Goal: Information Seeking & Learning: Understand process/instructions

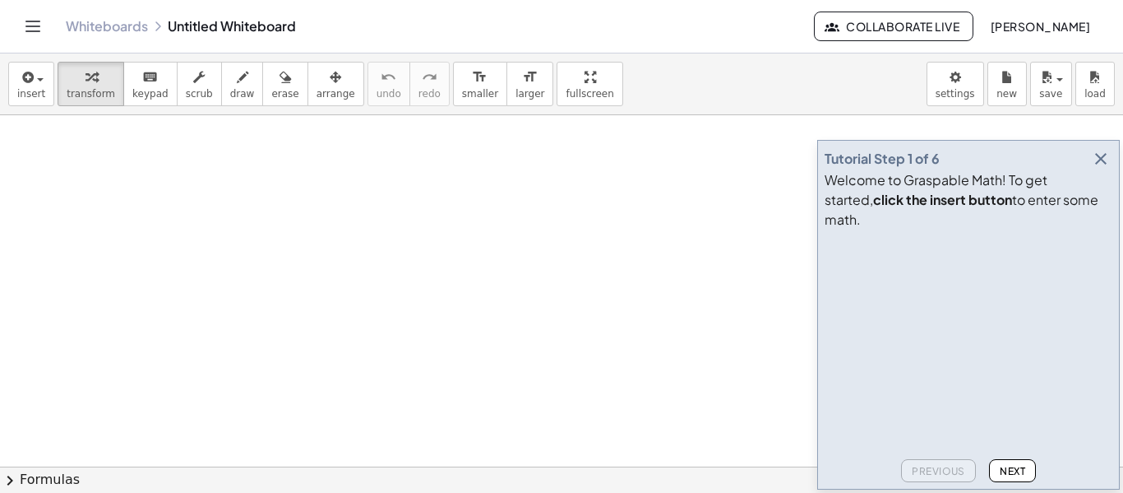
click at [1103, 169] on icon "button" at bounding box center [1101, 159] width 20 height 20
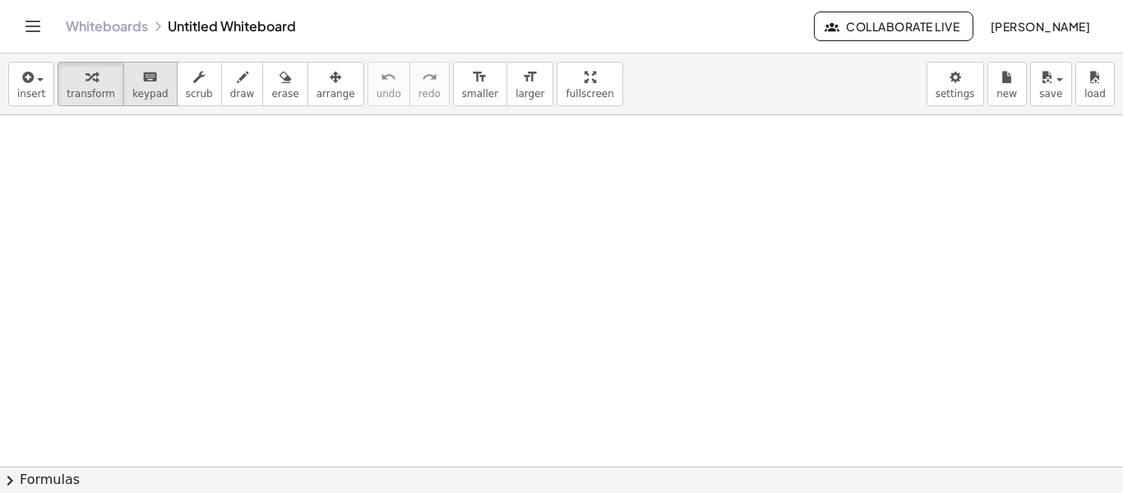
click at [123, 84] on button "keyboard keypad" at bounding box center [150, 84] width 54 height 44
click at [31, 80] on icon "button" at bounding box center [26, 77] width 15 height 20
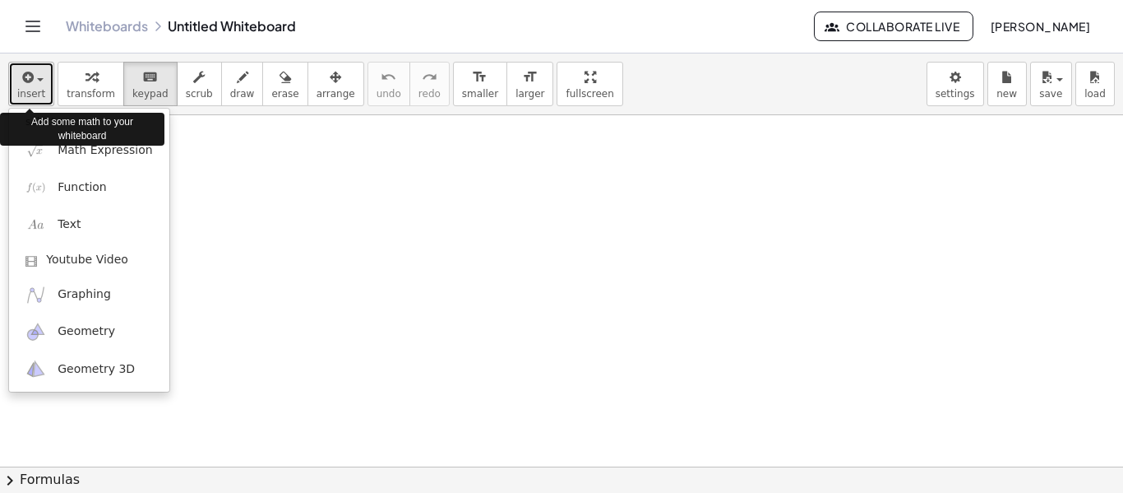
click at [13, 81] on button "insert" at bounding box center [31, 84] width 46 height 44
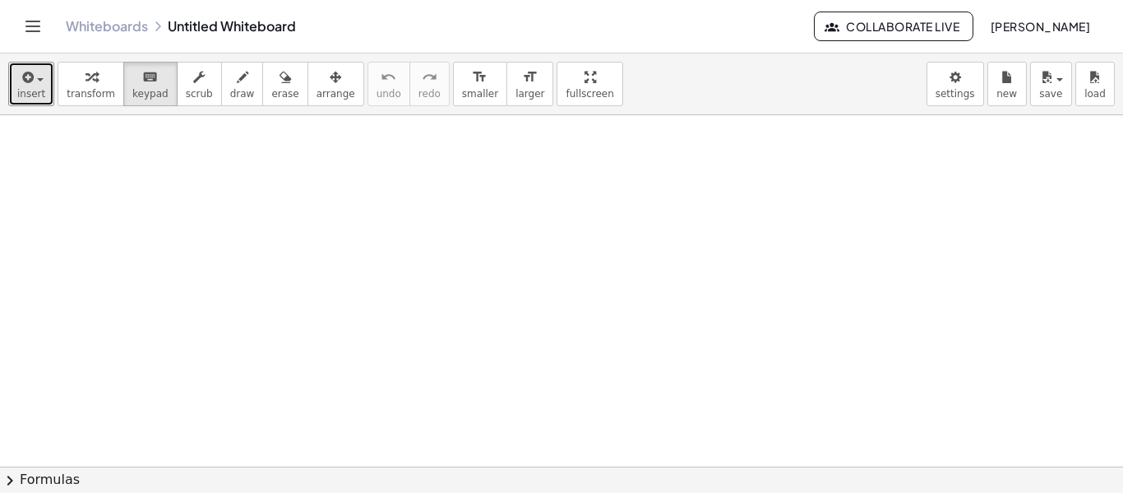
click at [37, 81] on span "button" at bounding box center [40, 79] width 7 height 3
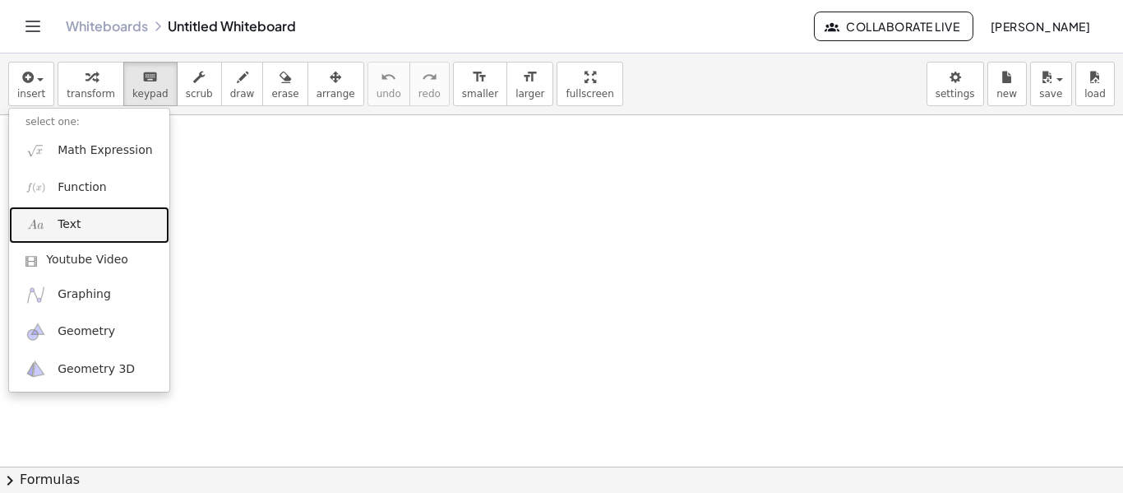
click at [82, 233] on link "Text" at bounding box center [89, 224] width 160 height 37
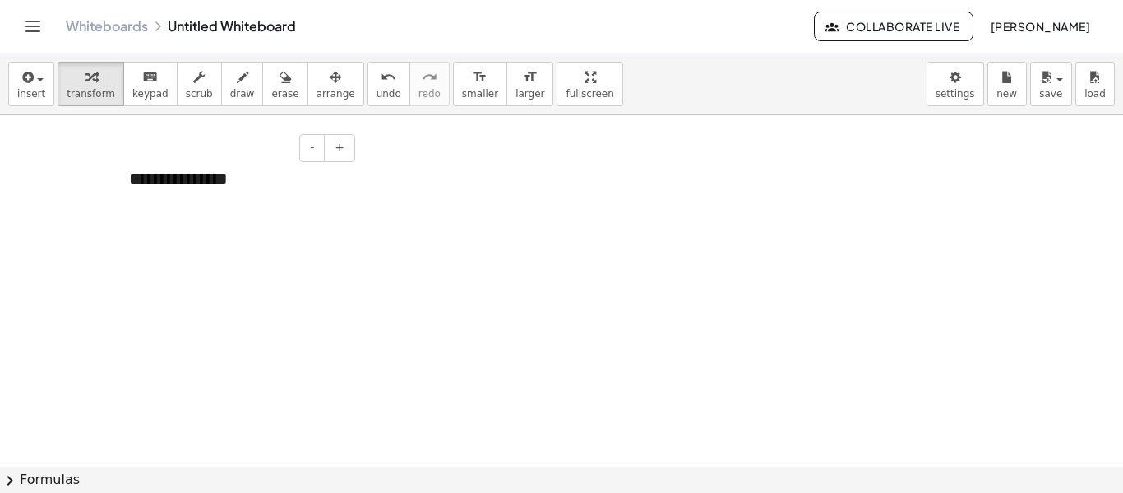
click at [177, 179] on div "**********" at bounding box center [236, 178] width 247 height 57
click at [195, 149] on div "- +" at bounding box center [232, 148] width 247 height 28
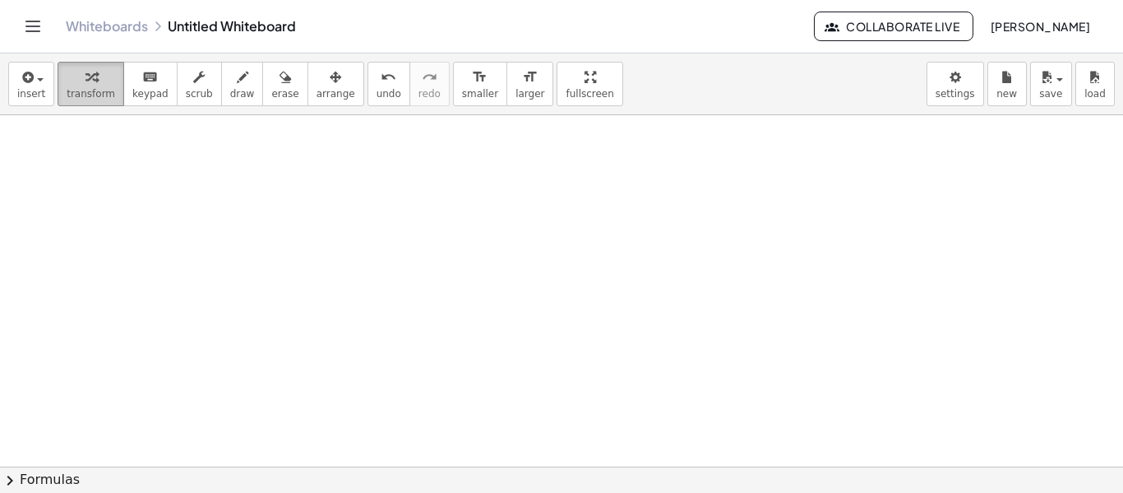
click at [95, 81] on div "button" at bounding box center [91, 77] width 49 height 20
click at [140, 100] on button "keyboard keypad" at bounding box center [150, 84] width 54 height 44
click at [171, 191] on div at bounding box center [236, 178] width 247 height 57
click at [357, 154] on div at bounding box center [236, 178] width 247 height 57
click at [213, 30] on div "Whiteboards Untitled Whiteboard" at bounding box center [440, 26] width 748 height 16
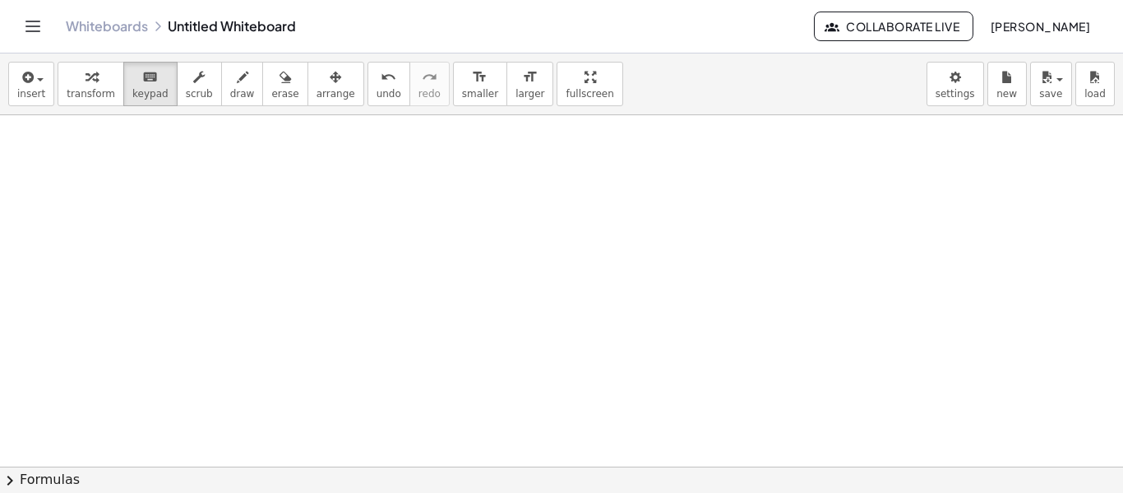
click at [50, 33] on div "Whiteboards Untitled Whiteboard Collaborate Live Inaya Rasul" at bounding box center [562, 26] width 1084 height 53
click at [103, 24] on link "Whiteboards" at bounding box center [107, 26] width 82 height 16
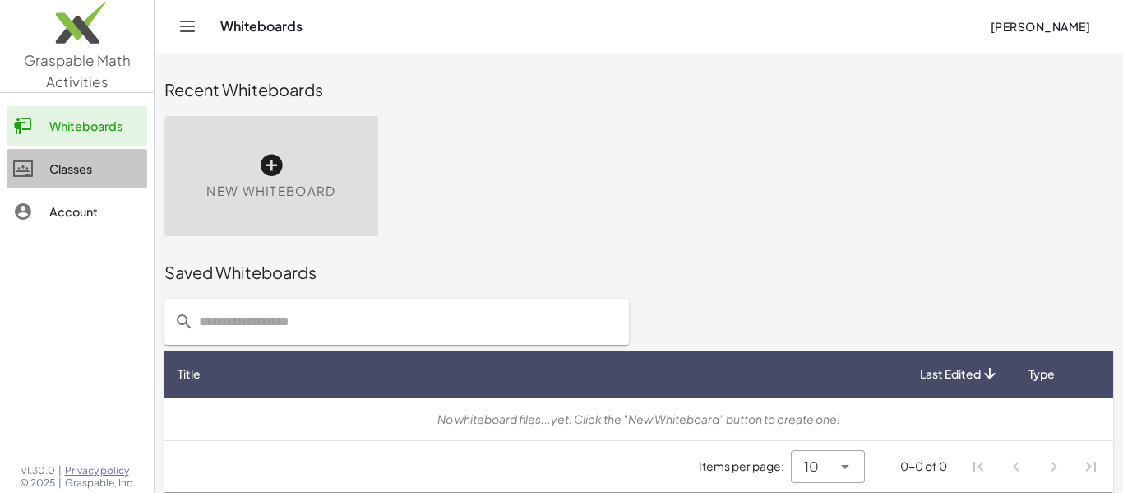
click at [35, 168] on div at bounding box center [31, 169] width 36 height 20
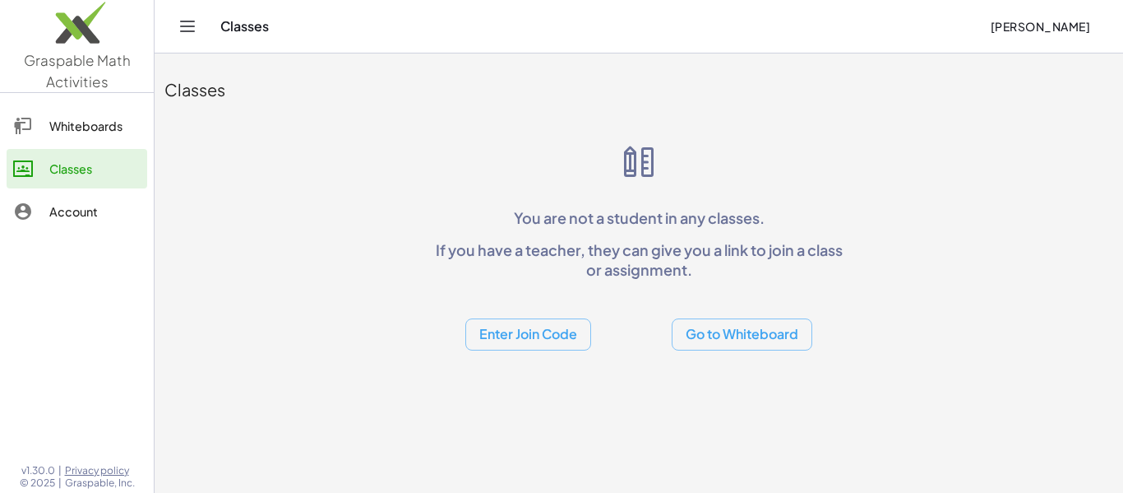
click at [22, 123] on icon at bounding box center [23, 126] width 20 height 20
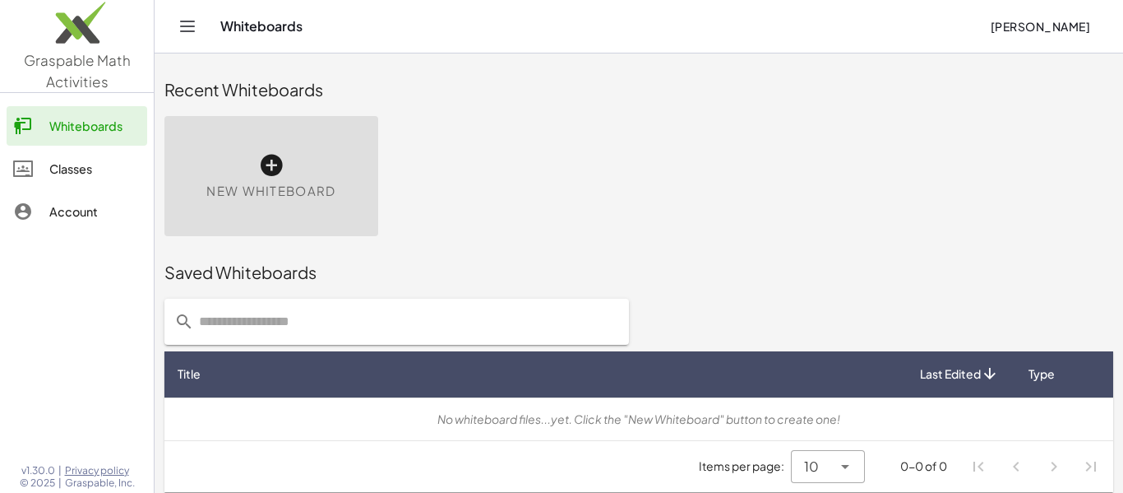
click at [291, 169] on div "New Whiteboard" at bounding box center [271, 176] width 214 height 120
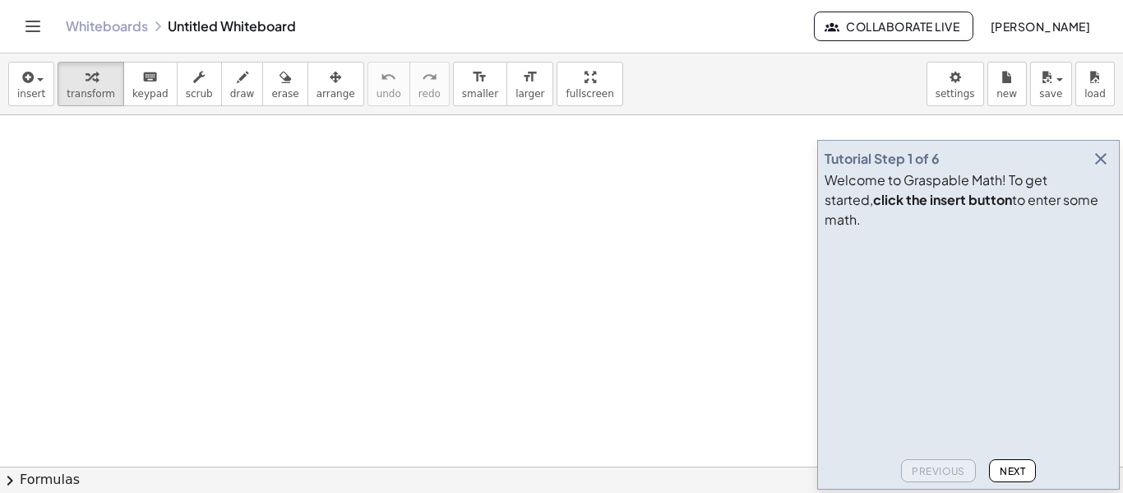
click at [1014, 462] on button "Next" at bounding box center [1012, 470] width 47 height 23
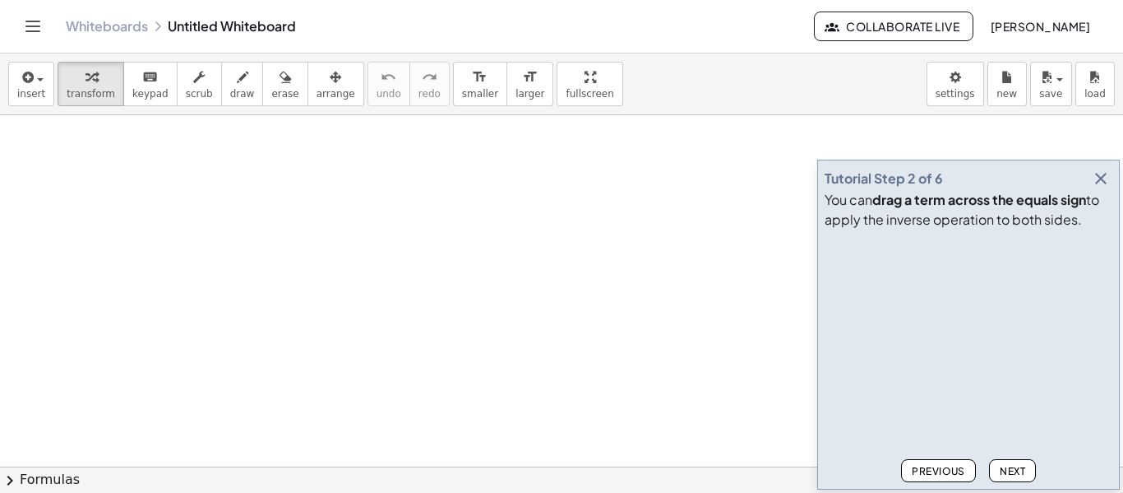
click at [1014, 462] on button "Next" at bounding box center [1012, 470] width 47 height 23
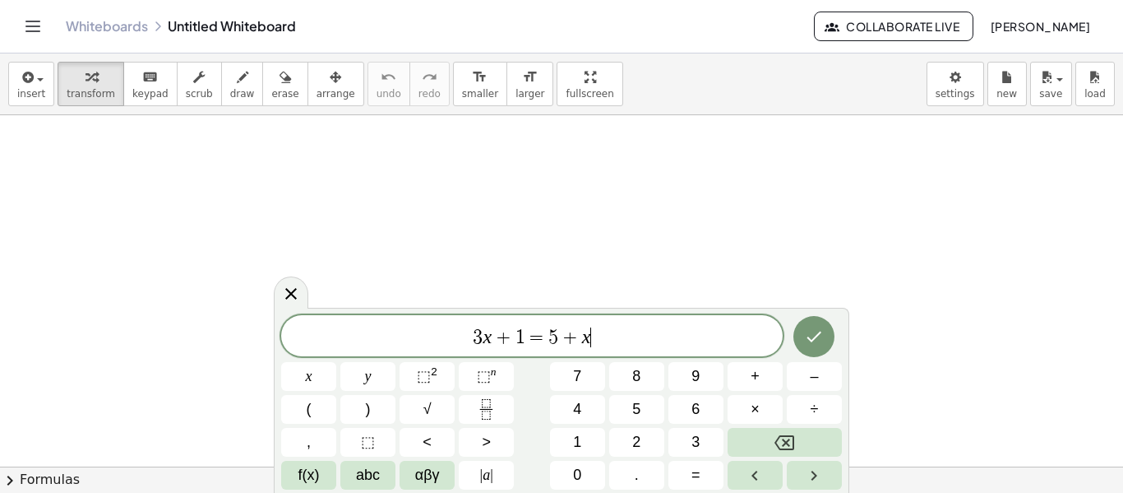
drag, startPoint x: 607, startPoint y: 347, endPoint x: 397, endPoint y: 326, distance: 210.8
click at [397, 326] on span "3 x + 1 = 5 + x ​" at bounding box center [532, 337] width 502 height 23
click at [815, 347] on button "Done" at bounding box center [814, 334] width 41 height 41
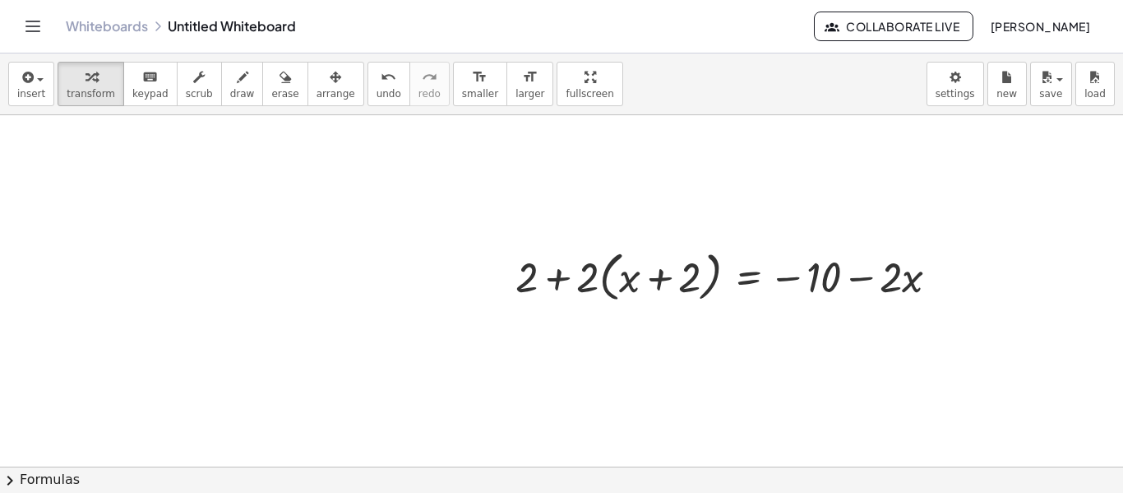
scroll to position [196, 0]
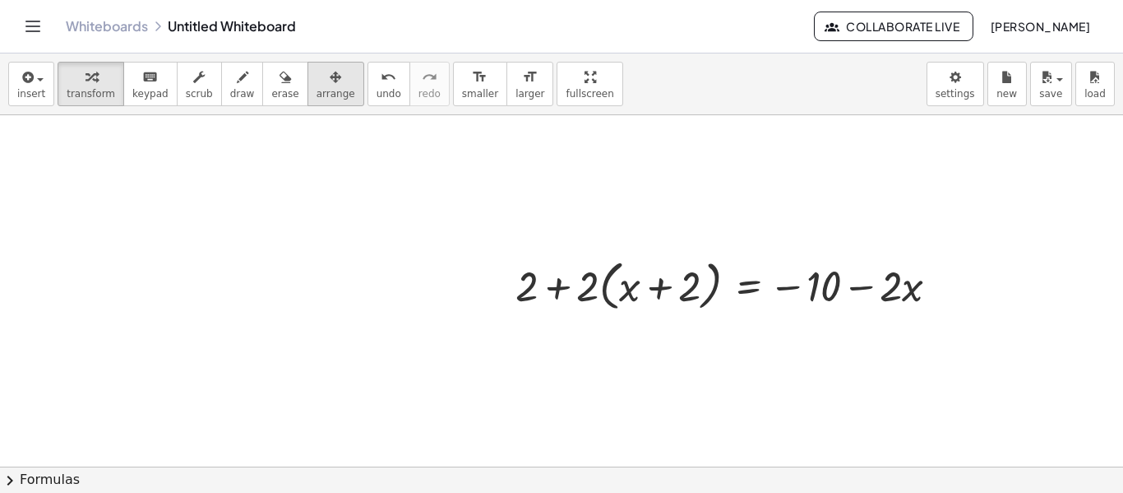
click at [317, 70] on div "button" at bounding box center [336, 77] width 39 height 20
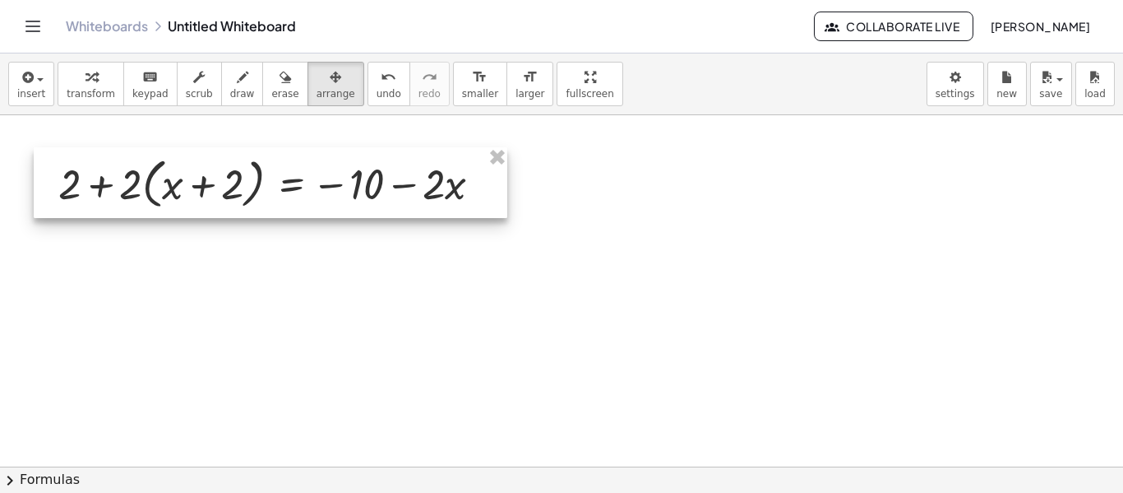
drag, startPoint x: 606, startPoint y: 265, endPoint x: 132, endPoint y: 155, distance: 487.0
click at [132, 155] on div at bounding box center [271, 182] width 474 height 71
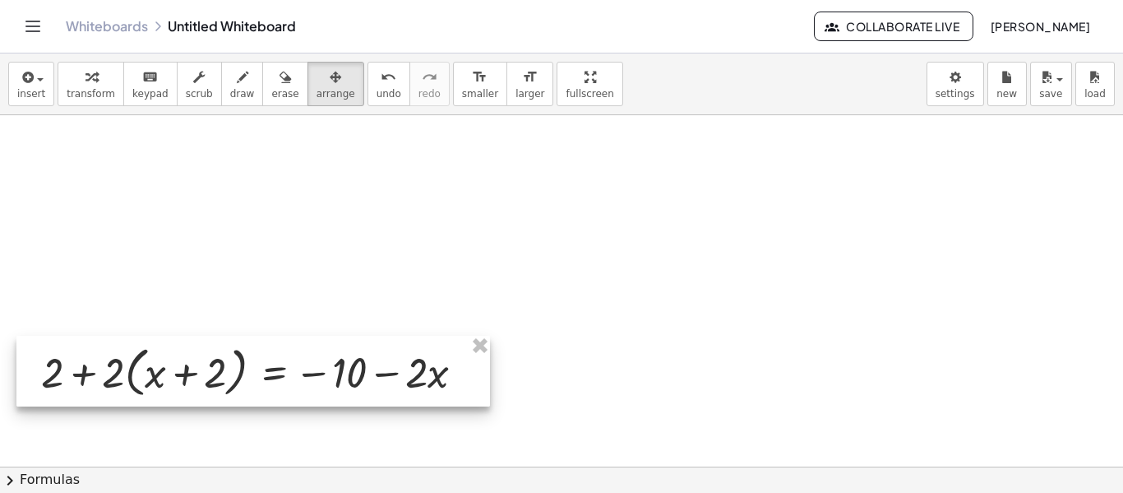
scroll to position [21, 0]
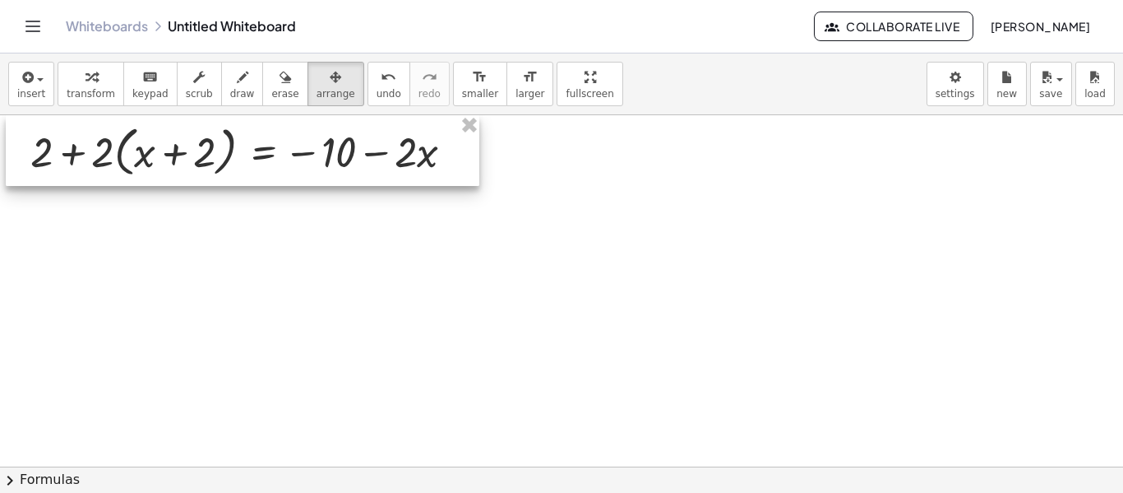
drag, startPoint x: 229, startPoint y: 316, endPoint x: 218, endPoint y: 118, distance: 198.5
click at [218, 118] on div at bounding box center [243, 150] width 474 height 71
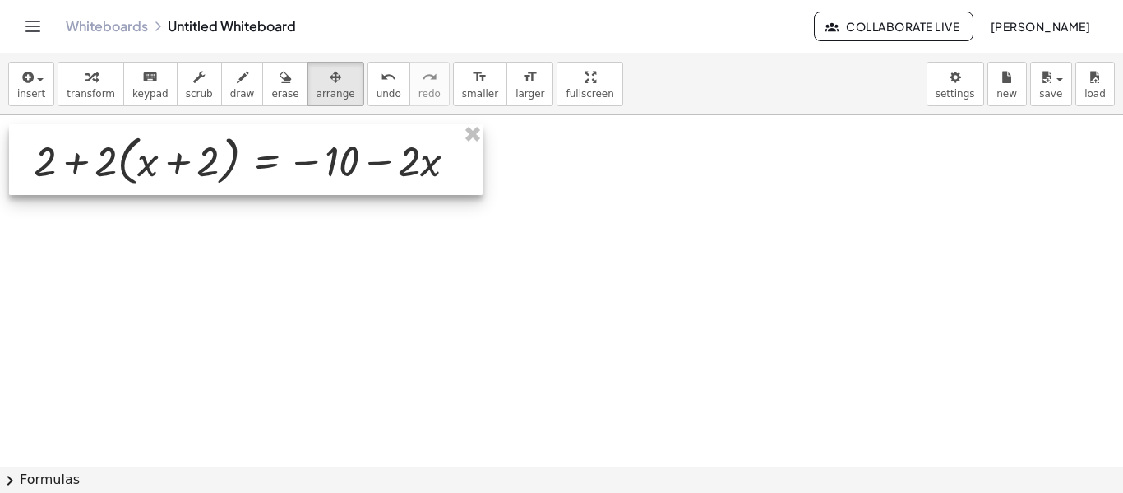
click at [246, 127] on div at bounding box center [246, 159] width 474 height 71
click at [105, 169] on div at bounding box center [245, 159] width 474 height 71
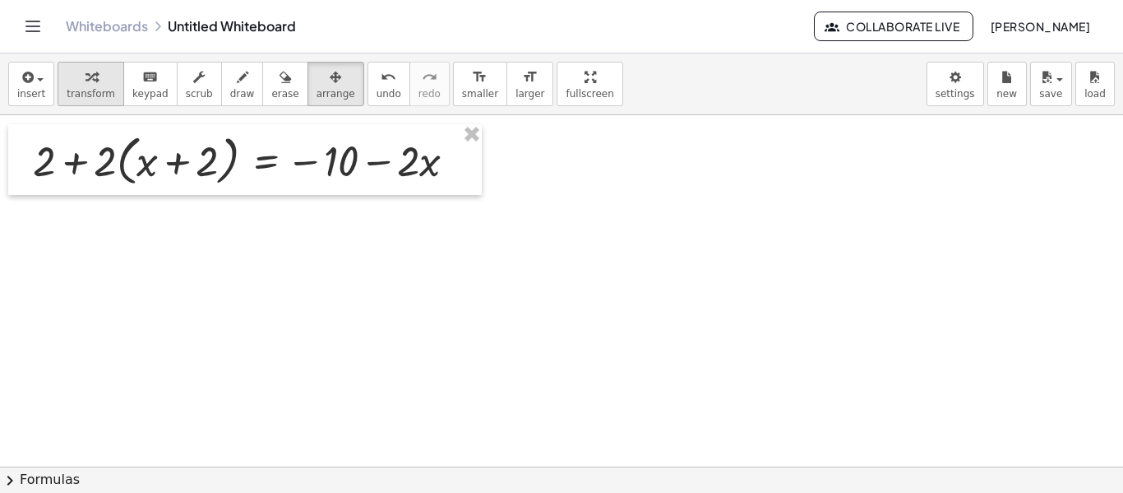
click at [86, 75] on icon "button" at bounding box center [92, 77] width 12 height 20
click at [107, 168] on div at bounding box center [251, 159] width 453 height 63
click at [267, 198] on icon at bounding box center [265, 205] width 17 height 17
drag, startPoint x: 96, startPoint y: 159, endPoint x: 105, endPoint y: 156, distance: 9.4
click at [105, 156] on div at bounding box center [251, 159] width 453 height 63
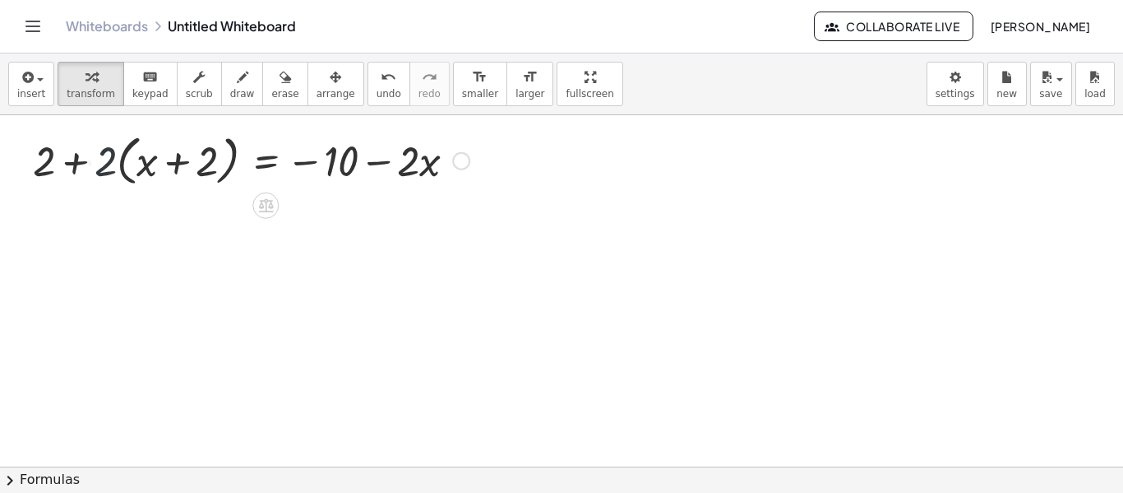
click at [140, 166] on div at bounding box center [251, 159] width 453 height 63
drag, startPoint x: 74, startPoint y: 162, endPoint x: 65, endPoint y: 160, distance: 9.2
click at [65, 160] on div at bounding box center [251, 159] width 453 height 63
drag, startPoint x: 42, startPoint y: 175, endPoint x: 45, endPoint y: 183, distance: 8.9
click at [45, 183] on div at bounding box center [251, 159] width 453 height 63
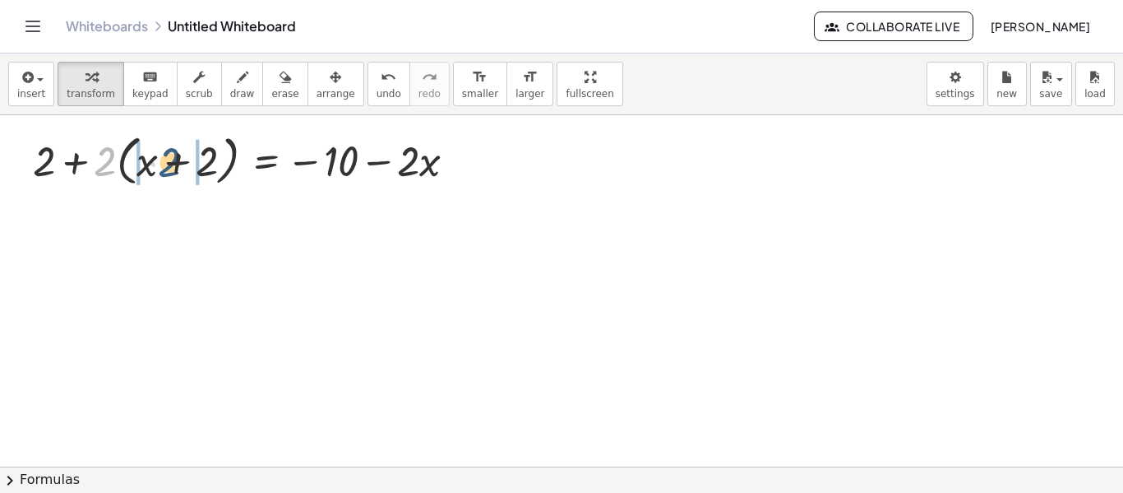
drag, startPoint x: 103, startPoint y: 170, endPoint x: 174, endPoint y: 171, distance: 70.7
click at [174, 171] on div at bounding box center [251, 159] width 453 height 63
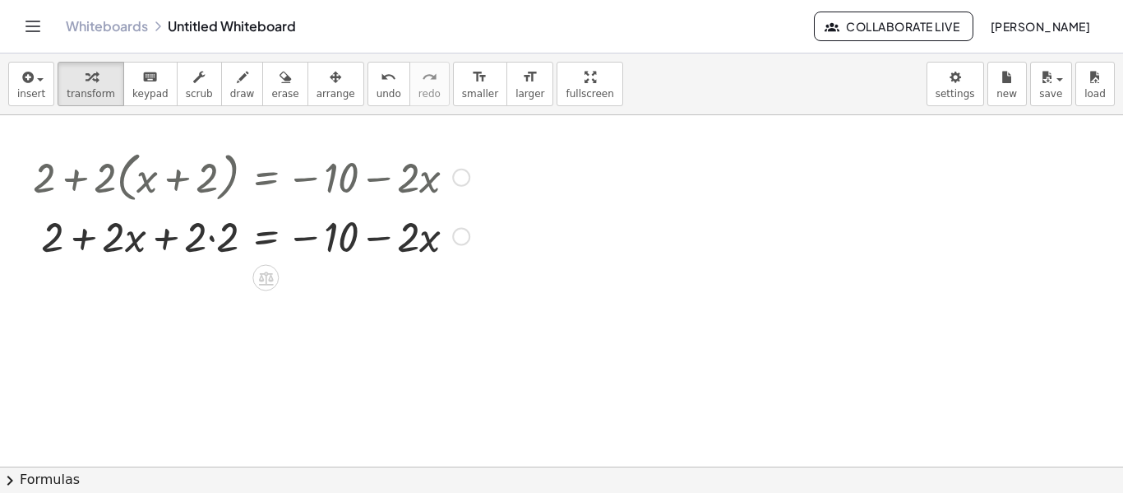
click at [203, 234] on div at bounding box center [251, 235] width 453 height 56
drag, startPoint x: 215, startPoint y: 237, endPoint x: 201, endPoint y: 237, distance: 13.2
click at [201, 237] on div at bounding box center [251, 235] width 453 height 56
drag, startPoint x: 222, startPoint y: 241, endPoint x: 195, endPoint y: 239, distance: 27.2
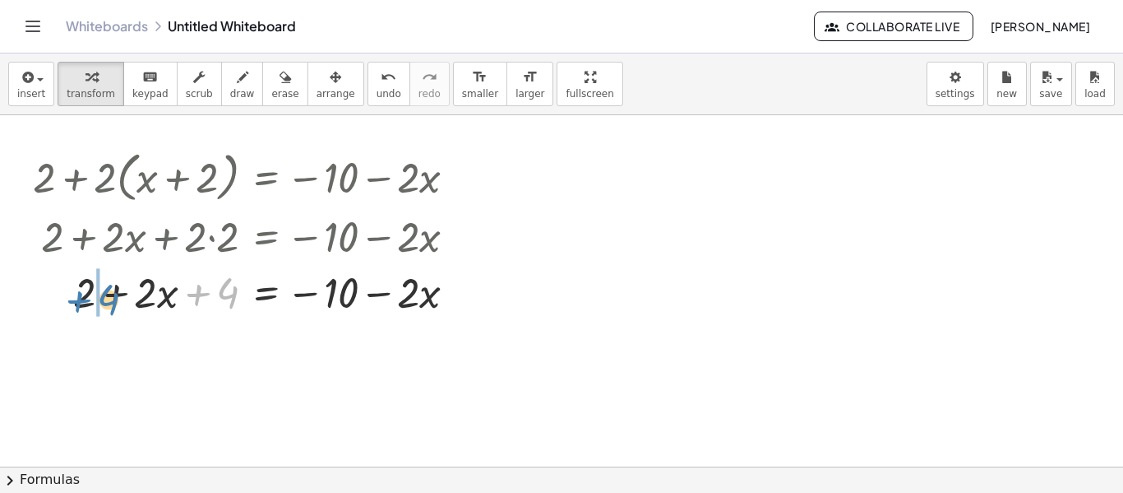
drag, startPoint x: 230, startPoint y: 286, endPoint x: 112, endPoint y: 293, distance: 118.6
click at [112, 293] on div at bounding box center [251, 291] width 453 height 56
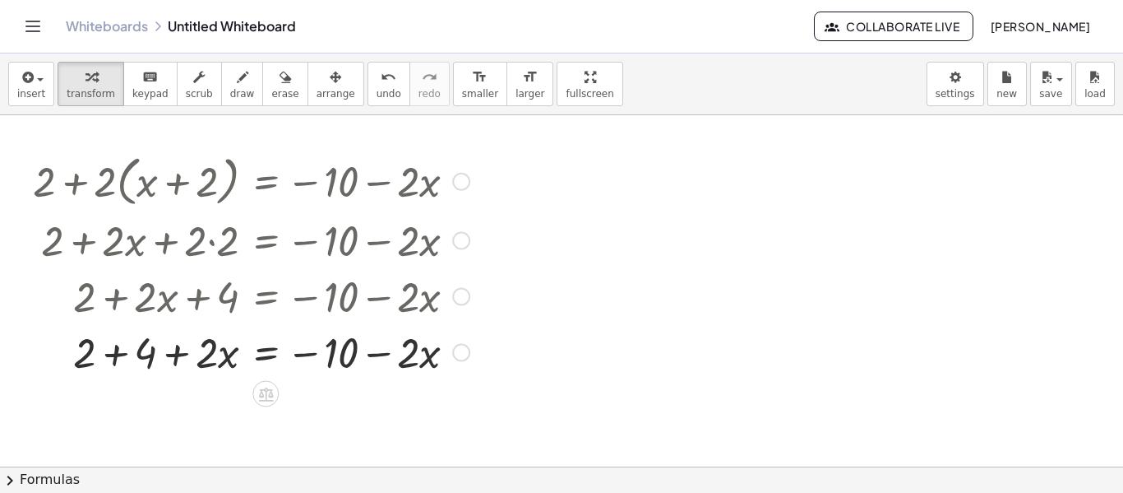
click at [132, 354] on div at bounding box center [251, 351] width 453 height 56
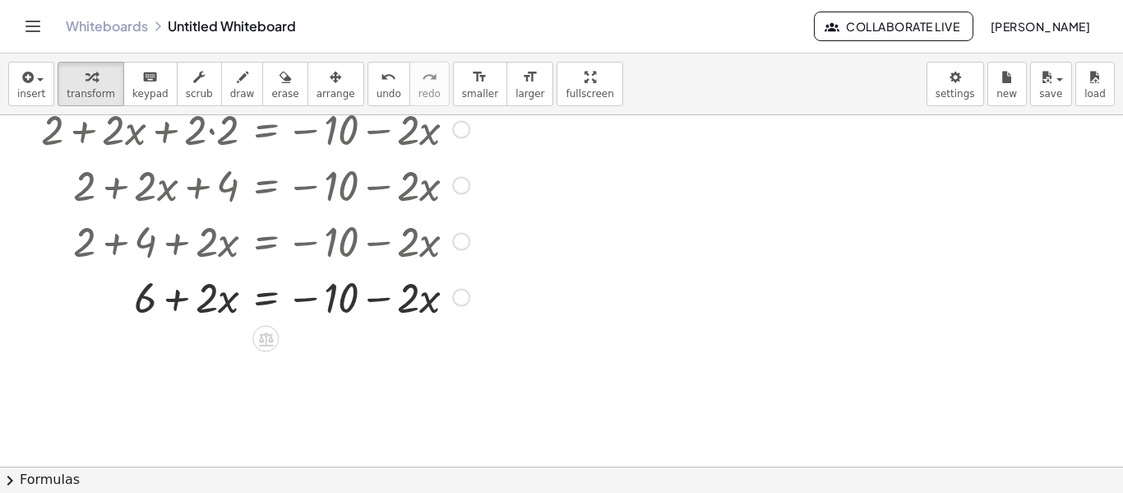
scroll to position [113, 0]
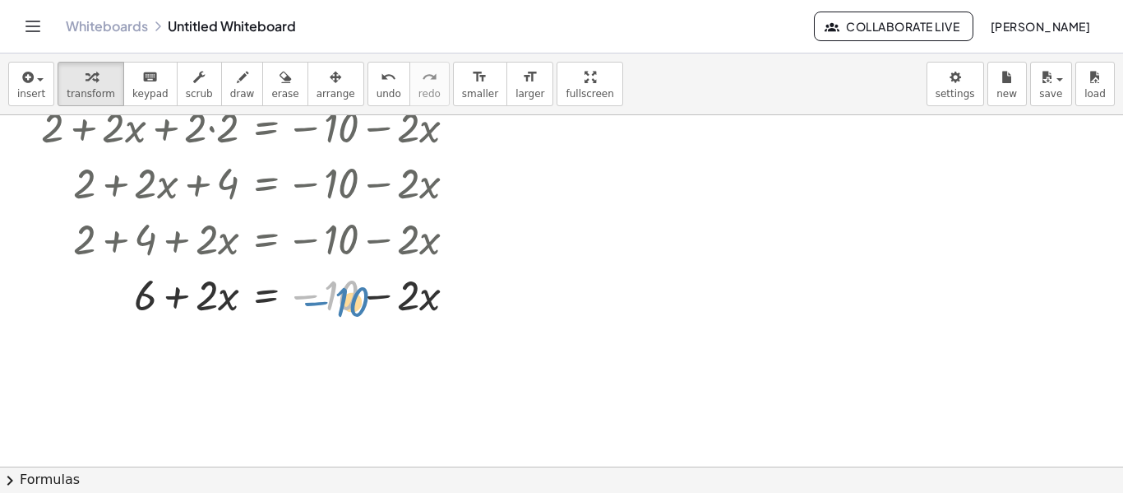
drag, startPoint x: 340, startPoint y: 294, endPoint x: 350, endPoint y: 301, distance: 11.2
click at [350, 301] on div at bounding box center [251, 294] width 453 height 56
click at [426, 303] on div at bounding box center [251, 294] width 453 height 56
drag, startPoint x: 384, startPoint y: 296, endPoint x: 178, endPoint y: 307, distance: 206.7
click at [178, 307] on div at bounding box center [251, 294] width 453 height 56
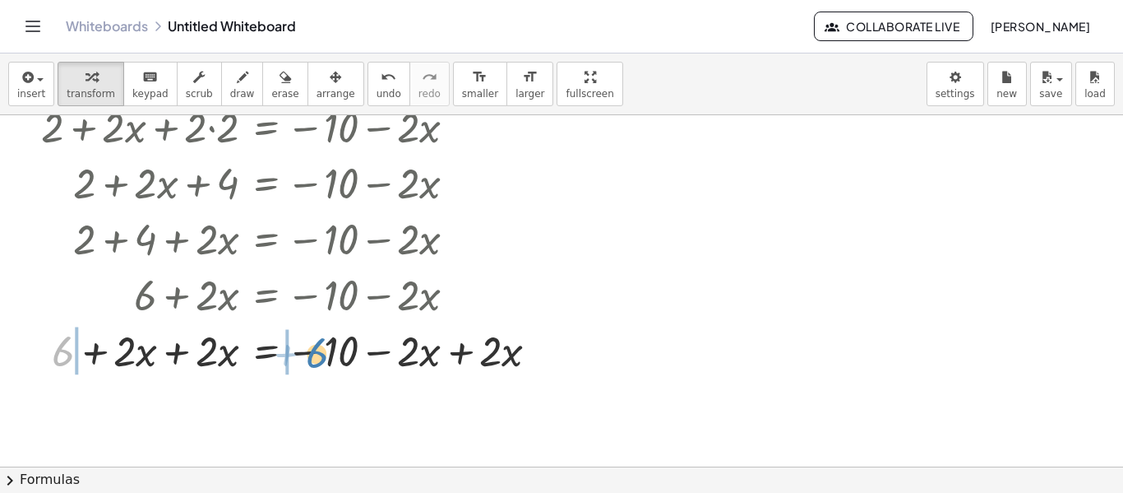
drag, startPoint x: 65, startPoint y: 346, endPoint x: 319, endPoint y: 349, distance: 254.1
click at [319, 349] on div at bounding box center [292, 350] width 535 height 56
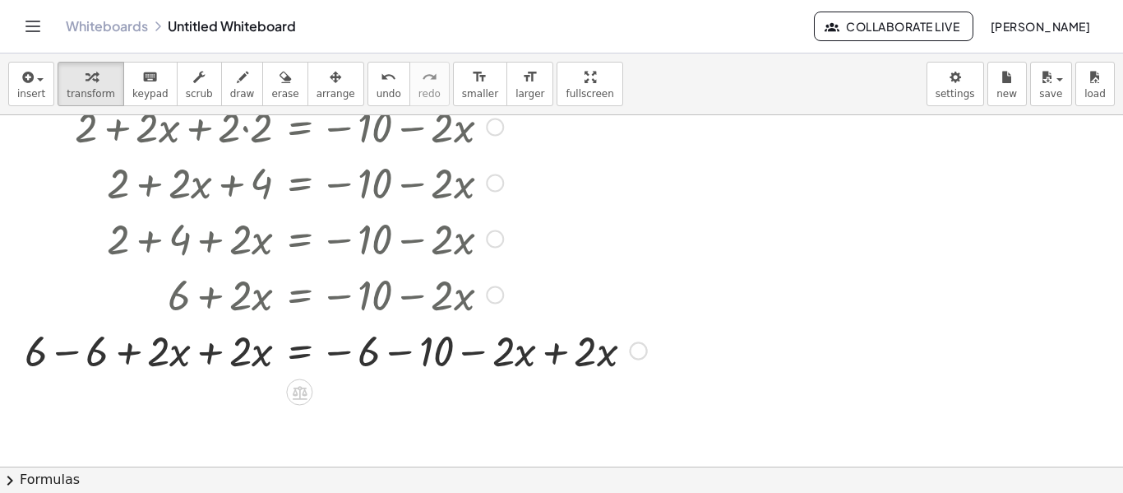
click at [549, 347] on div at bounding box center [335, 350] width 639 height 56
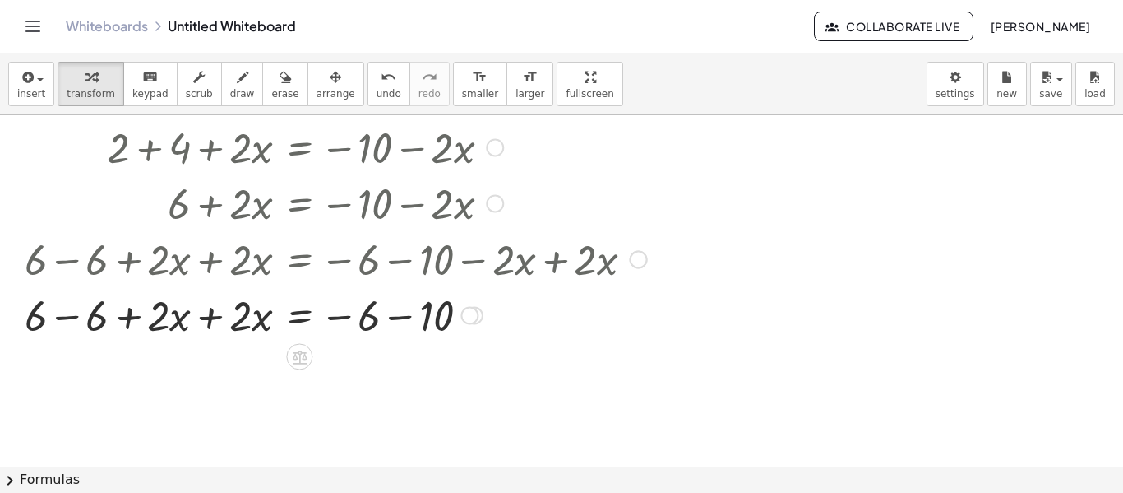
scroll to position [205, 0]
click at [399, 322] on div at bounding box center [335, 314] width 639 height 56
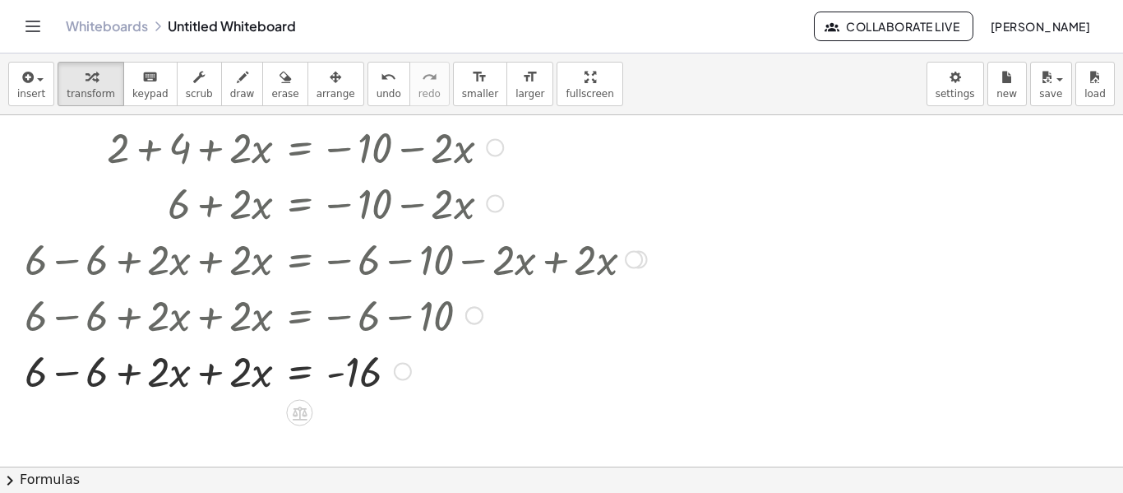
click at [67, 382] on div at bounding box center [335, 370] width 639 height 56
click at [154, 378] on div at bounding box center [335, 370] width 639 height 56
click at [187, 374] on div at bounding box center [335, 370] width 639 height 56
click at [223, 372] on div at bounding box center [335, 370] width 639 height 56
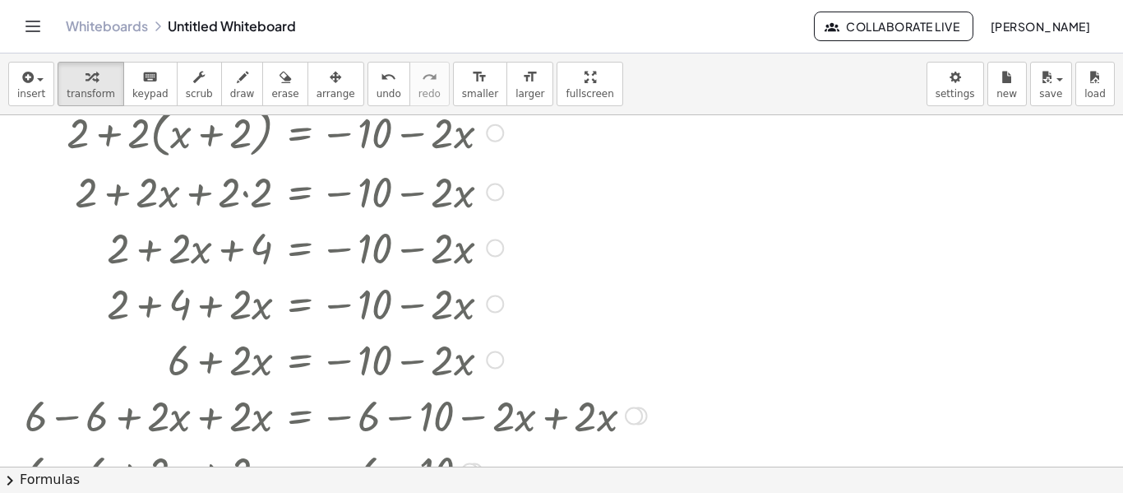
scroll to position [51, 0]
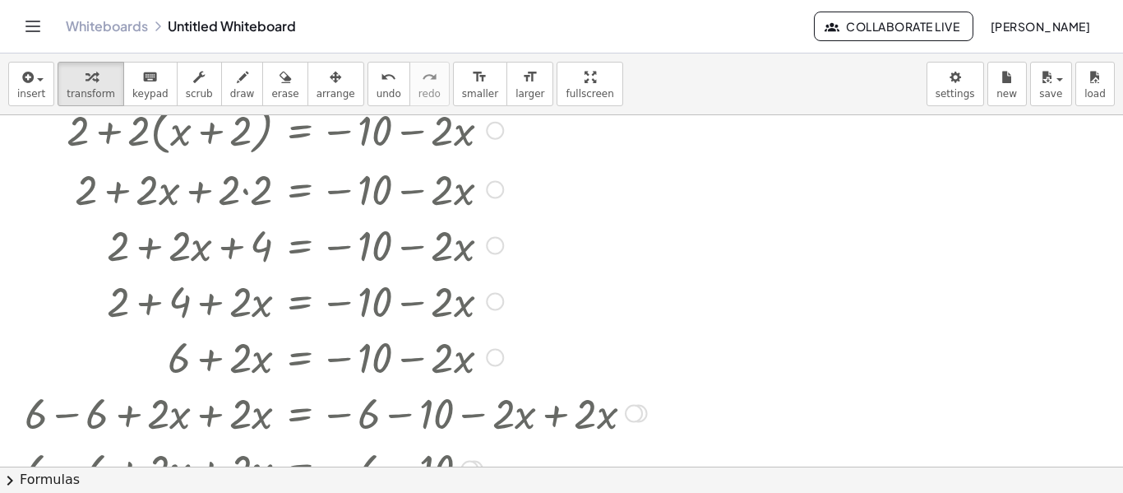
click at [221, 360] on div at bounding box center [335, 356] width 639 height 56
drag, startPoint x: 221, startPoint y: 360, endPoint x: 169, endPoint y: 330, distance: 60.8
click at [169, 330] on div at bounding box center [335, 356] width 639 height 56
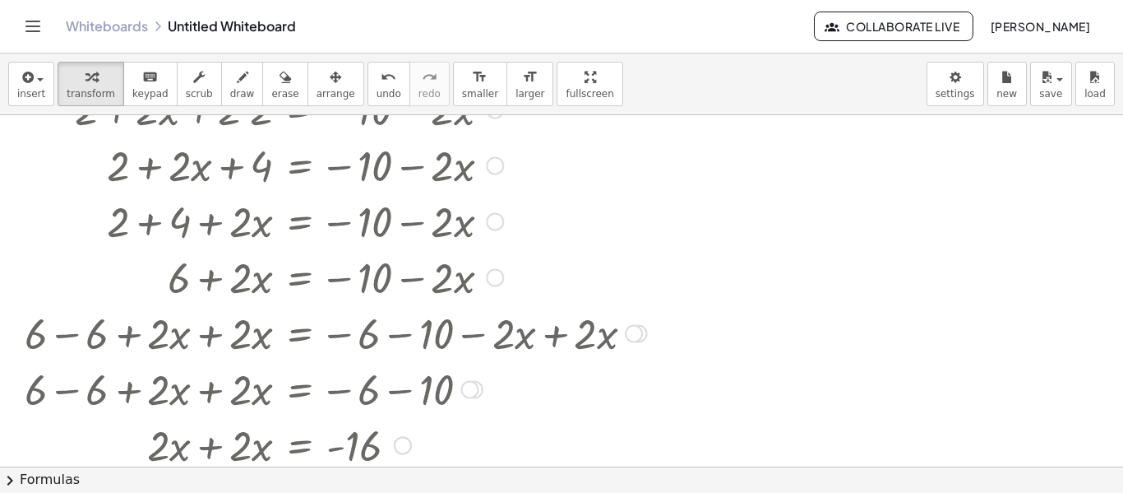
scroll to position [126, 0]
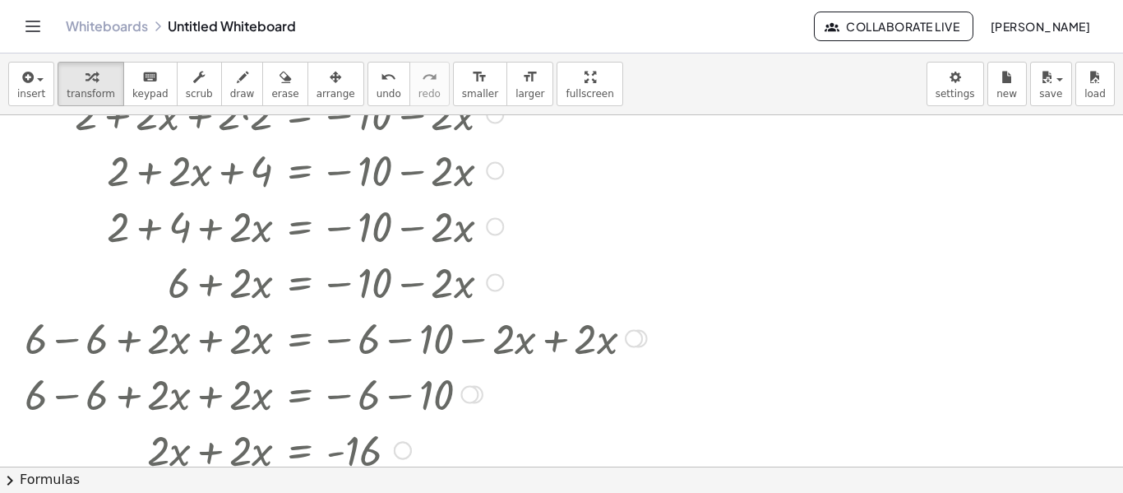
click at [493, 283] on div at bounding box center [495, 283] width 18 height 18
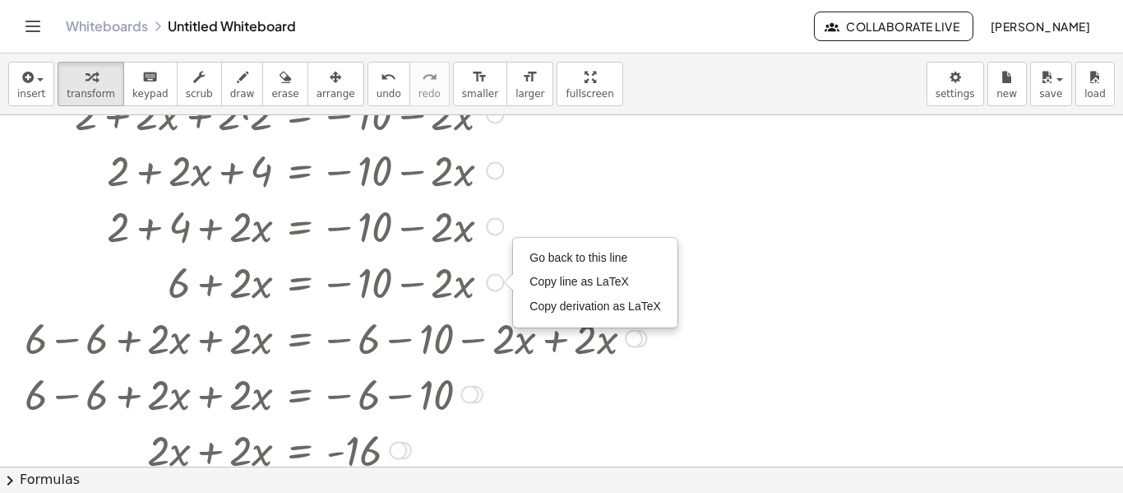
click at [428, 241] on div at bounding box center [335, 225] width 639 height 56
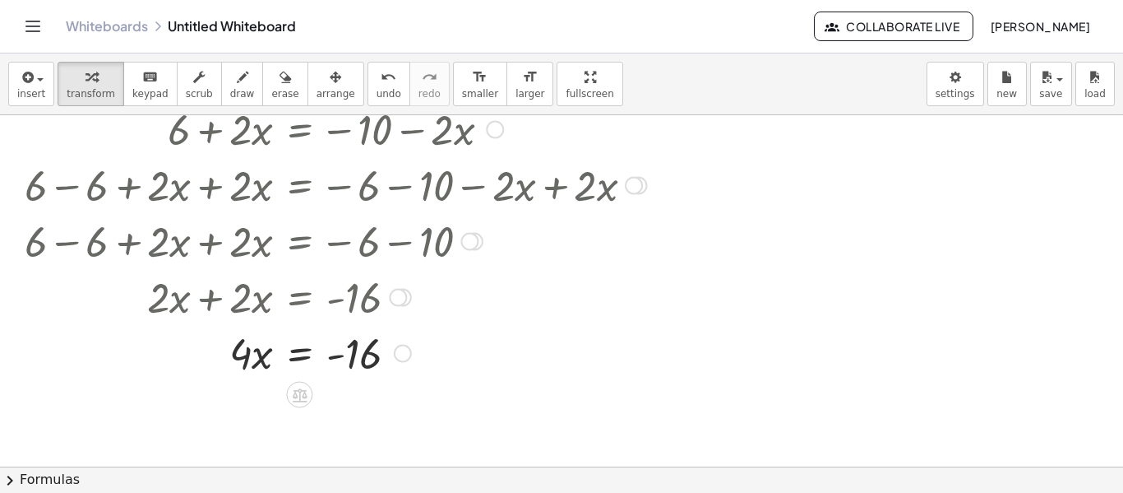
scroll to position [276, 0]
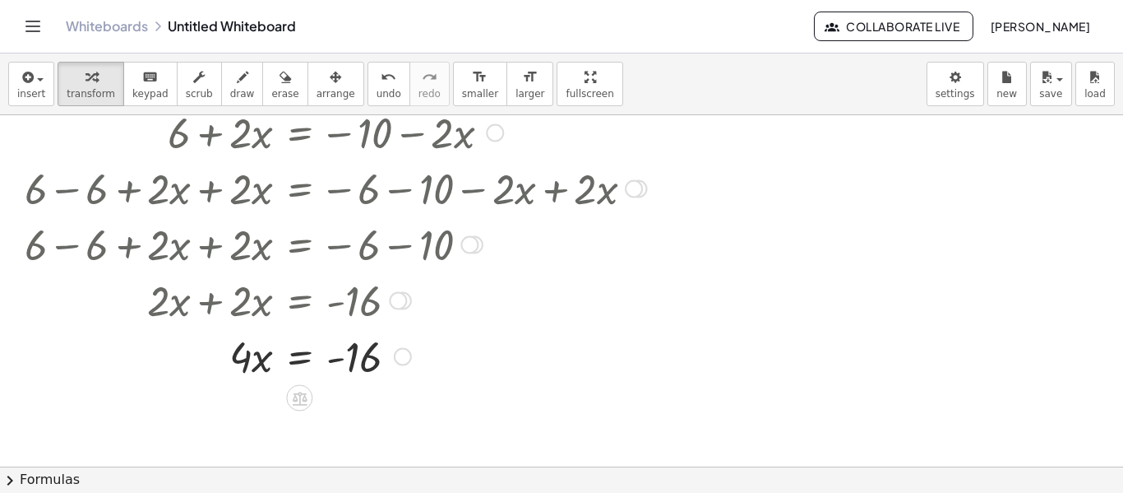
click at [262, 359] on div at bounding box center [335, 355] width 639 height 56
click at [261, 360] on div at bounding box center [335, 355] width 639 height 56
drag, startPoint x: 242, startPoint y: 357, endPoint x: 364, endPoint y: 404, distance: 131.2
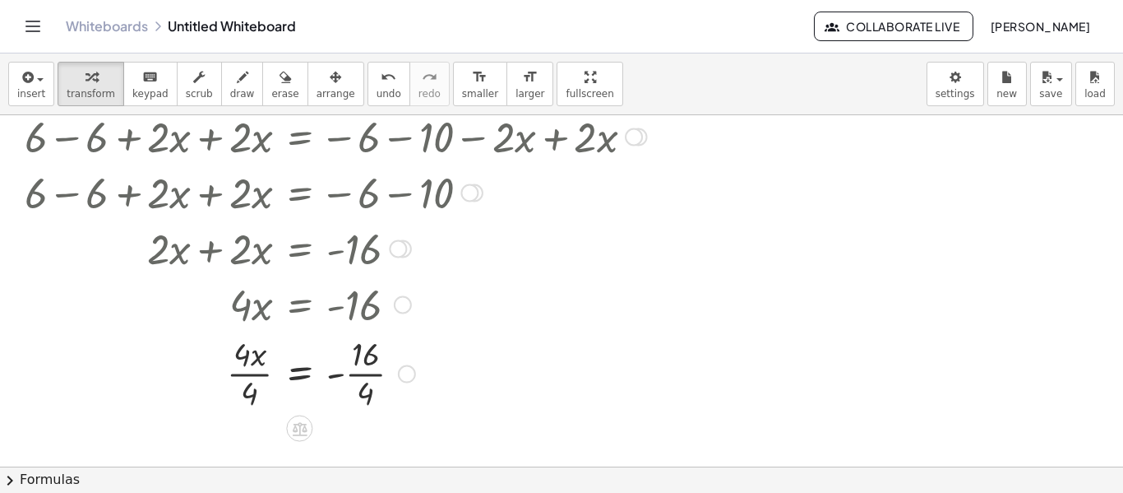
scroll to position [331, 0]
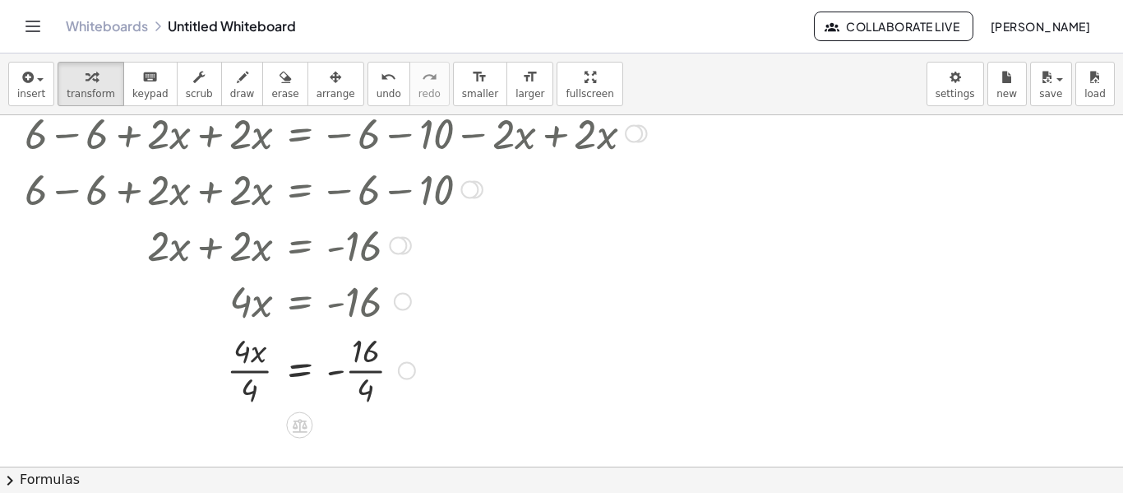
click at [361, 378] on div at bounding box center [335, 368] width 639 height 82
click at [245, 371] on div at bounding box center [335, 368] width 639 height 82
click at [233, 266] on div at bounding box center [335, 244] width 639 height 56
click at [211, 249] on div at bounding box center [335, 244] width 639 height 56
click at [72, 189] on div at bounding box center [335, 188] width 639 height 56
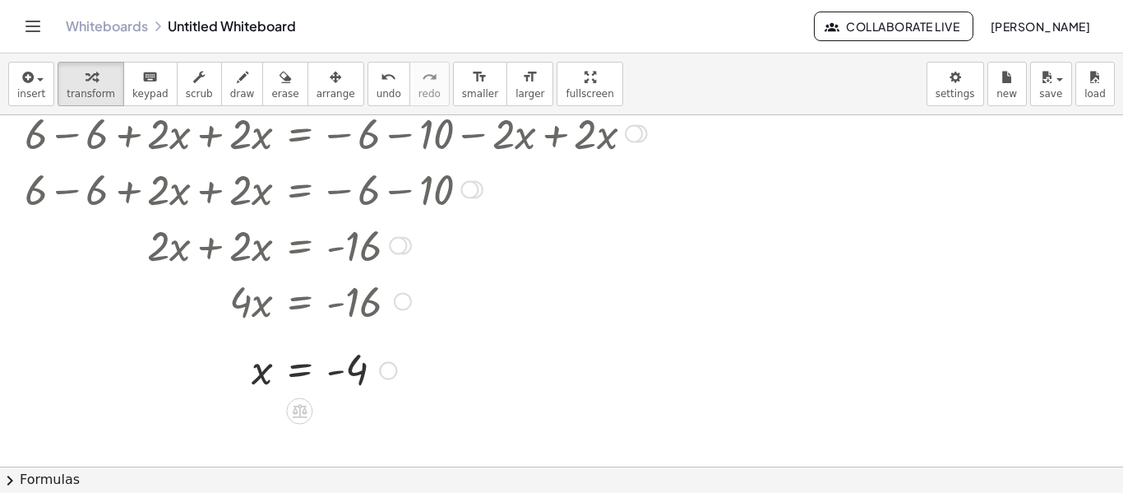
click at [72, 189] on div at bounding box center [335, 188] width 639 height 56
click at [477, 183] on div at bounding box center [474, 190] width 18 height 18
click at [477, 186] on div "Go back to this line Copy line as LaTeX Copy derivation as LaTeX" at bounding box center [470, 190] width 18 height 18
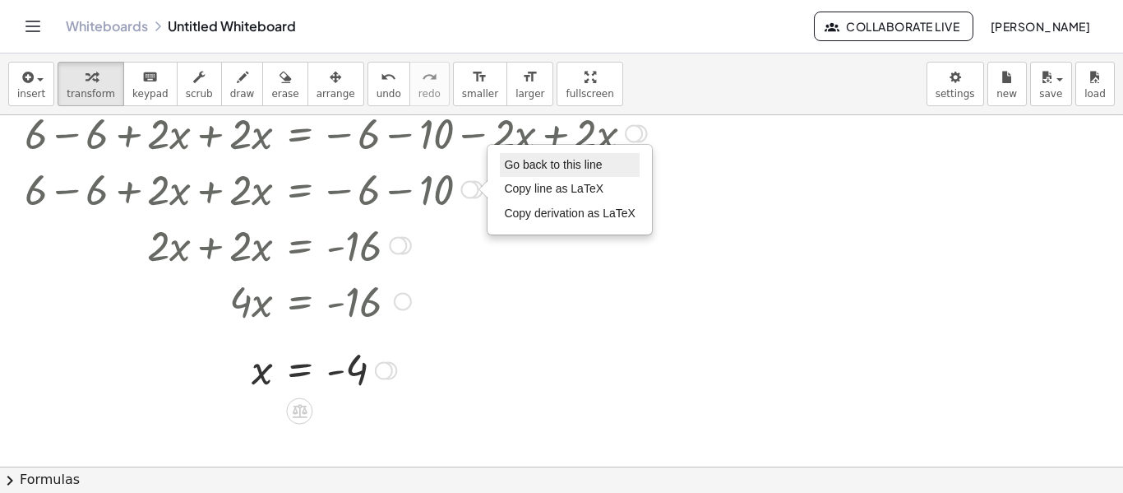
click at [565, 170] on span "Go back to this line" at bounding box center [553, 164] width 98 height 13
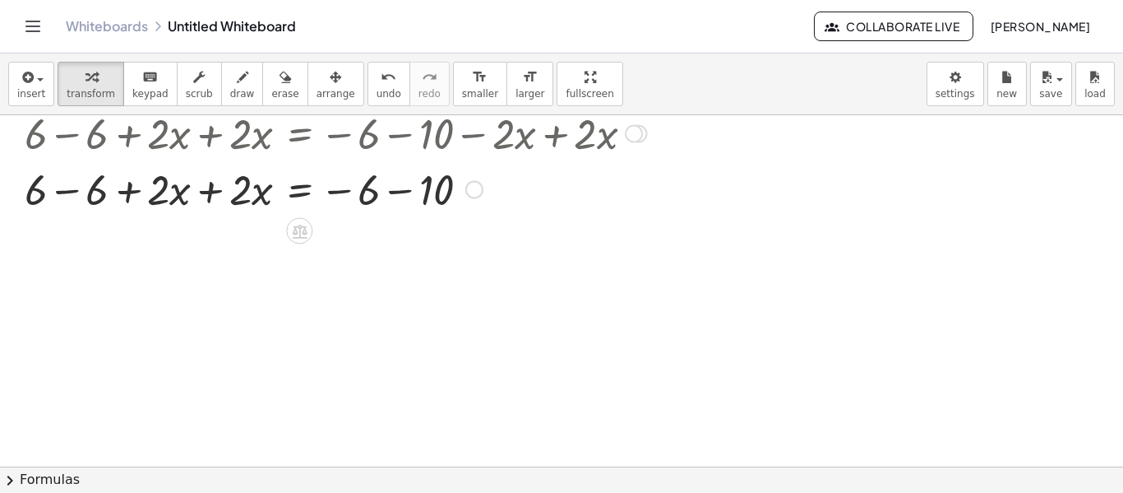
click at [58, 191] on div at bounding box center [335, 188] width 639 height 56
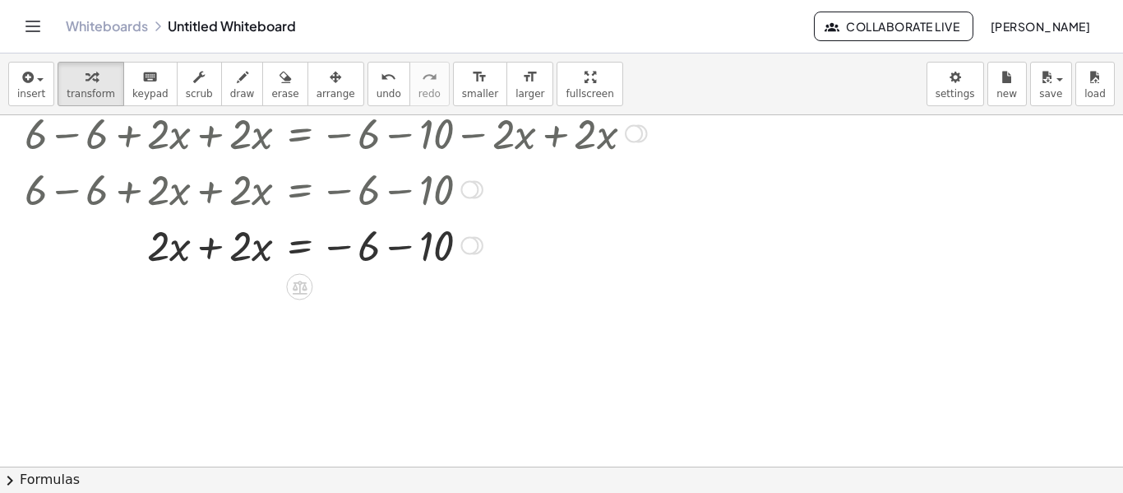
click at [205, 252] on div at bounding box center [335, 244] width 639 height 56
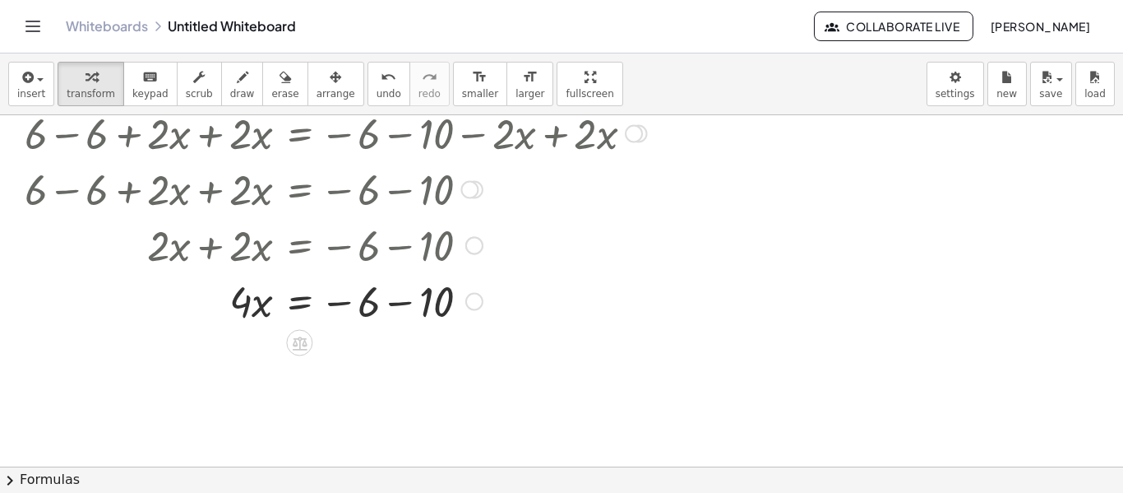
click at [376, 306] on div at bounding box center [335, 300] width 639 height 56
click at [401, 299] on div at bounding box center [335, 300] width 639 height 56
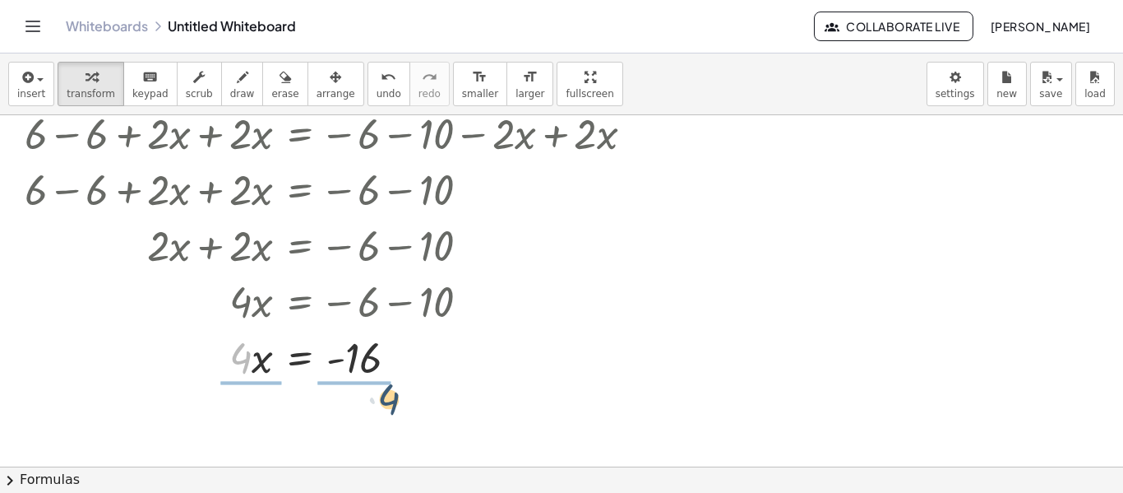
drag, startPoint x: 241, startPoint y: 365, endPoint x: 394, endPoint y: 411, distance: 159.7
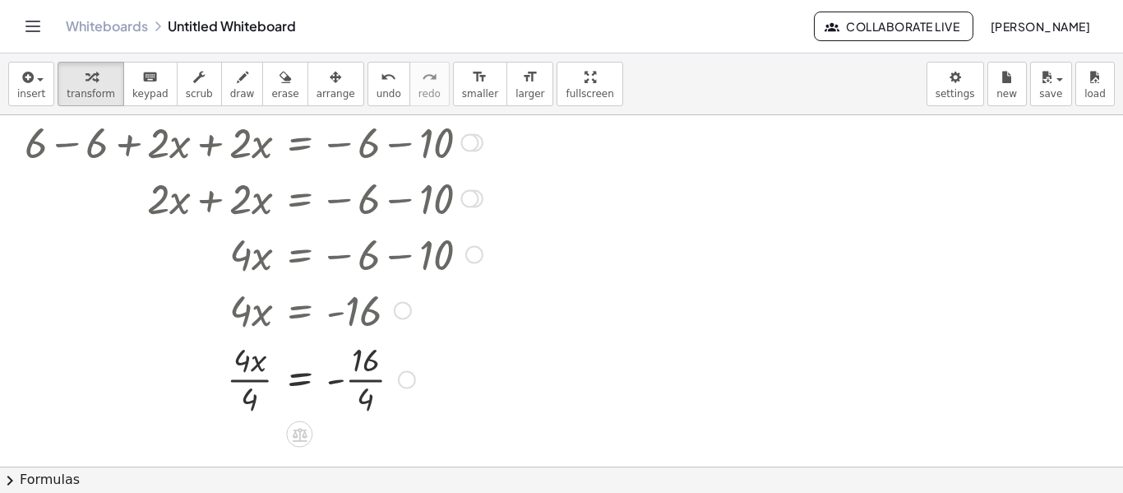
scroll to position [389, 0]
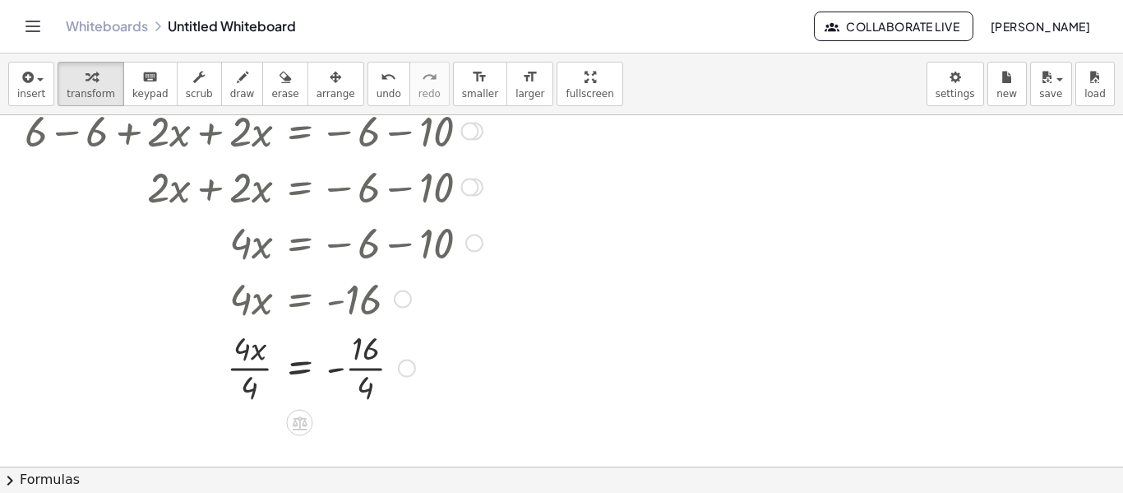
click at [304, 392] on div at bounding box center [335, 366] width 639 height 82
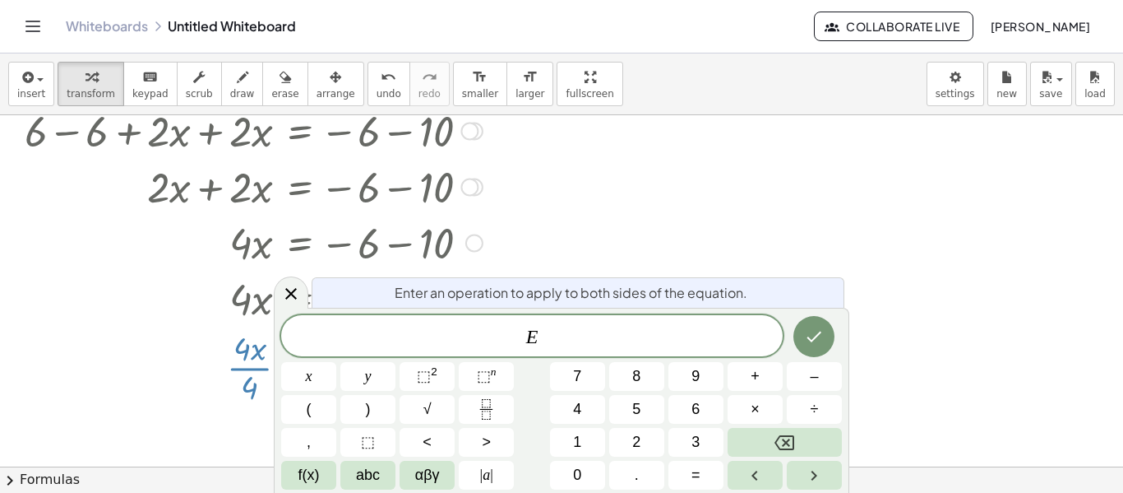
click at [236, 346] on div at bounding box center [335, 366] width 639 height 82
click at [285, 289] on icon at bounding box center [291, 294] width 20 height 20
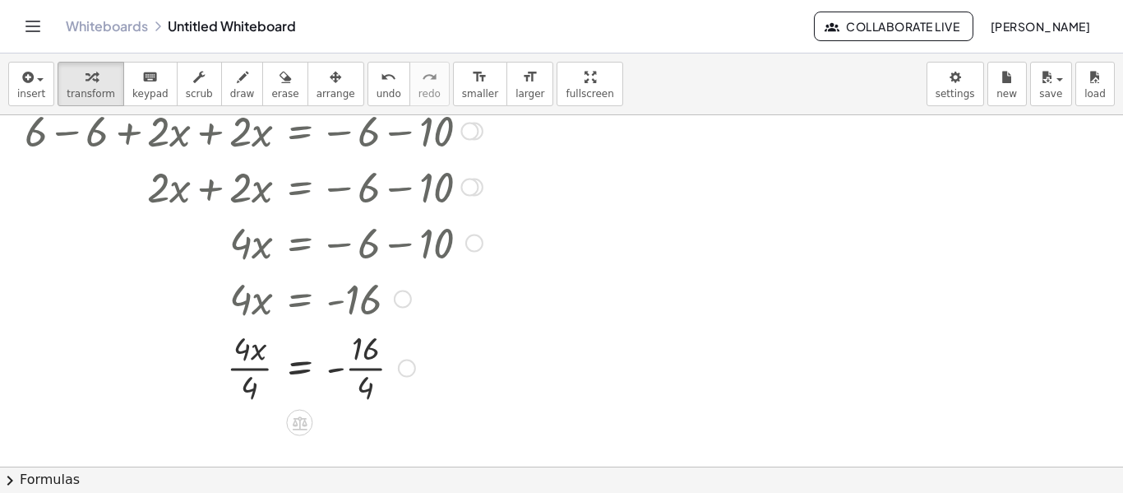
click at [251, 364] on div at bounding box center [335, 366] width 639 height 82
click at [350, 368] on div at bounding box center [335, 366] width 639 height 82
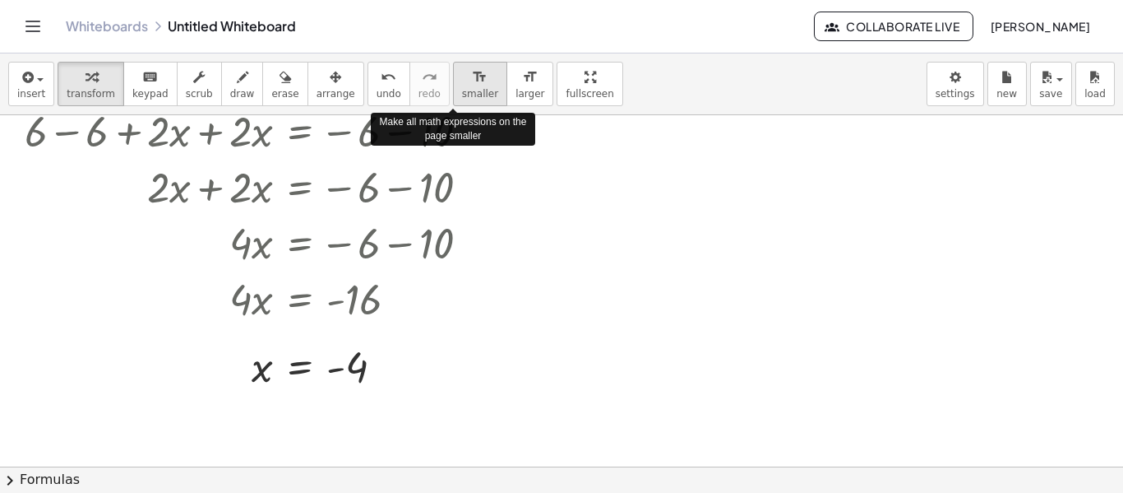
click at [462, 88] on span "smaller" at bounding box center [480, 94] width 36 height 12
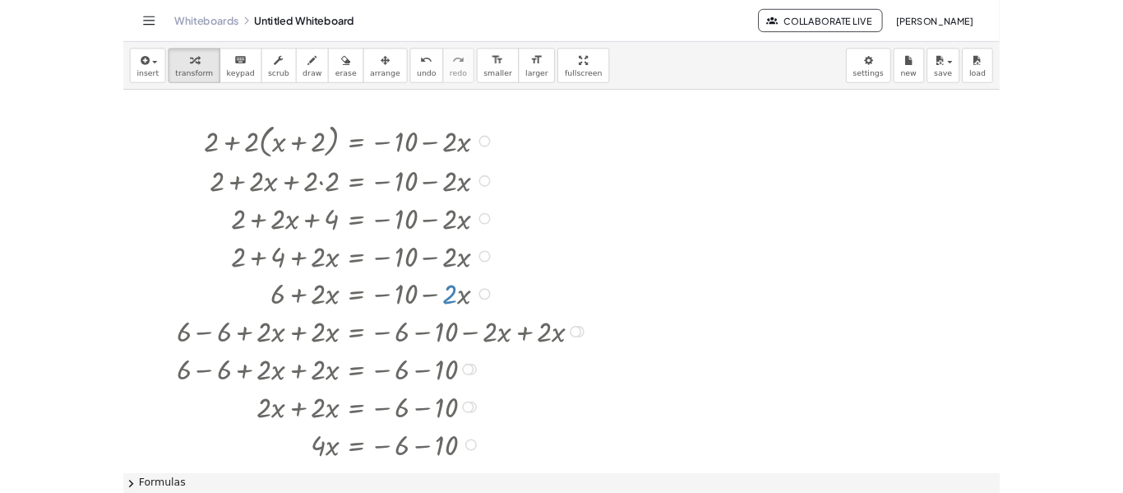
scroll to position [2, 0]
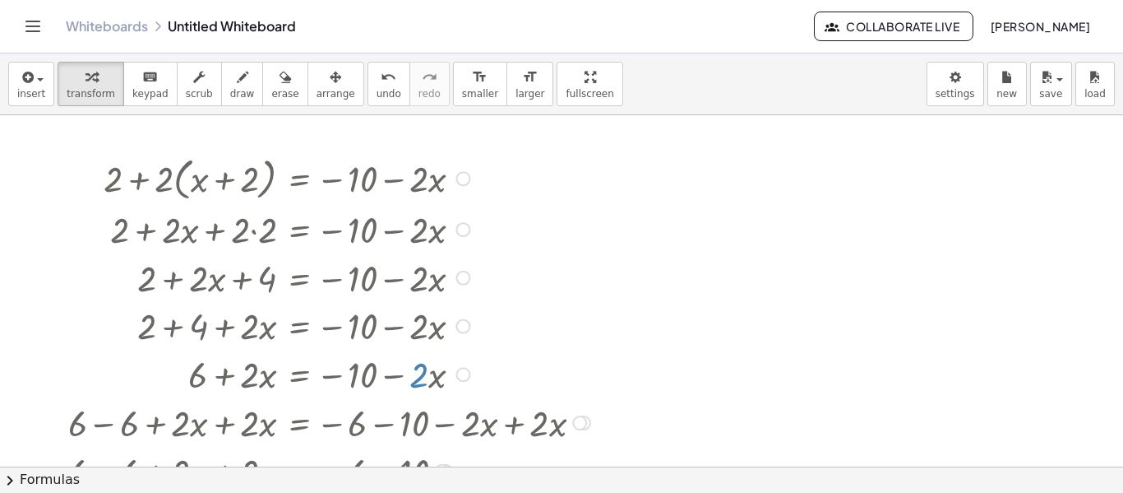
click at [273, 226] on div at bounding box center [332, 228] width 544 height 49
click at [466, 230] on div at bounding box center [463, 229] width 15 height 15
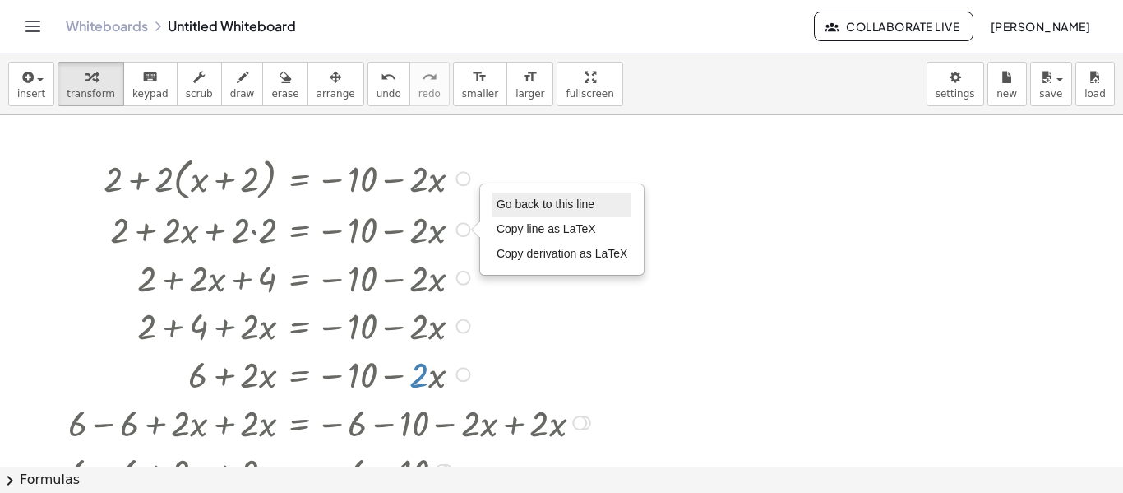
click at [545, 211] on span "Go back to this line" at bounding box center [546, 203] width 98 height 13
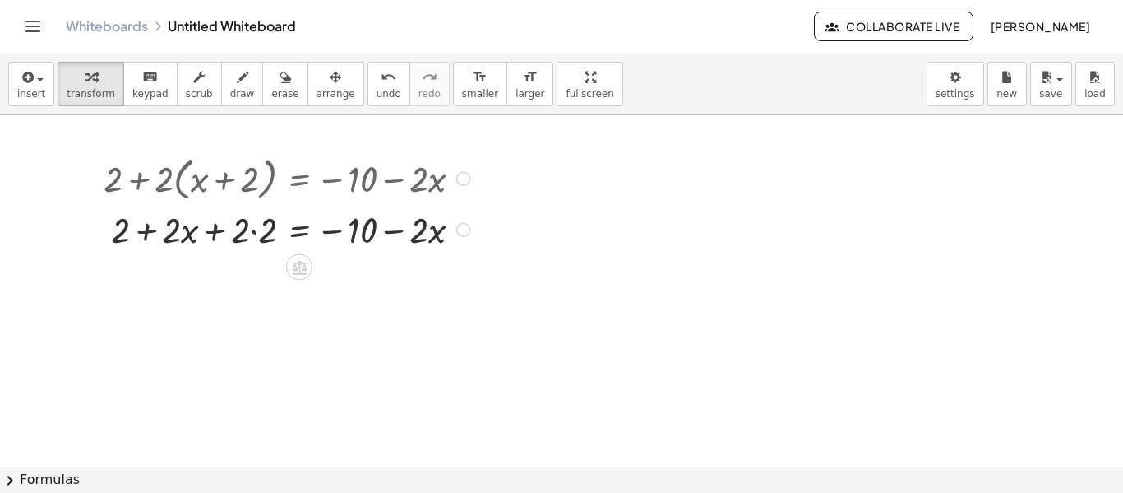
click at [455, 183] on div at bounding box center [289, 176] width 388 height 53
click at [462, 186] on div at bounding box center [463, 178] width 15 height 15
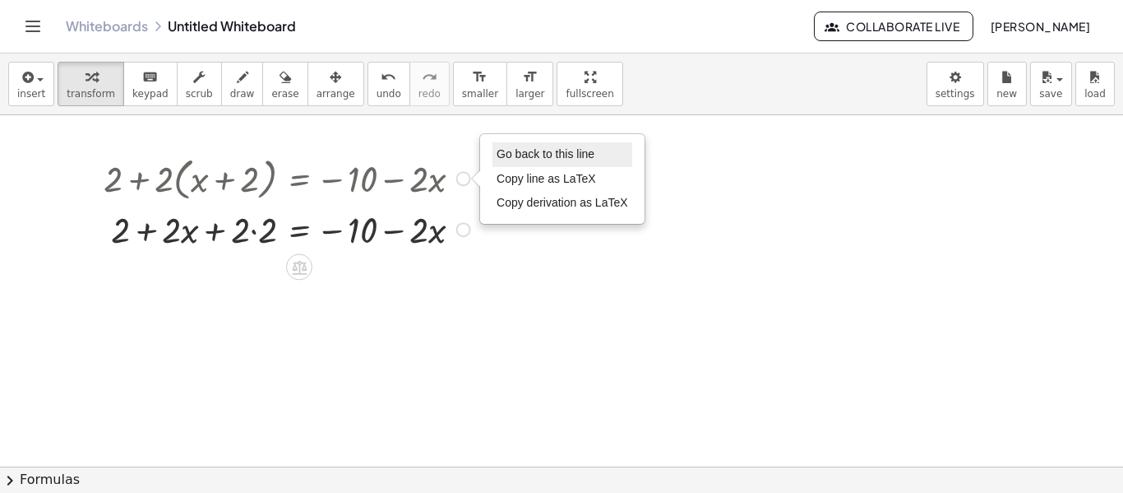
click at [550, 159] on span "Go back to this line" at bounding box center [546, 153] width 98 height 13
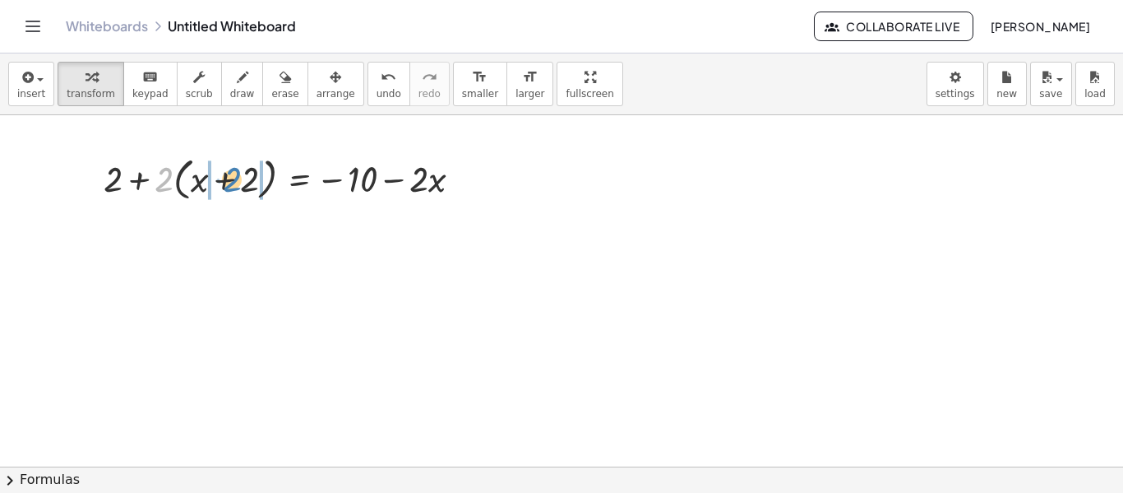
drag, startPoint x: 164, startPoint y: 186, endPoint x: 232, endPoint y: 186, distance: 67.4
click at [232, 186] on div at bounding box center [289, 176] width 388 height 53
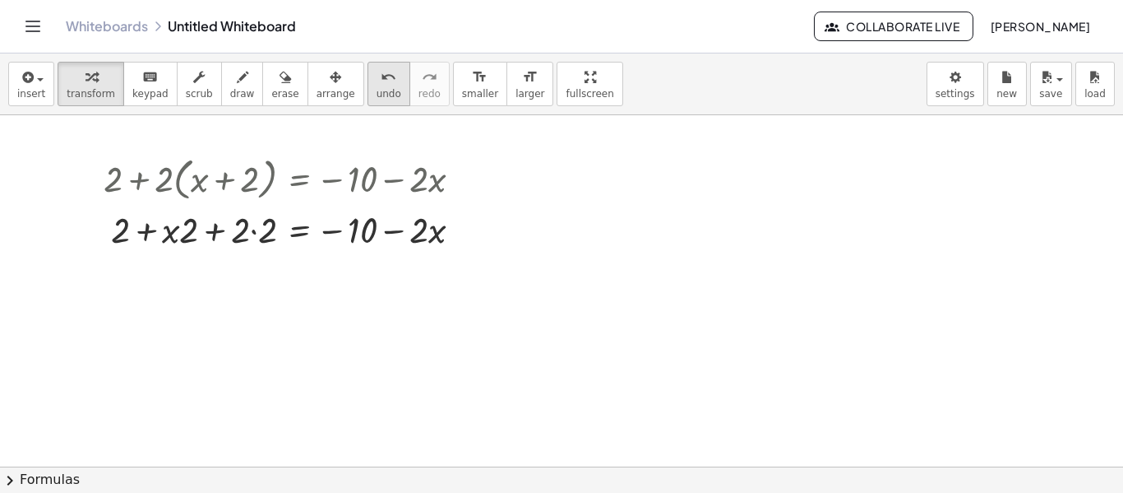
click at [381, 73] on icon "undo" at bounding box center [389, 77] width 16 height 20
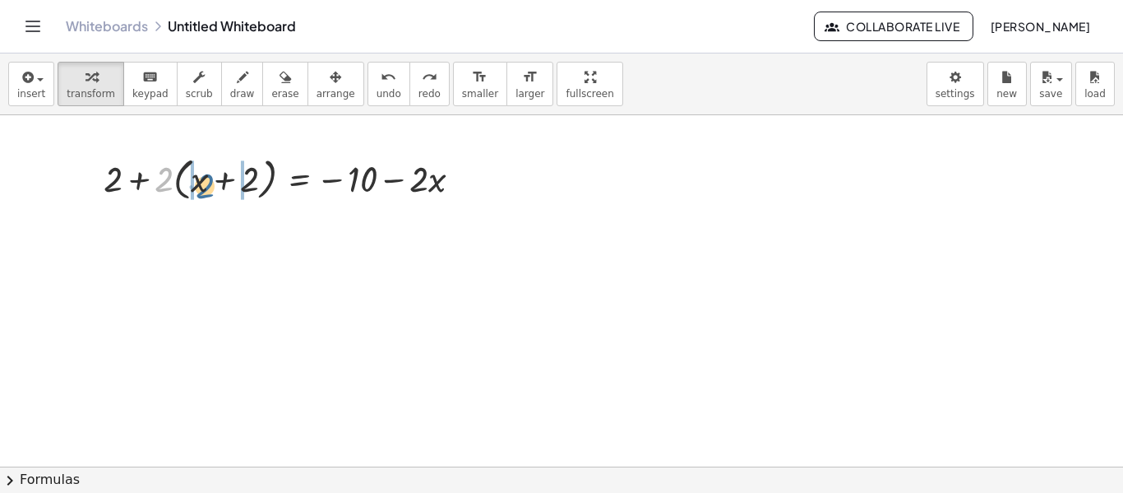
drag, startPoint x: 163, startPoint y: 182, endPoint x: 202, endPoint y: 188, distance: 39.9
click at [202, 188] on div at bounding box center [289, 176] width 388 height 53
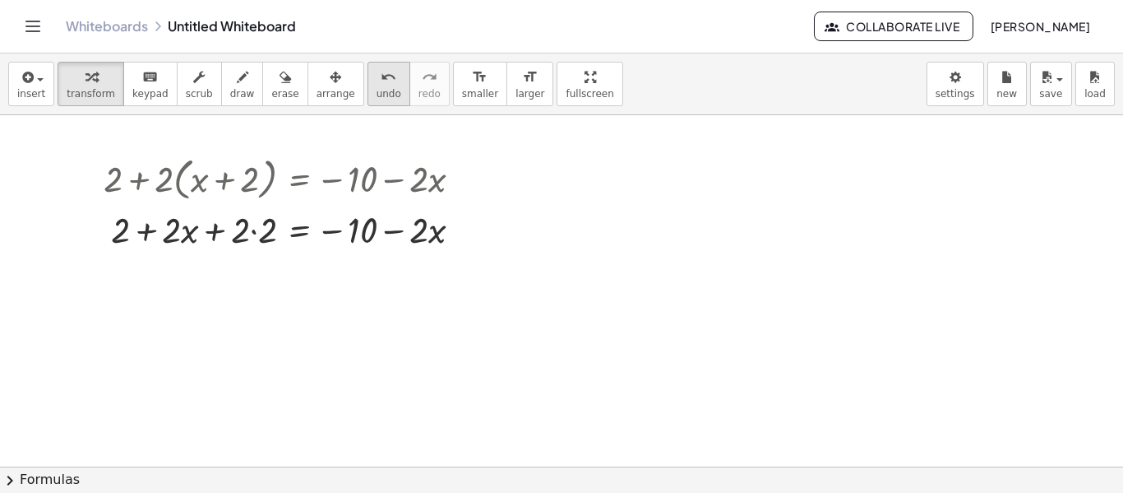
click at [377, 79] on div "undo" at bounding box center [389, 77] width 25 height 20
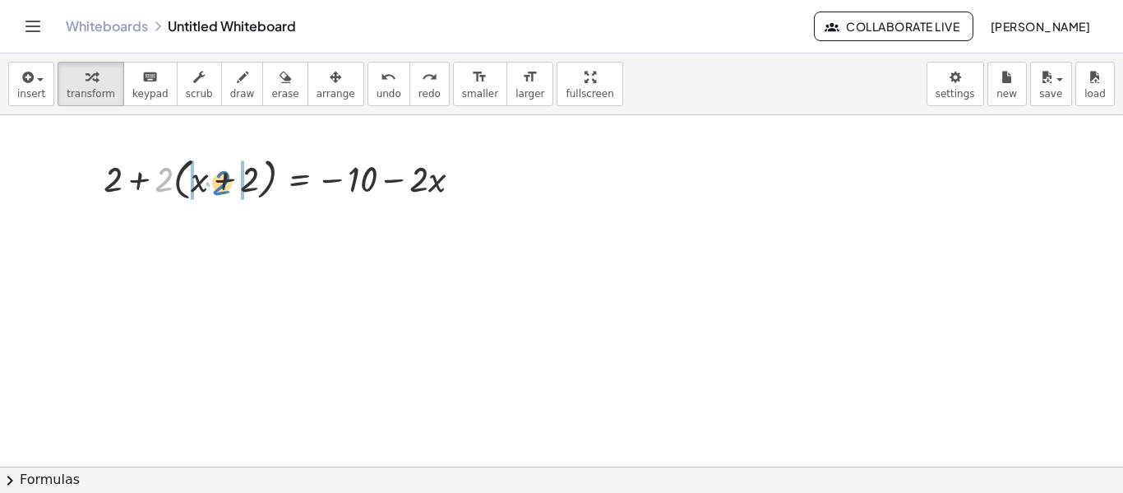
drag, startPoint x: 168, startPoint y: 174, endPoint x: 225, endPoint y: 178, distance: 57.7
click at [225, 178] on div at bounding box center [289, 176] width 388 height 53
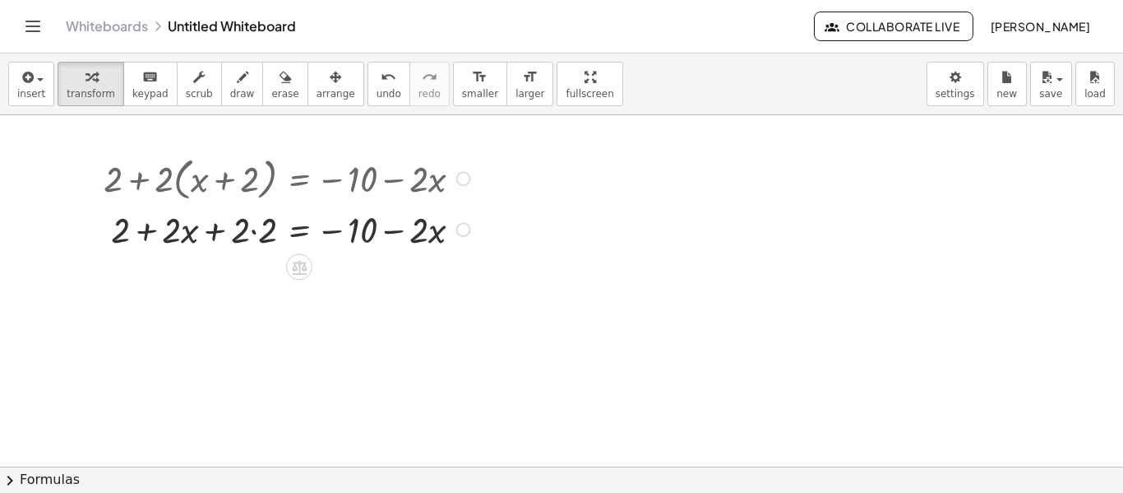
click at [248, 233] on div at bounding box center [289, 228] width 388 height 49
click at [253, 231] on div at bounding box center [289, 228] width 388 height 49
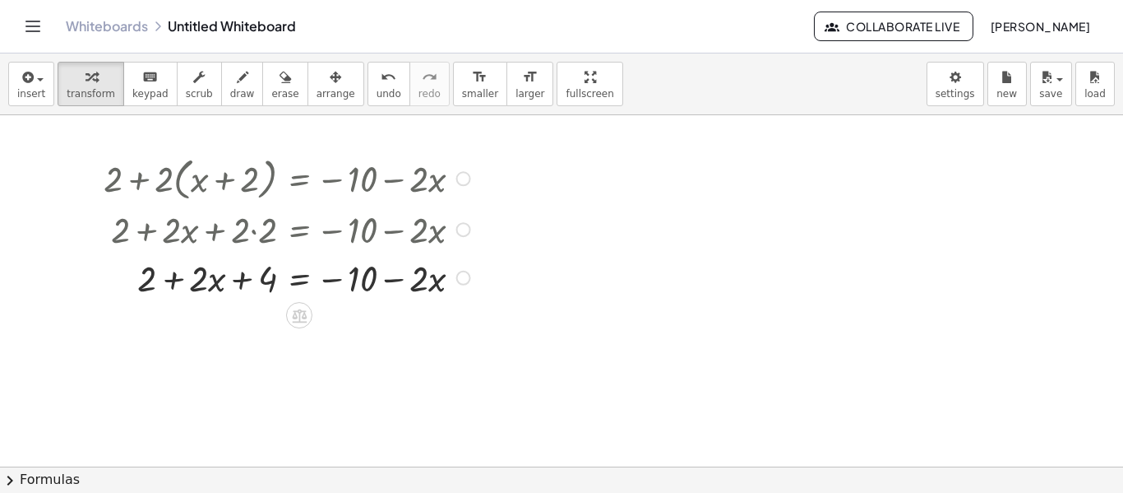
click at [250, 225] on div at bounding box center [275, 228] width 415 height 49
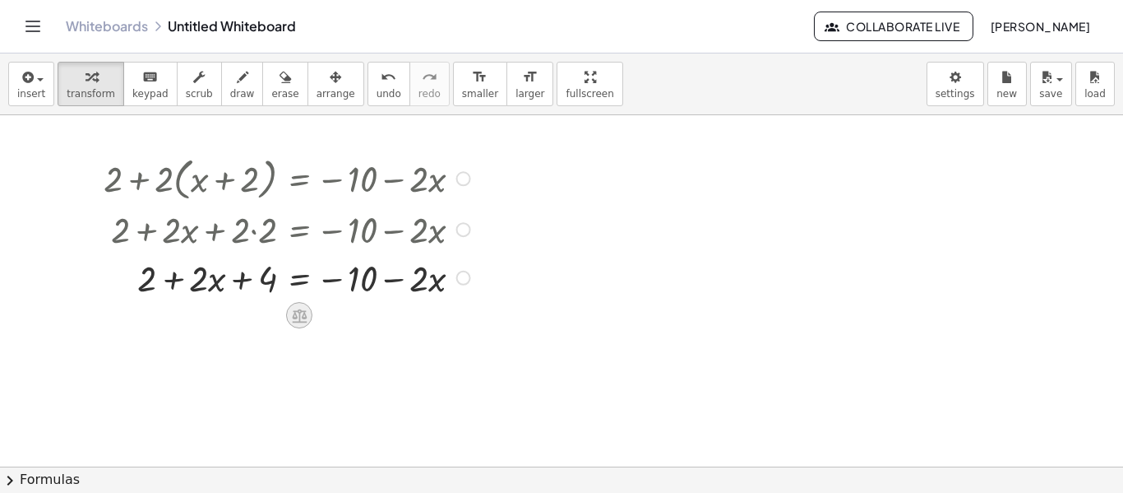
click at [293, 309] on icon at bounding box center [298, 315] width 17 height 17
click at [460, 182] on div at bounding box center [463, 178] width 15 height 15
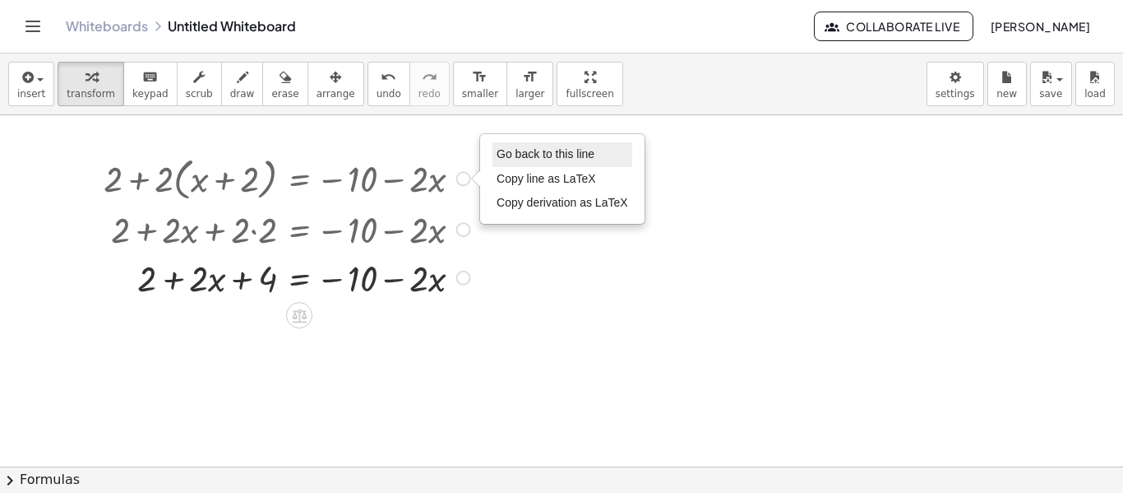
click at [543, 159] on span "Go back to this line" at bounding box center [546, 153] width 98 height 13
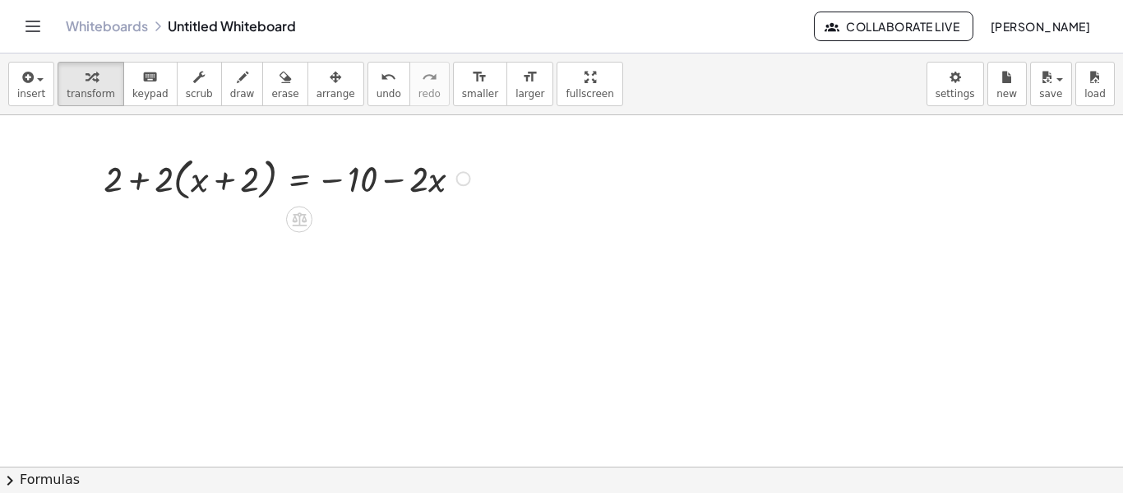
click at [289, 196] on div at bounding box center [289, 176] width 388 height 53
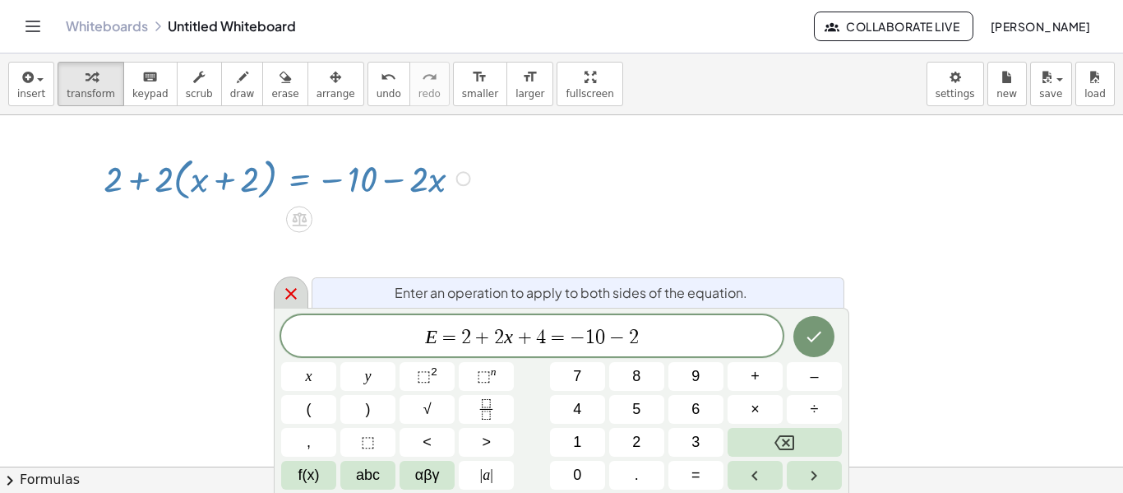
scroll to position [19, 0]
click at [826, 336] on button "Done" at bounding box center [814, 336] width 41 height 41
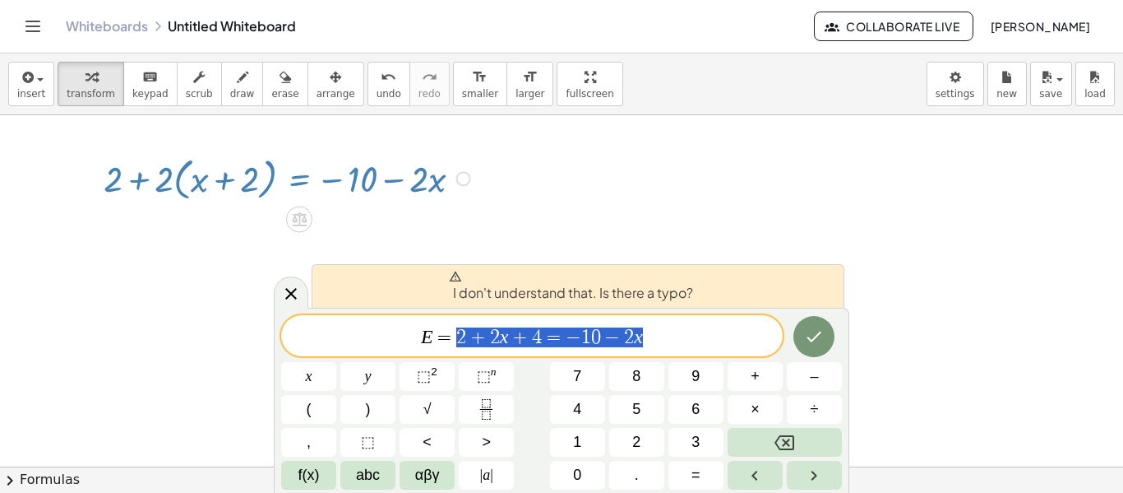
drag, startPoint x: 668, startPoint y: 335, endPoint x: 457, endPoint y: 329, distance: 210.6
click at [457, 329] on span "E = 2 + 2 x + 4 = − 1 0 − 2 x" at bounding box center [532, 337] width 502 height 23
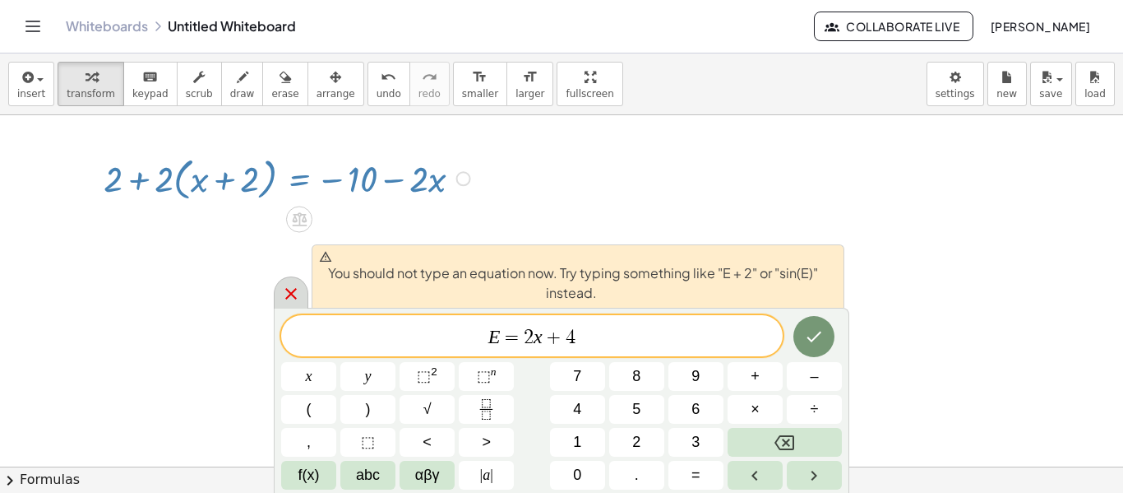
click at [286, 290] on icon at bounding box center [291, 294] width 20 height 20
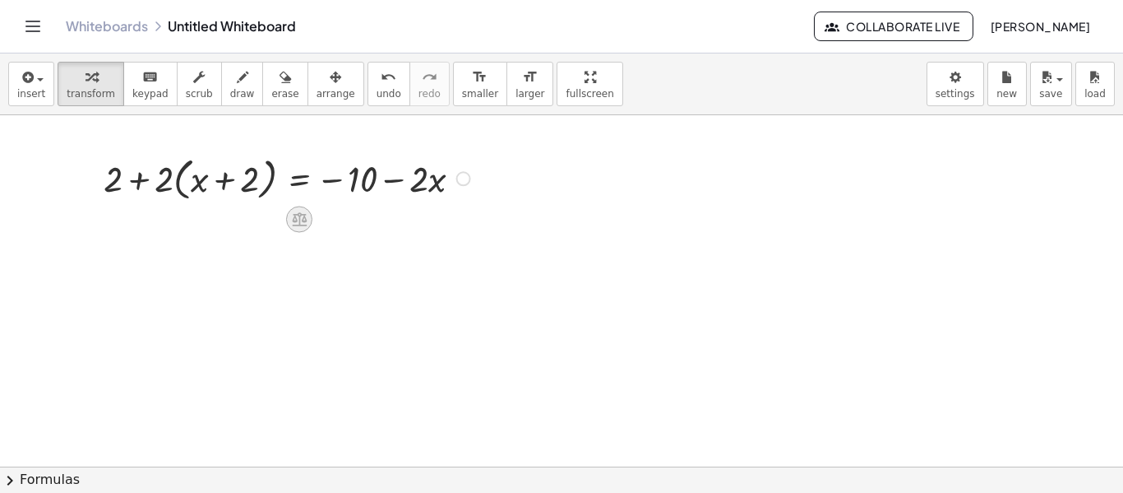
click at [297, 216] on icon at bounding box center [298, 219] width 17 height 17
click at [306, 220] on div "×" at bounding box center [299, 219] width 26 height 26
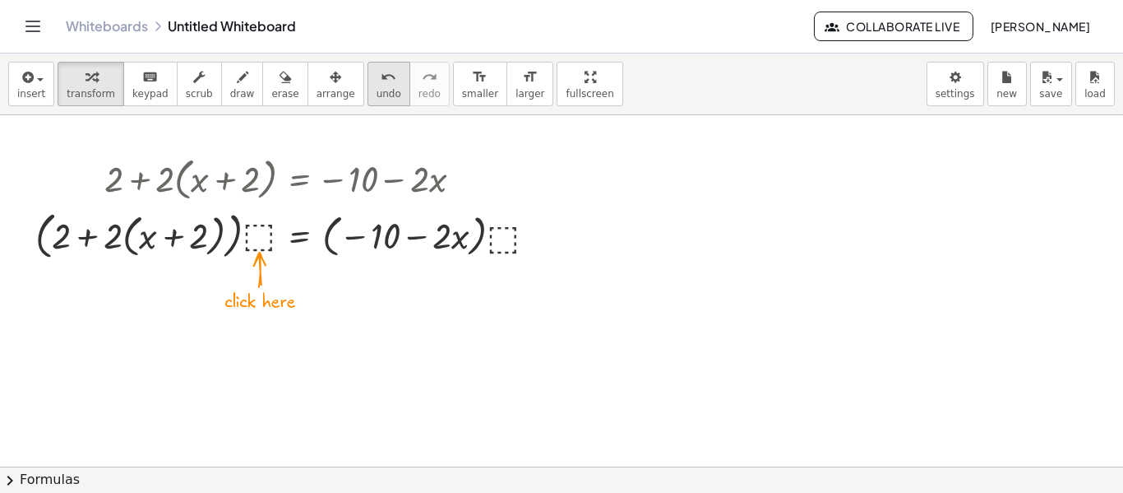
click at [381, 84] on icon "undo" at bounding box center [389, 77] width 16 height 20
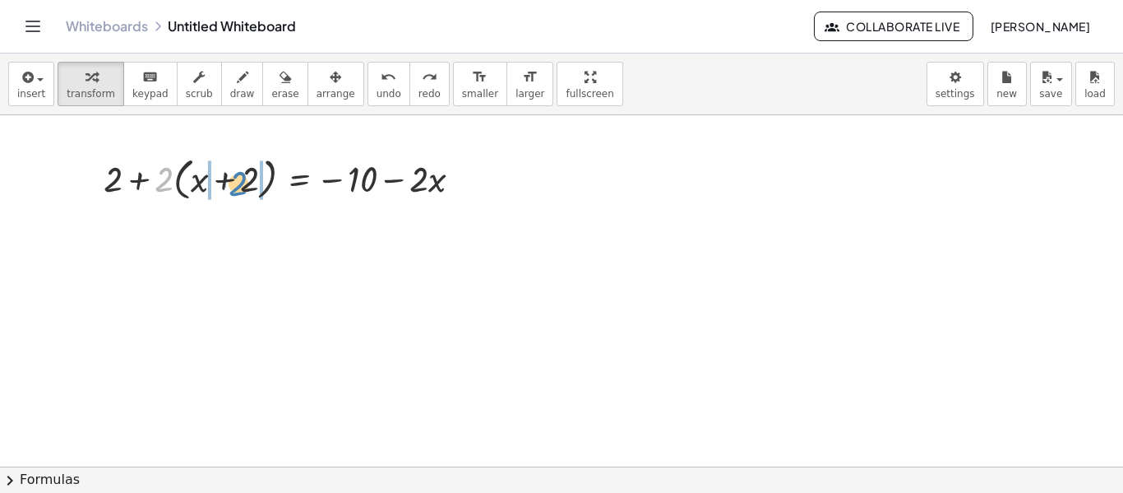
drag, startPoint x: 164, startPoint y: 174, endPoint x: 238, endPoint y: 177, distance: 74.1
click at [238, 177] on div at bounding box center [289, 176] width 388 height 53
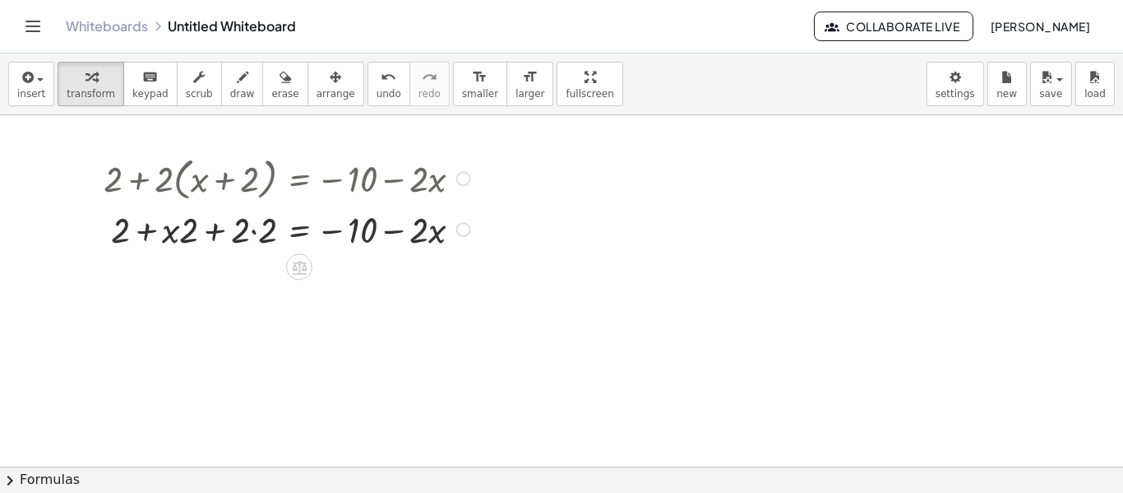
click at [211, 226] on div at bounding box center [289, 228] width 388 height 49
click at [238, 232] on div at bounding box center [289, 228] width 388 height 49
click at [369, 100] on button "undo undo" at bounding box center [389, 84] width 43 height 44
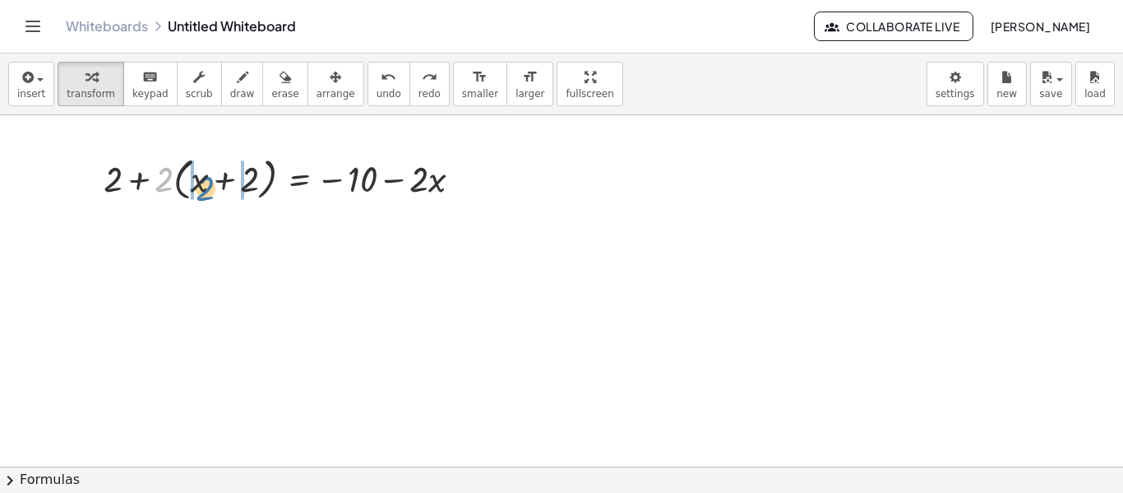
drag, startPoint x: 164, startPoint y: 176, endPoint x: 206, endPoint y: 185, distance: 42.1
click at [206, 185] on div at bounding box center [289, 176] width 388 height 53
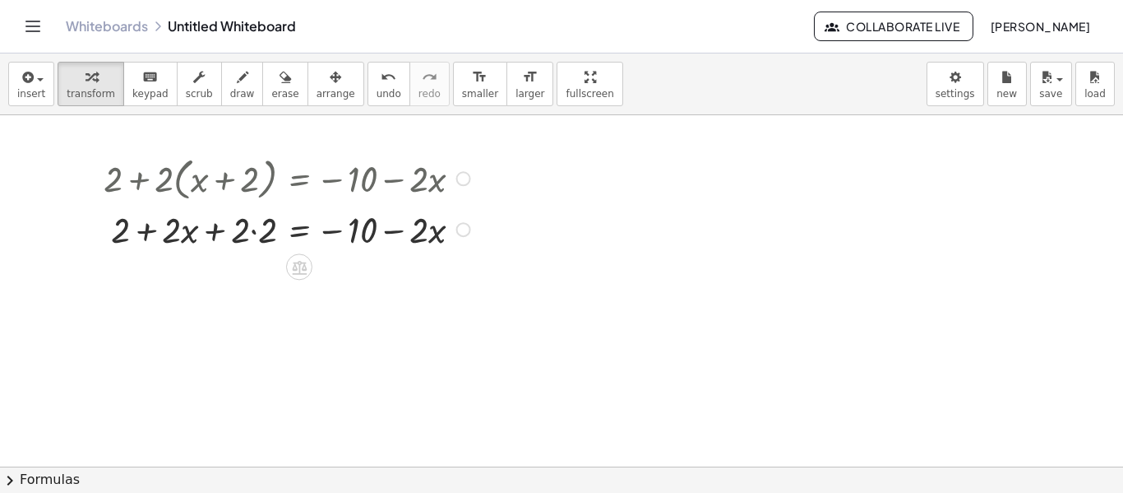
click at [233, 225] on div at bounding box center [289, 228] width 388 height 49
click at [245, 234] on div at bounding box center [289, 228] width 388 height 49
click at [257, 234] on div at bounding box center [289, 228] width 388 height 49
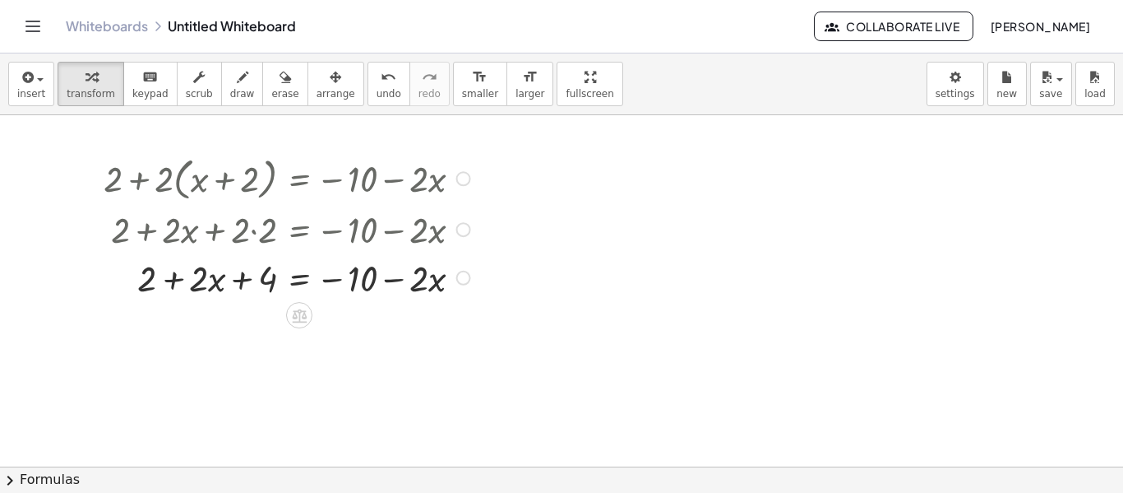
click at [261, 232] on div at bounding box center [275, 228] width 415 height 49
click at [469, 226] on div at bounding box center [463, 229] width 15 height 15
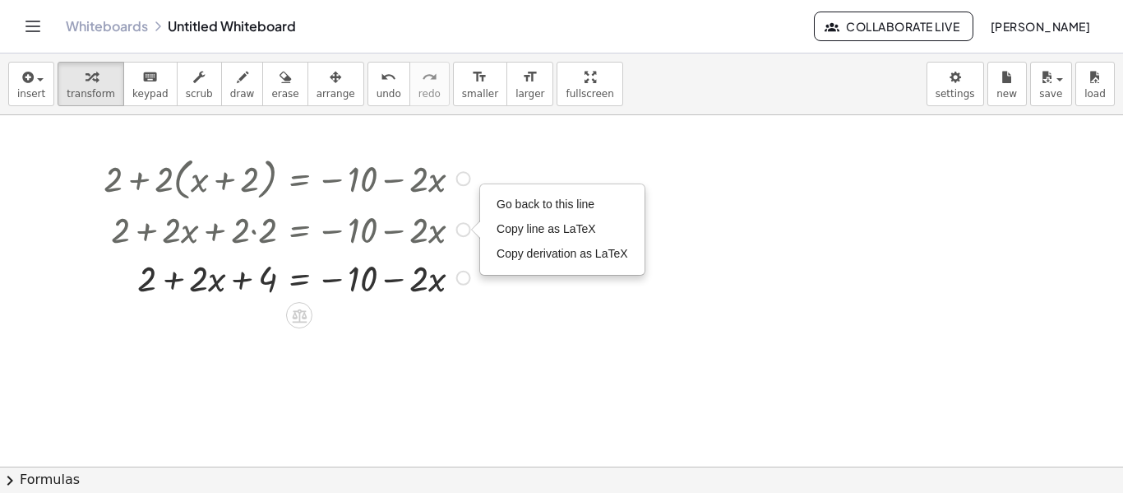
click at [414, 222] on div at bounding box center [289, 228] width 388 height 49
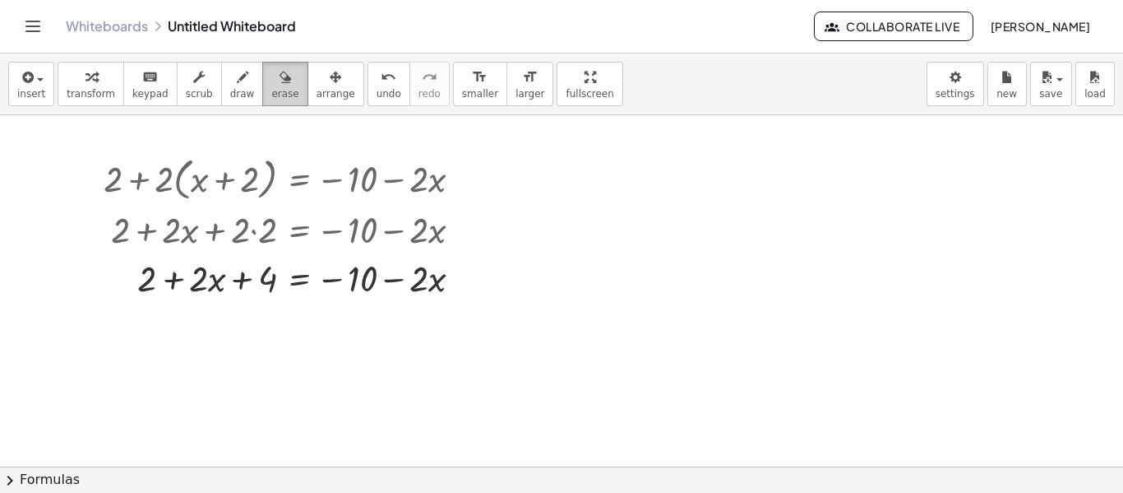
click at [271, 92] on span "erase" at bounding box center [284, 94] width 27 height 12
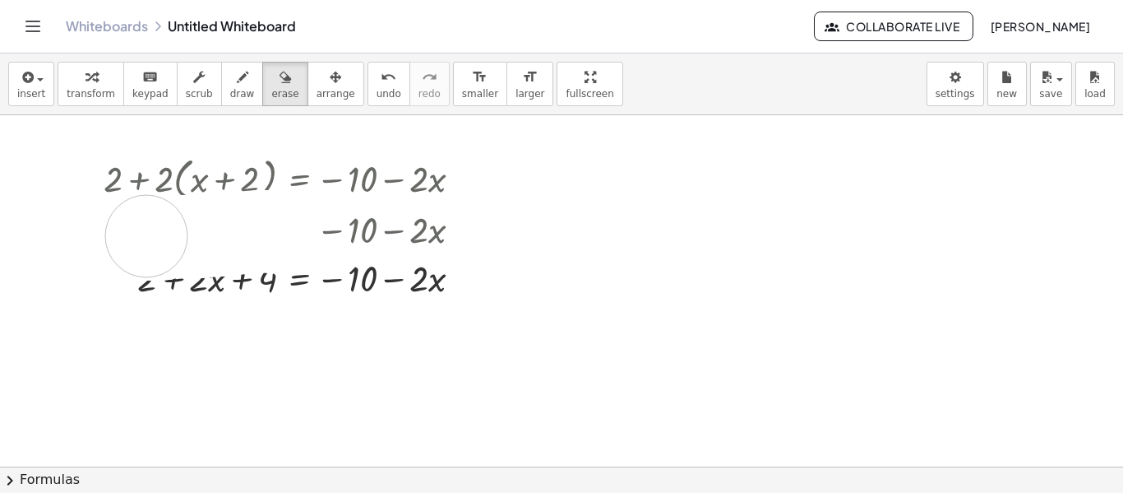
drag, startPoint x: 269, startPoint y: 232, endPoint x: 146, endPoint y: 236, distance: 122.6
click at [146, 236] on div at bounding box center [561, 464] width 1123 height 702
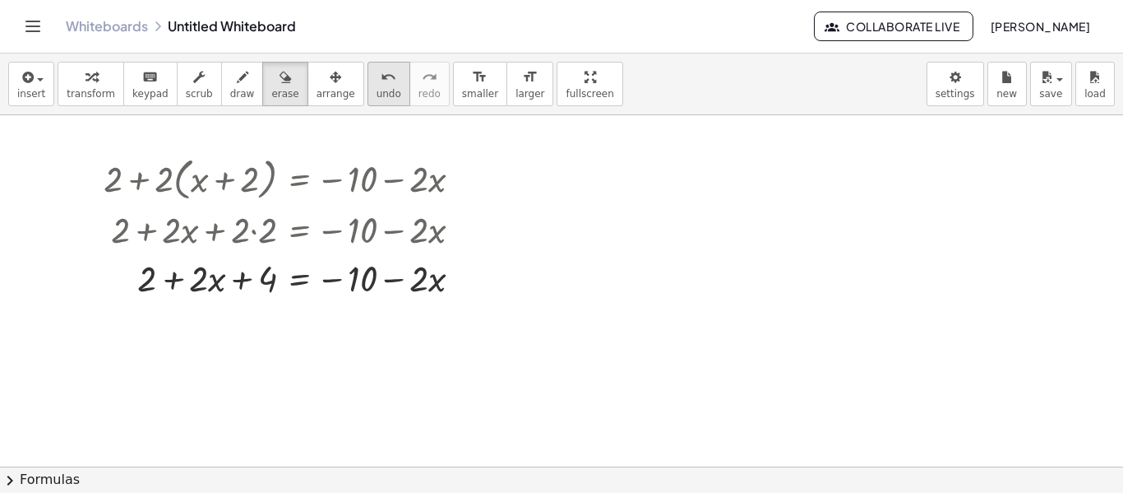
click at [377, 90] on span "undo" at bounding box center [389, 94] width 25 height 12
click at [168, 277] on div at bounding box center [561, 464] width 1123 height 702
drag, startPoint x: 136, startPoint y: 281, endPoint x: 205, endPoint y: 285, distance: 69.2
click at [205, 285] on div at bounding box center [561, 464] width 1123 height 702
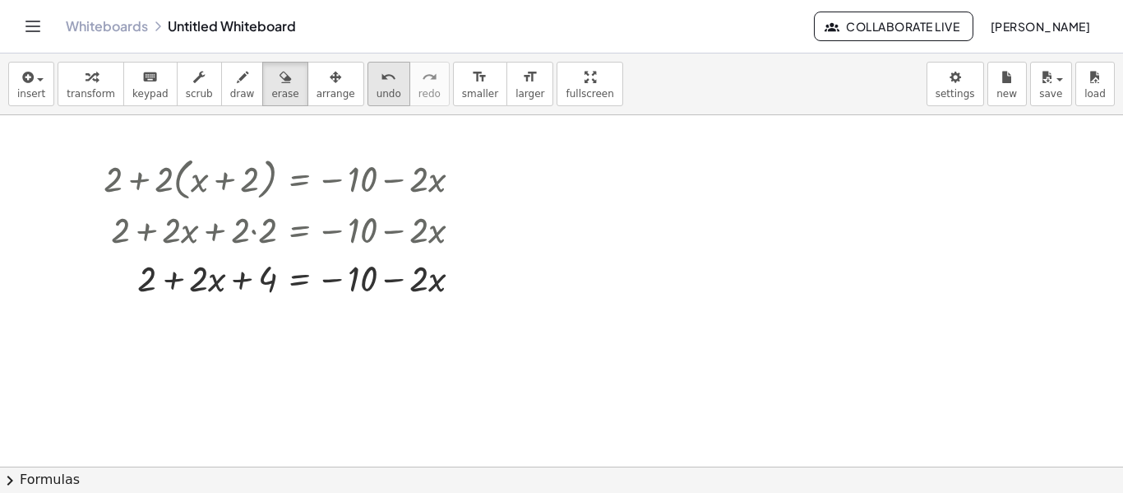
click at [381, 84] on icon "undo" at bounding box center [389, 77] width 16 height 20
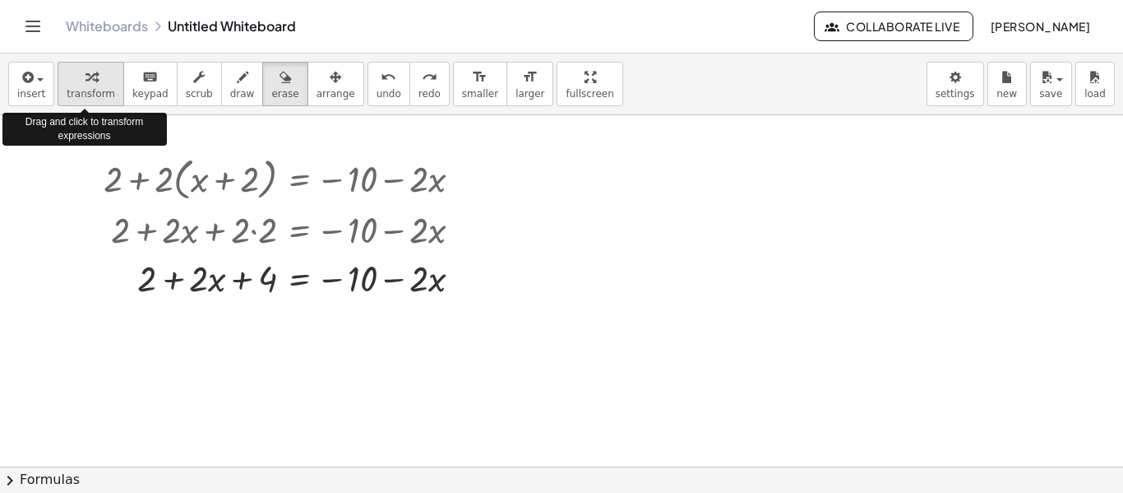
click at [100, 81] on div "button" at bounding box center [91, 77] width 49 height 20
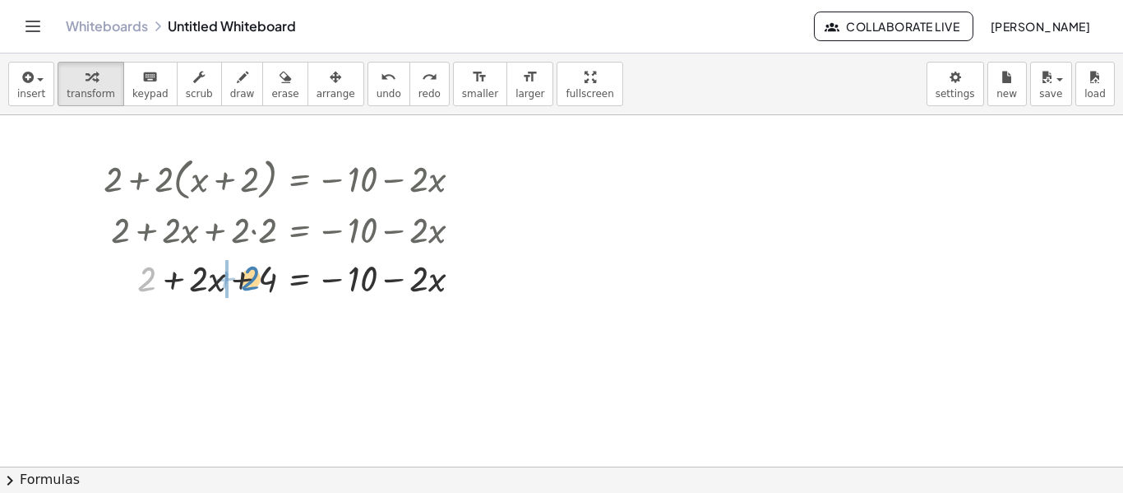
drag, startPoint x: 146, startPoint y: 276, endPoint x: 250, endPoint y: 275, distance: 103.6
click at [250, 275] on div at bounding box center [289, 276] width 388 height 49
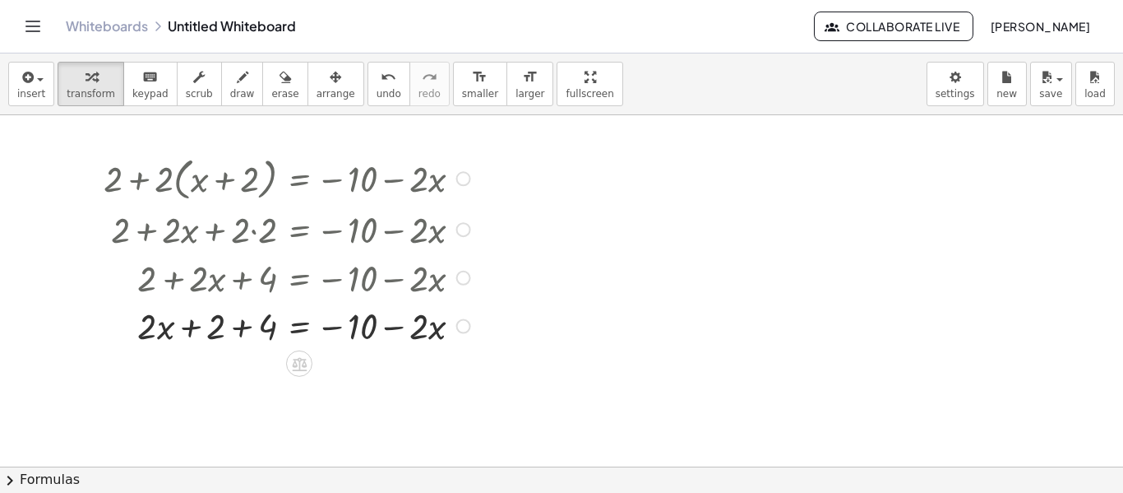
click at [231, 331] on div at bounding box center [289, 324] width 388 height 49
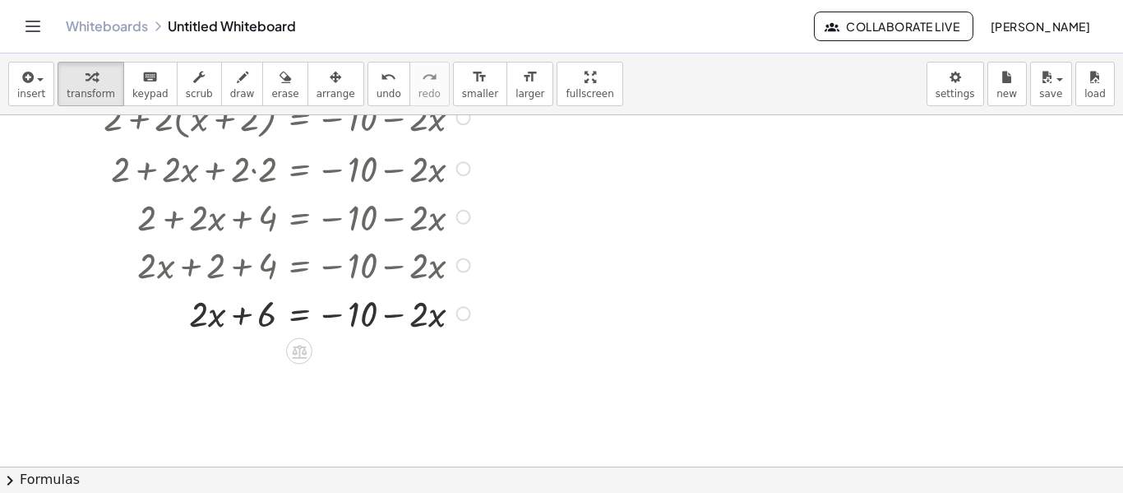
scroll to position [64, 0]
drag, startPoint x: 262, startPoint y: 313, endPoint x: 387, endPoint y: 313, distance: 125.0
click at [387, 313] on div at bounding box center [289, 311] width 388 height 49
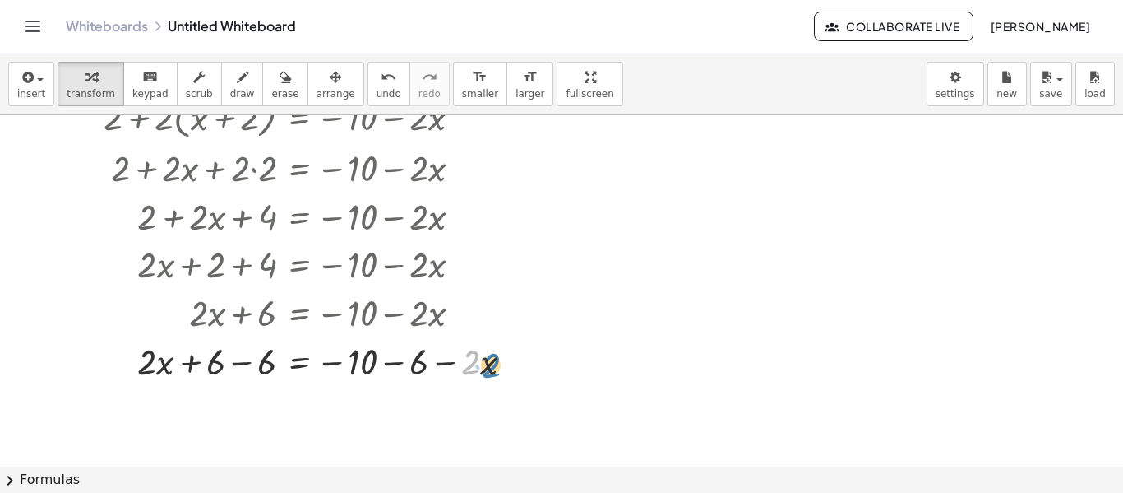
drag, startPoint x: 476, startPoint y: 362, endPoint x: 490, endPoint y: 362, distance: 14.0
click at [490, 362] on div at bounding box center [314, 360] width 439 height 49
drag, startPoint x: 451, startPoint y: 363, endPoint x: 119, endPoint y: 366, distance: 331.4
click at [119, 366] on div at bounding box center [314, 360] width 439 height 49
click at [401, 361] on div at bounding box center [332, 360] width 544 height 49
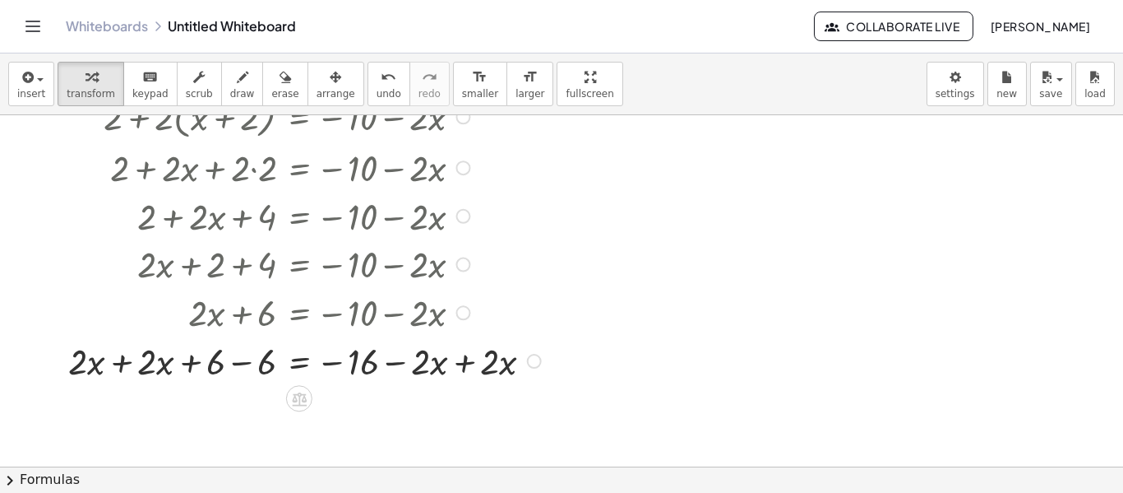
click at [415, 364] on div at bounding box center [332, 360] width 544 height 49
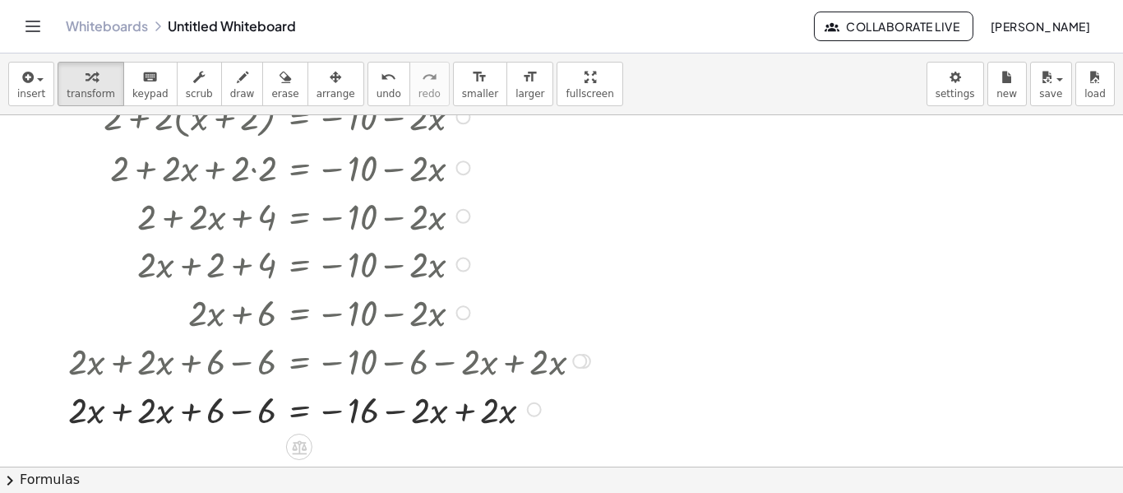
click at [189, 407] on div at bounding box center [332, 408] width 544 height 49
click at [115, 412] on div at bounding box center [332, 408] width 544 height 49
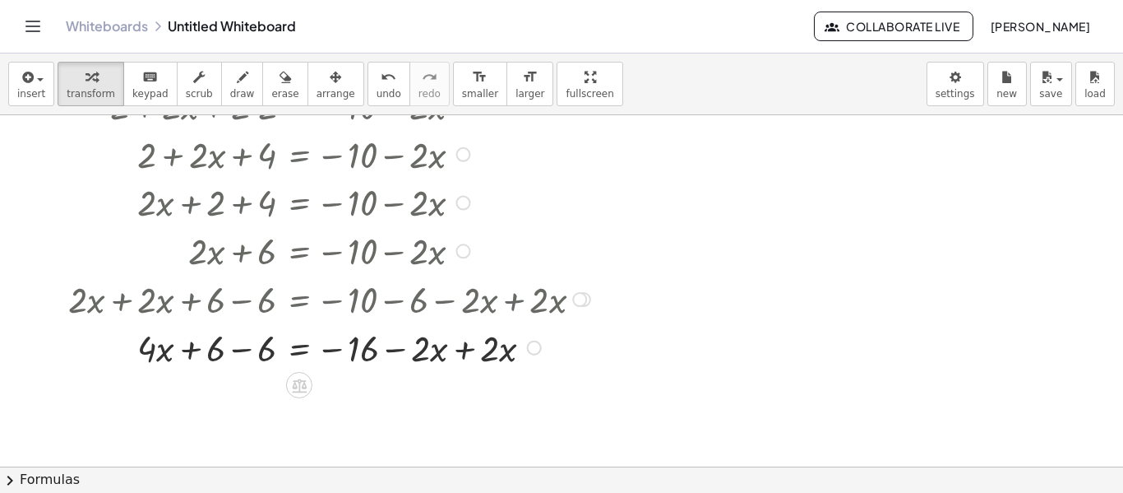
scroll to position [127, 0]
click at [232, 356] on div at bounding box center [332, 345] width 544 height 49
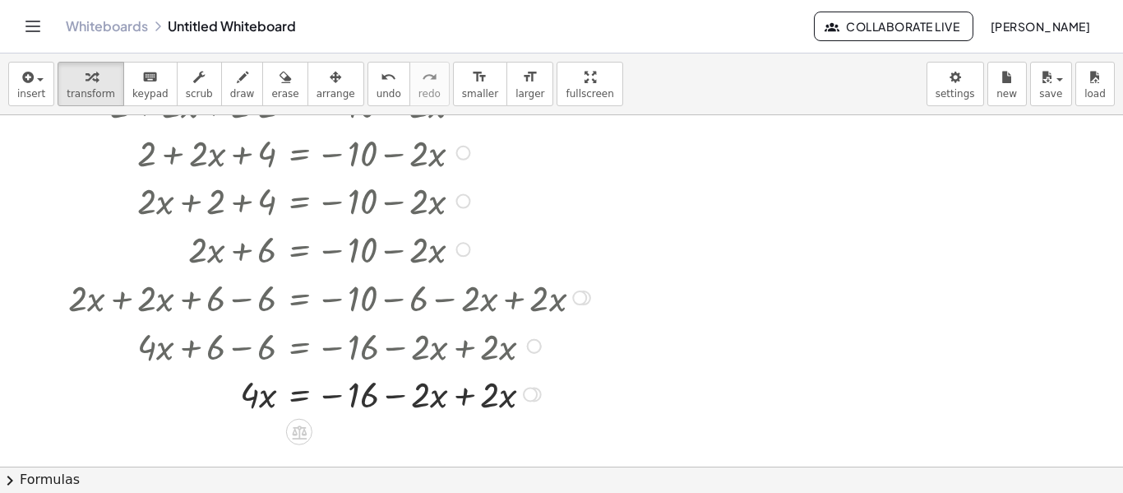
click at [447, 390] on div at bounding box center [332, 392] width 544 height 49
click at [467, 391] on div at bounding box center [332, 392] width 544 height 49
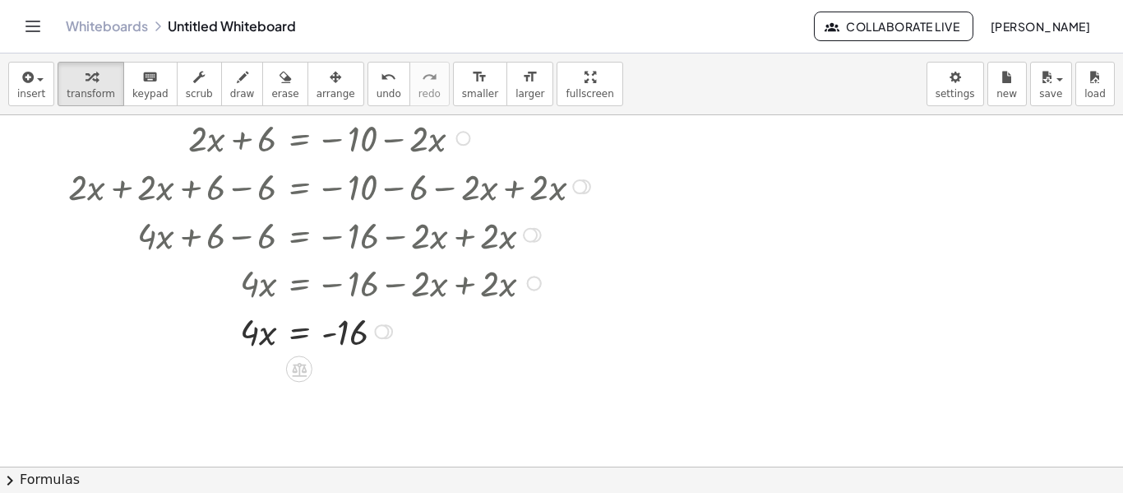
scroll to position [233, 0]
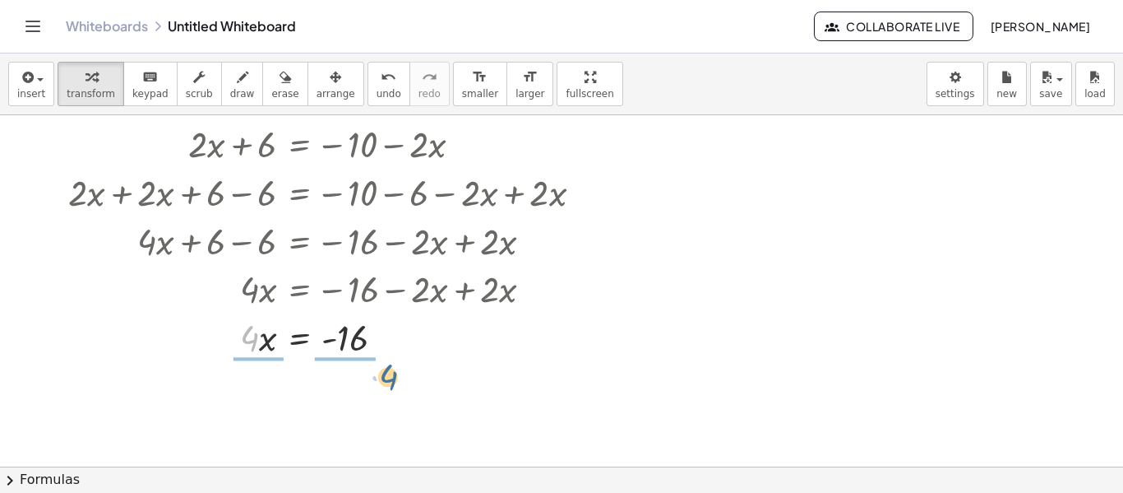
drag, startPoint x: 249, startPoint y: 340, endPoint x: 372, endPoint y: 376, distance: 127.5
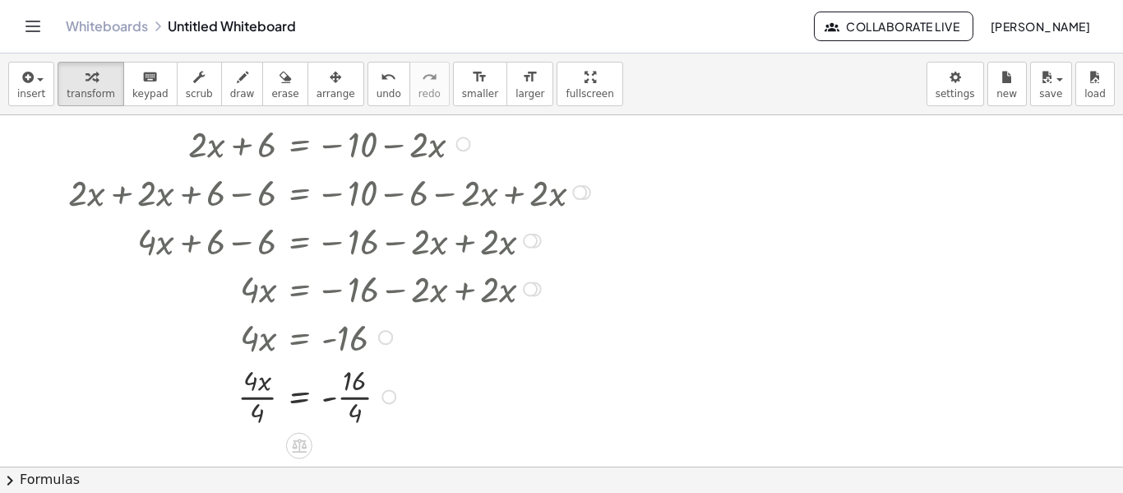
click at [303, 383] on div at bounding box center [332, 395] width 544 height 71
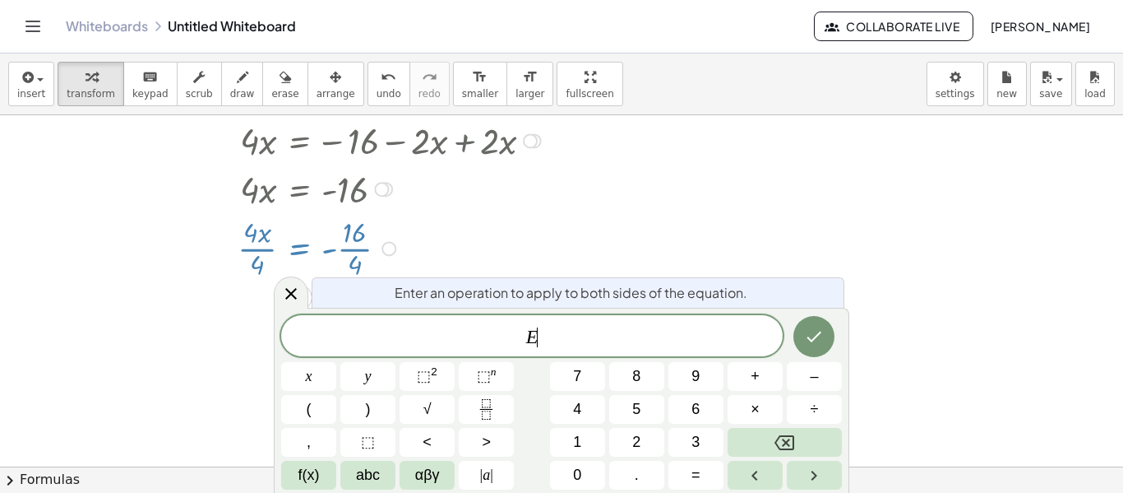
scroll to position [379, 0]
click at [901, 263] on div at bounding box center [561, 262] width 1123 height 1053
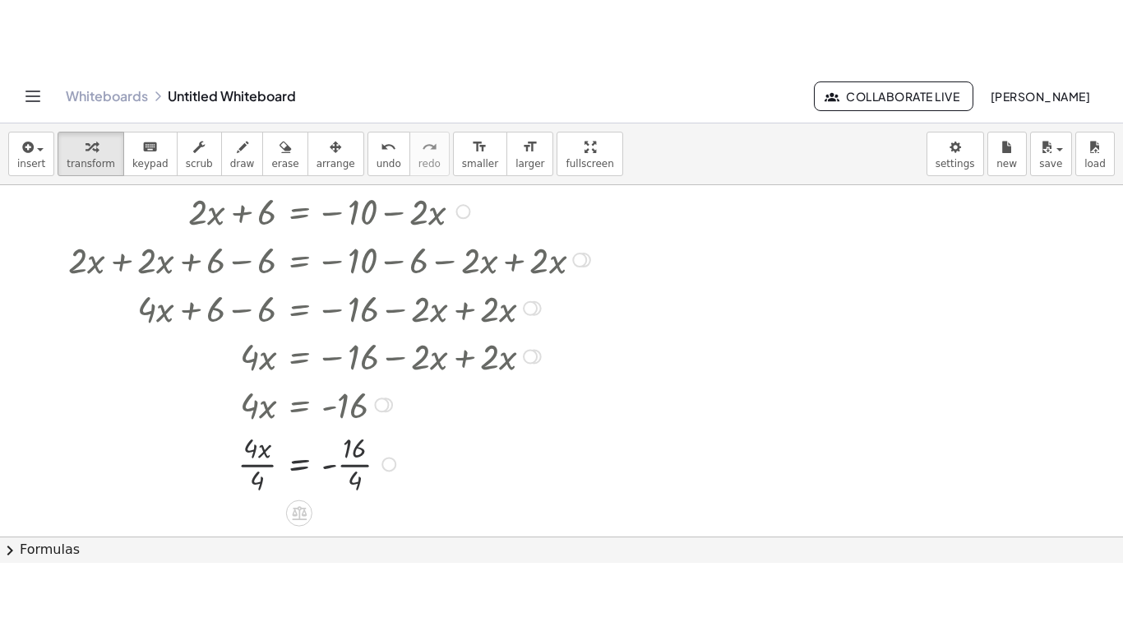
scroll to position [233, 0]
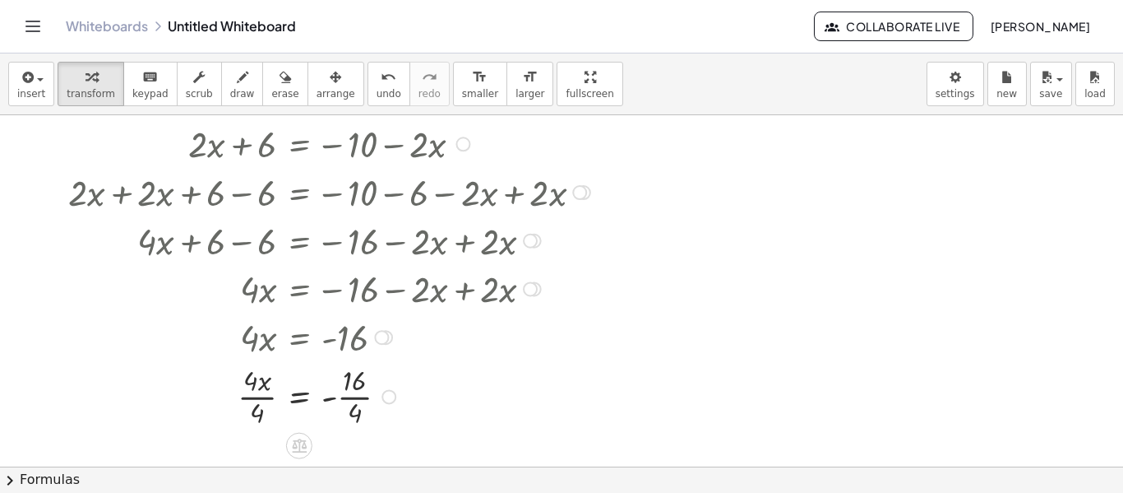
click at [360, 398] on div at bounding box center [332, 395] width 544 height 71
click at [259, 390] on div at bounding box center [332, 395] width 544 height 71
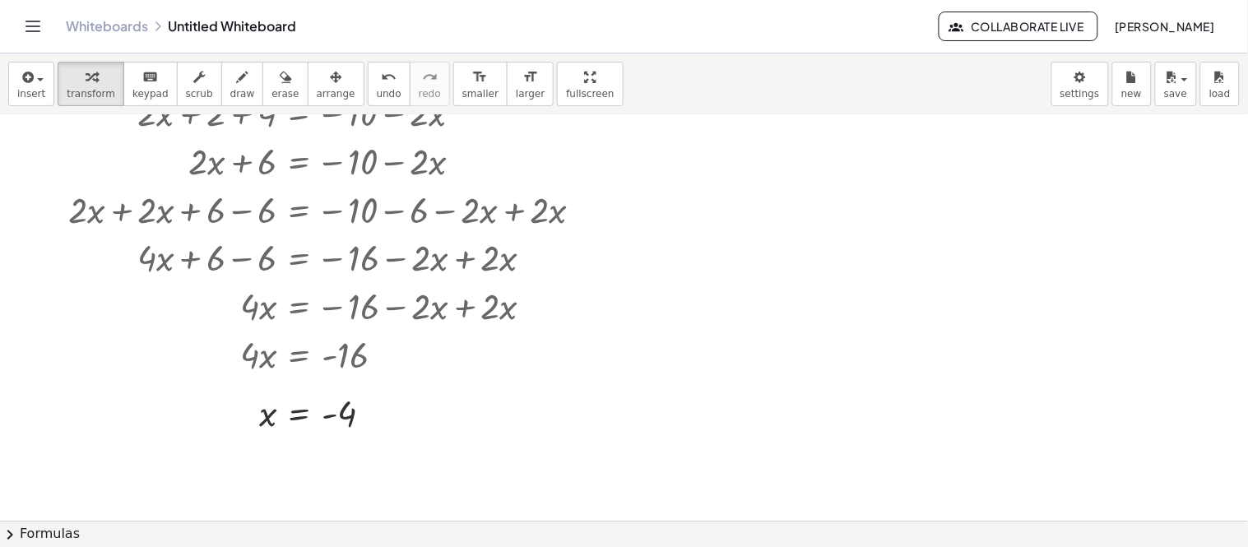
scroll to position [218, 0]
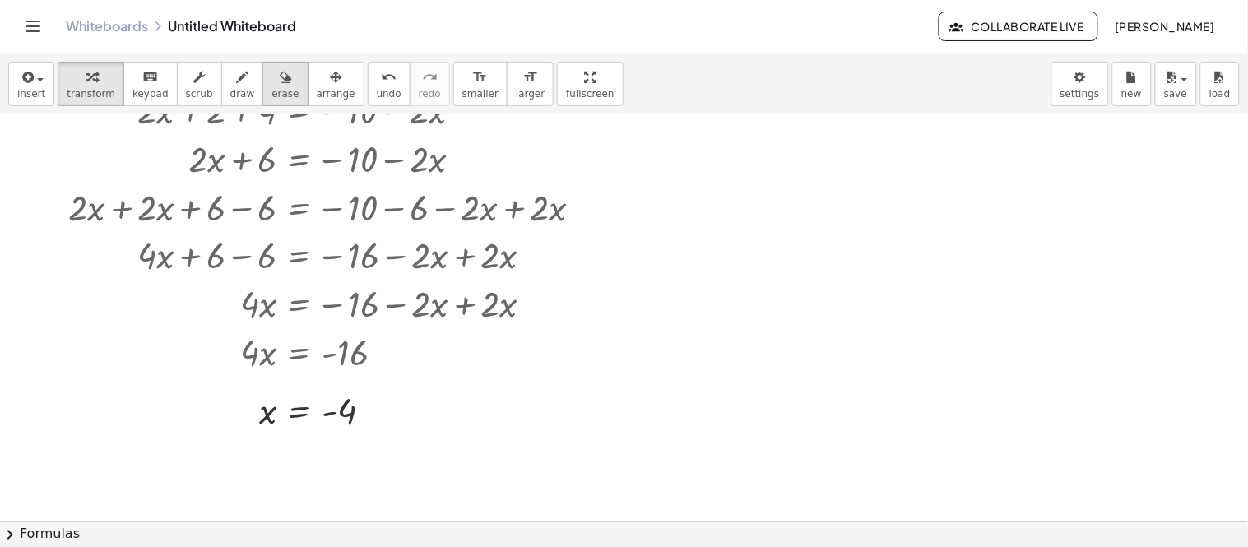
click at [271, 74] on div "button" at bounding box center [284, 77] width 27 height 20
drag, startPoint x: 412, startPoint y: 433, endPoint x: 298, endPoint y: 414, distance: 115.9
click at [298, 414] on div at bounding box center [624, 302] width 1248 height 811
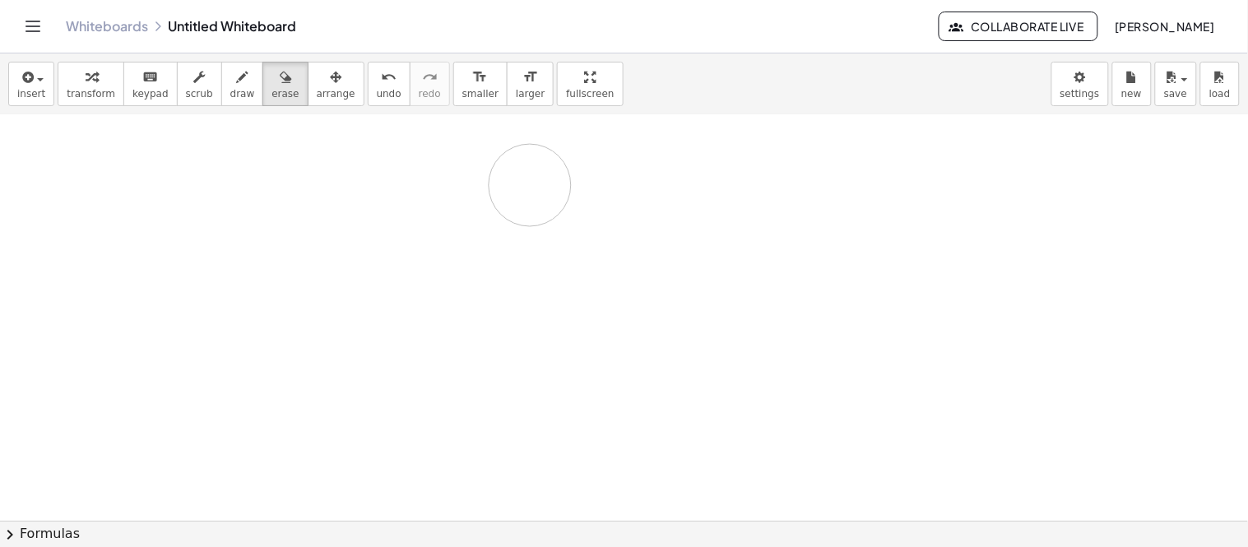
drag, startPoint x: 298, startPoint y: 414, endPoint x: 525, endPoint y: 183, distance: 323.9
click at [525, 183] on div at bounding box center [624, 302] width 1248 height 811
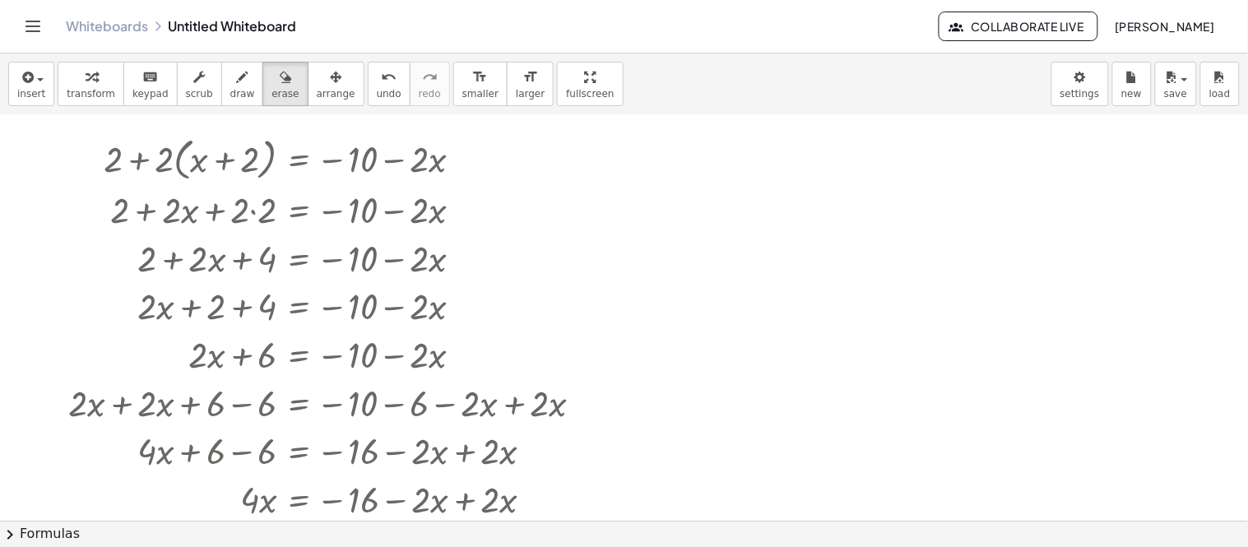
scroll to position [49, 0]
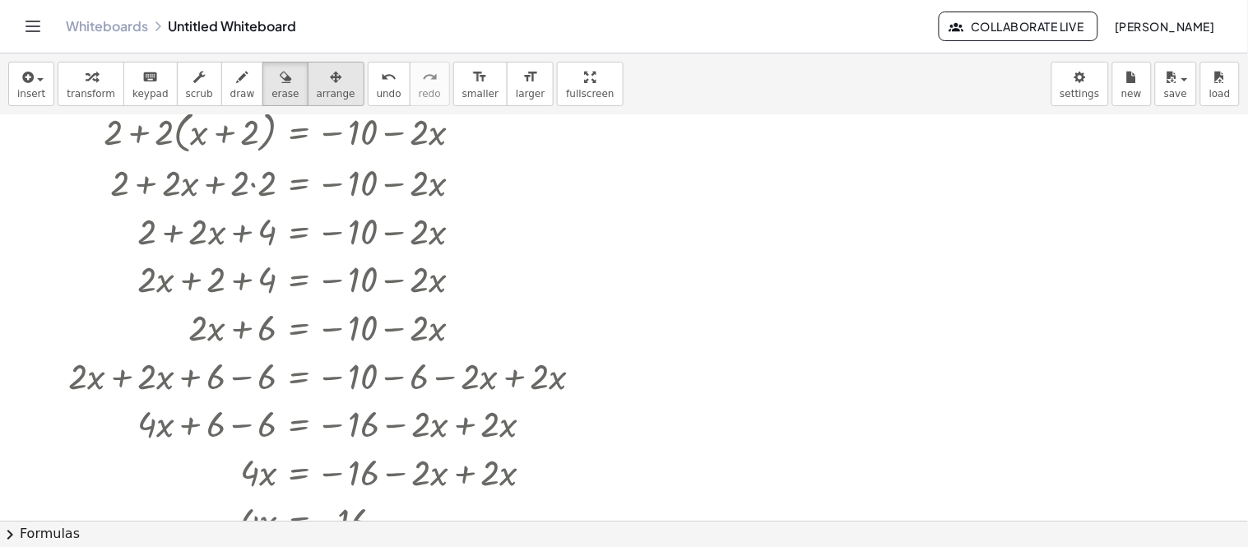
click at [319, 92] on span "arrange" at bounding box center [336, 94] width 39 height 12
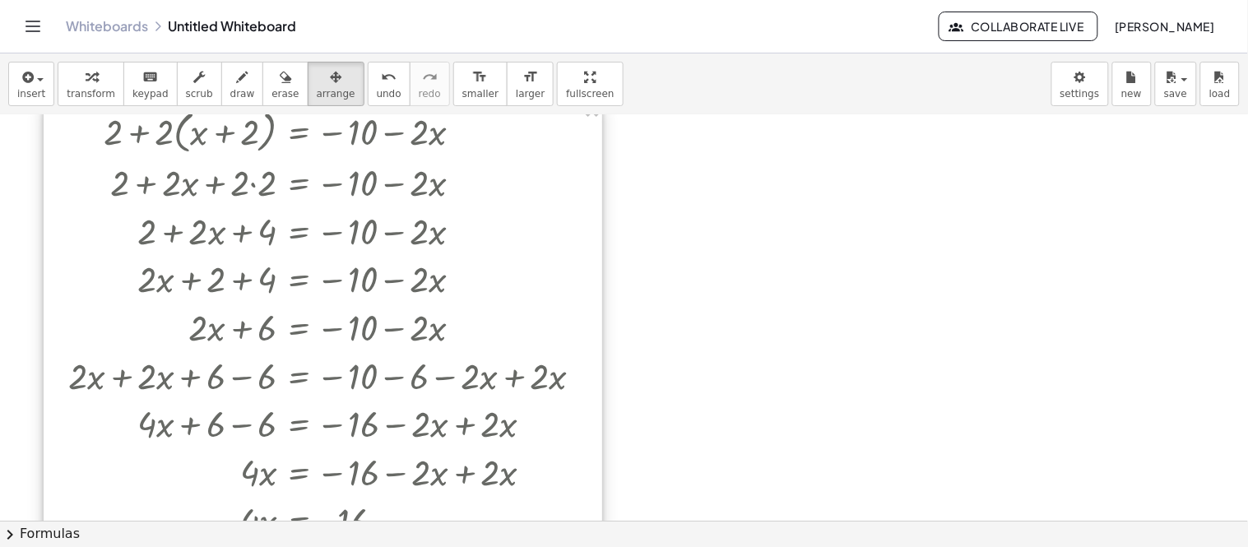
click at [375, 180] on div at bounding box center [323, 353] width 558 height 507
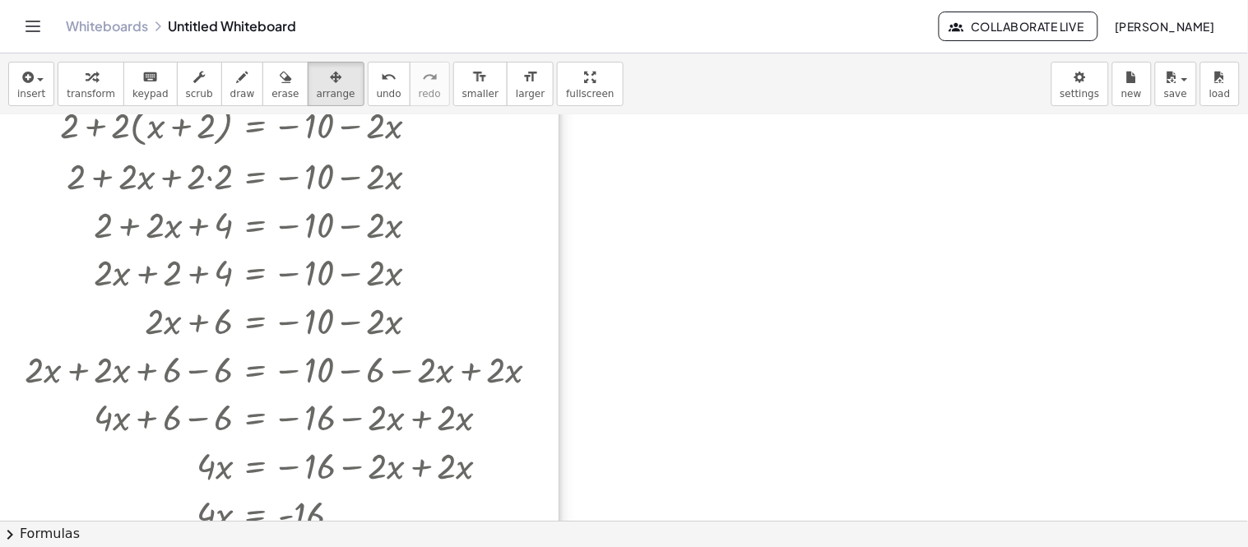
drag, startPoint x: 574, startPoint y: 322, endPoint x: 486, endPoint y: 316, distance: 88.2
click at [486, 316] on div at bounding box center [279, 346] width 558 height 507
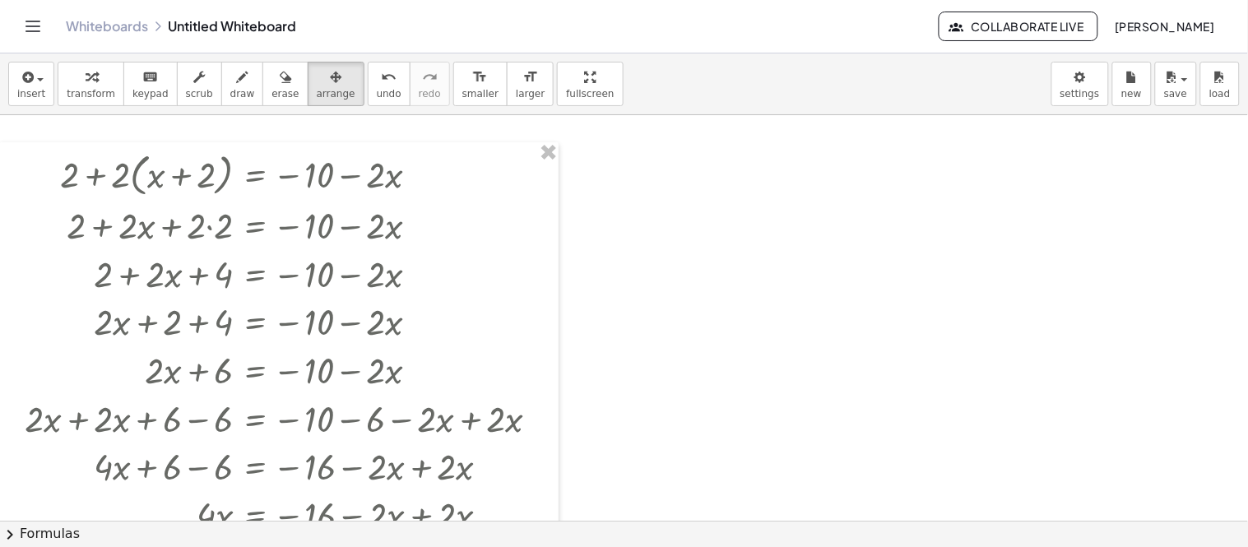
scroll to position [4, 0]
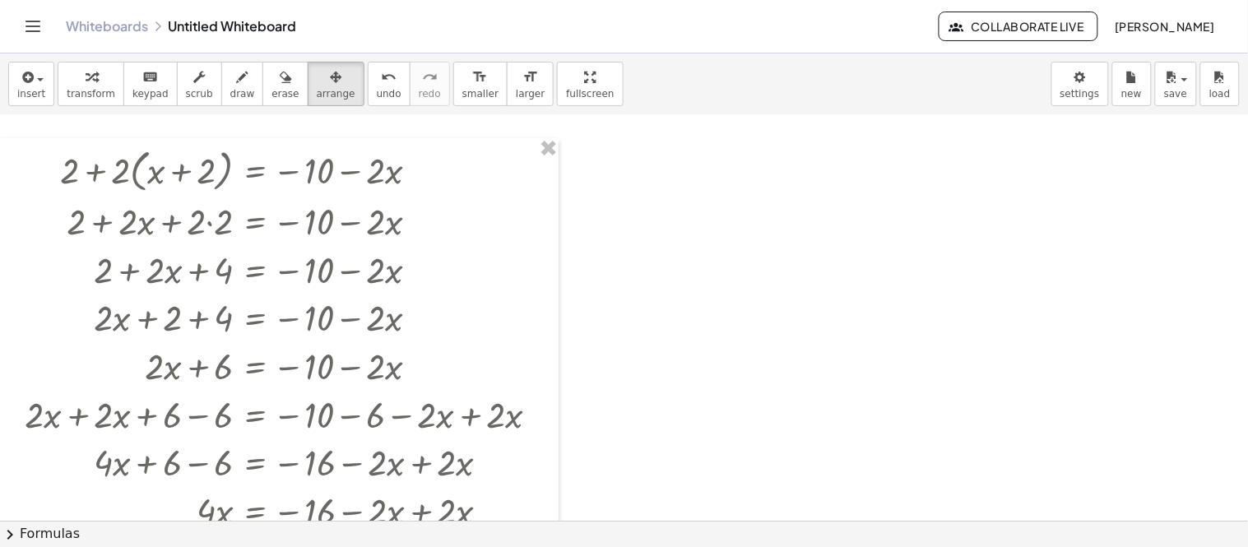
click at [694, 248] on div at bounding box center [624, 516] width 1248 height 811
click at [637, 164] on div at bounding box center [624, 516] width 1248 height 811
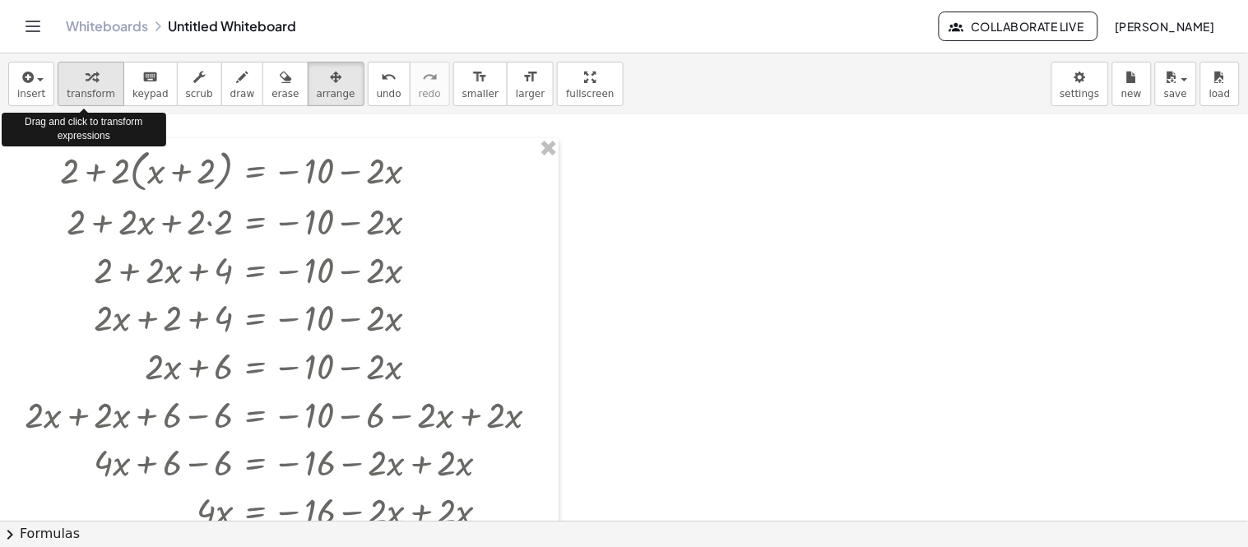
click at [95, 88] on span "transform" at bounding box center [91, 94] width 49 height 12
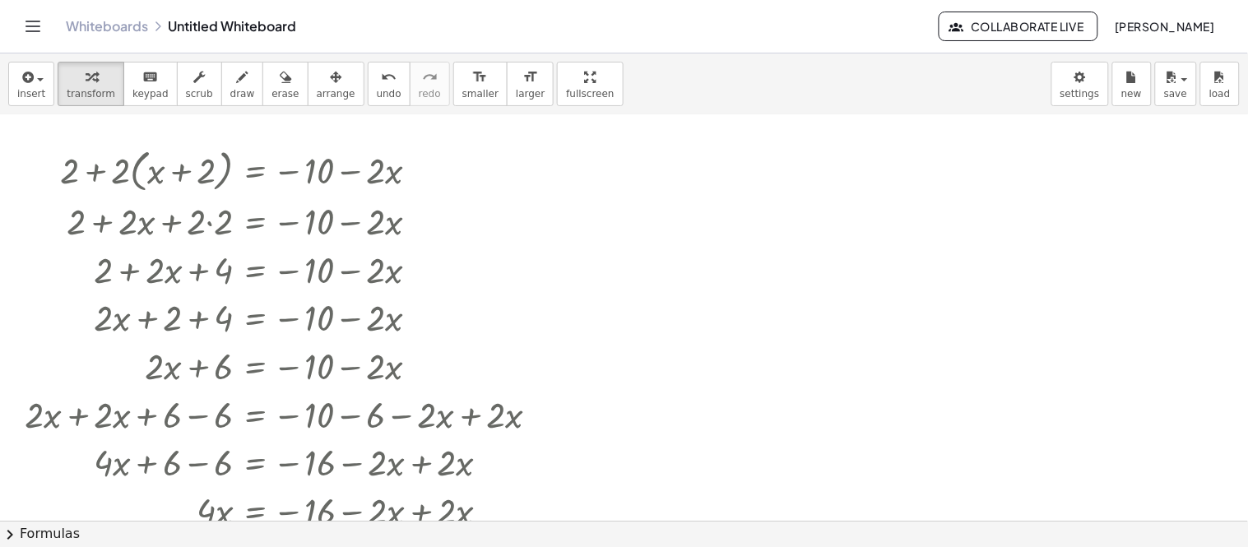
click at [857, 245] on div at bounding box center [624, 516] width 1248 height 811
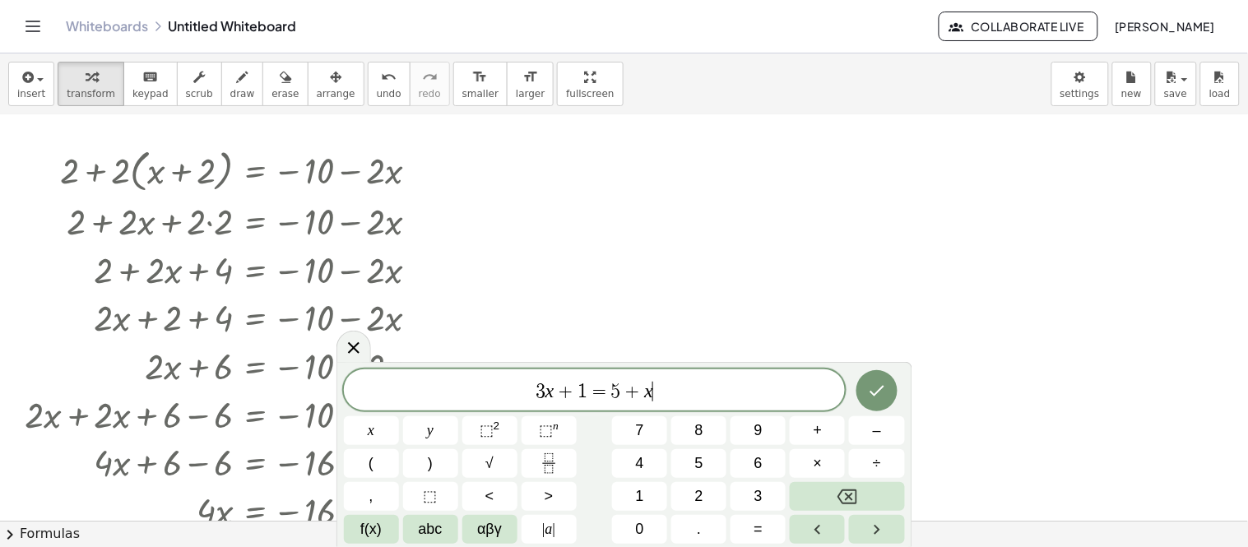
scroll to position [19, 0]
drag, startPoint x: 669, startPoint y: 388, endPoint x: 484, endPoint y: 381, distance: 185.2
click at [484, 381] on span "3 x + 1 = 5 + x" at bounding box center [595, 391] width 502 height 23
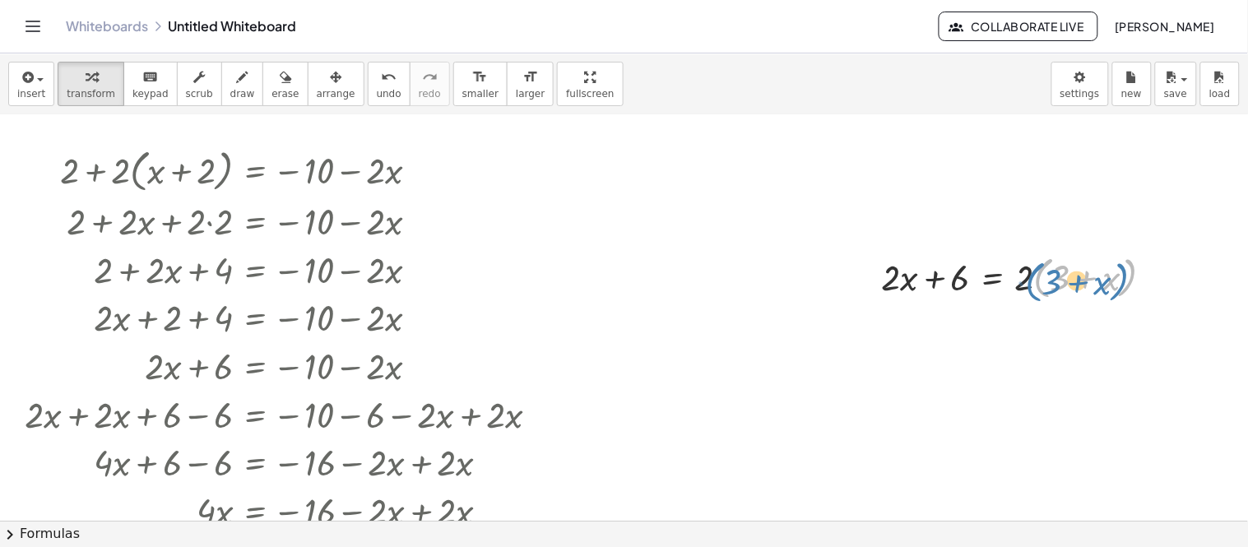
drag, startPoint x: 1040, startPoint y: 274, endPoint x: 1031, endPoint y: 277, distance: 8.9
click at [1031, 277] on div at bounding box center [1023, 275] width 301 height 53
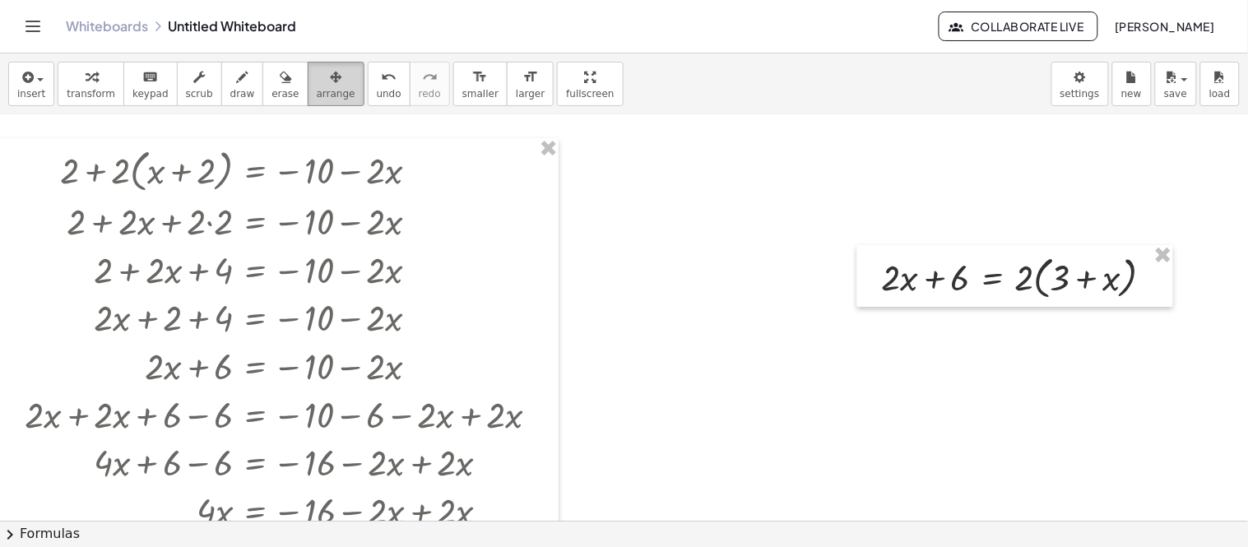
click at [330, 99] on button "arrange" at bounding box center [336, 84] width 57 height 44
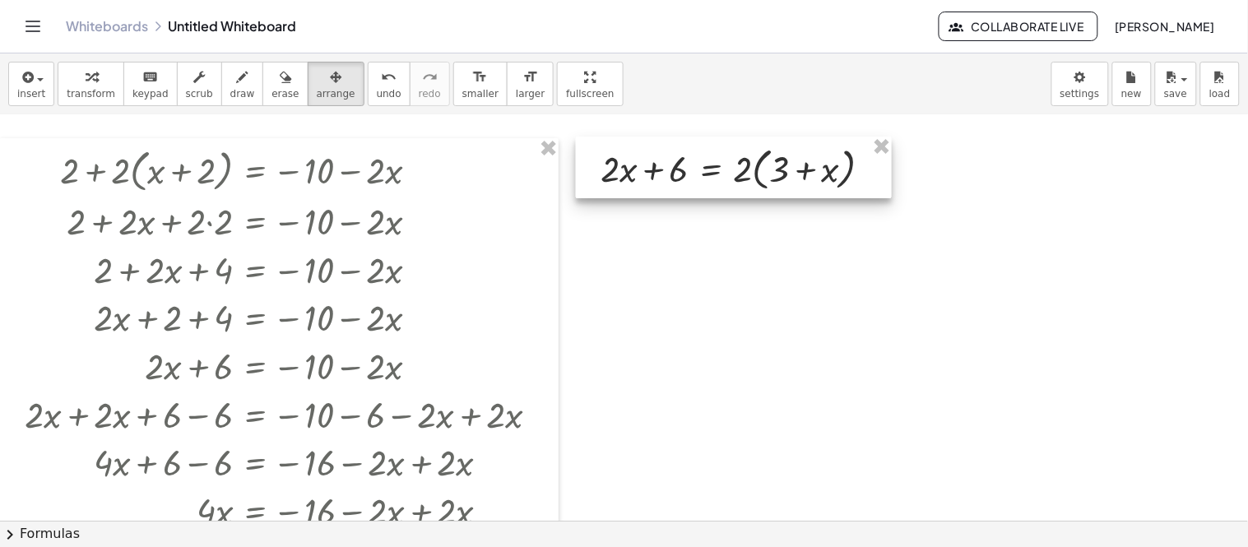
drag, startPoint x: 884, startPoint y: 277, endPoint x: 600, endPoint y: 168, distance: 304.8
click at [600, 168] on div at bounding box center [734, 168] width 316 height 62
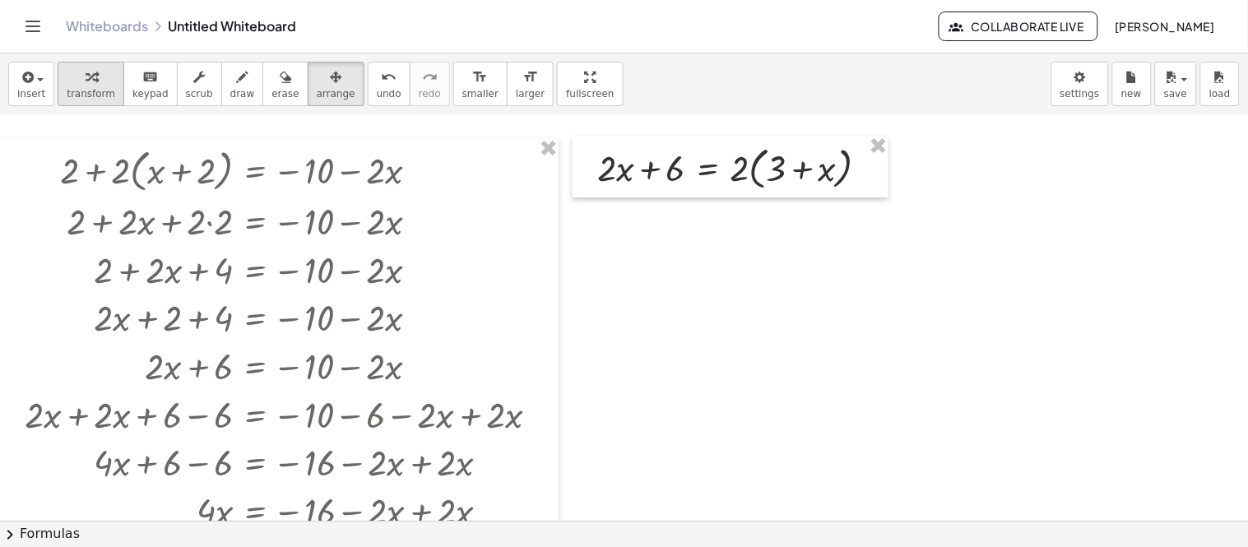
click at [109, 88] on button "transform" at bounding box center [91, 84] width 67 height 44
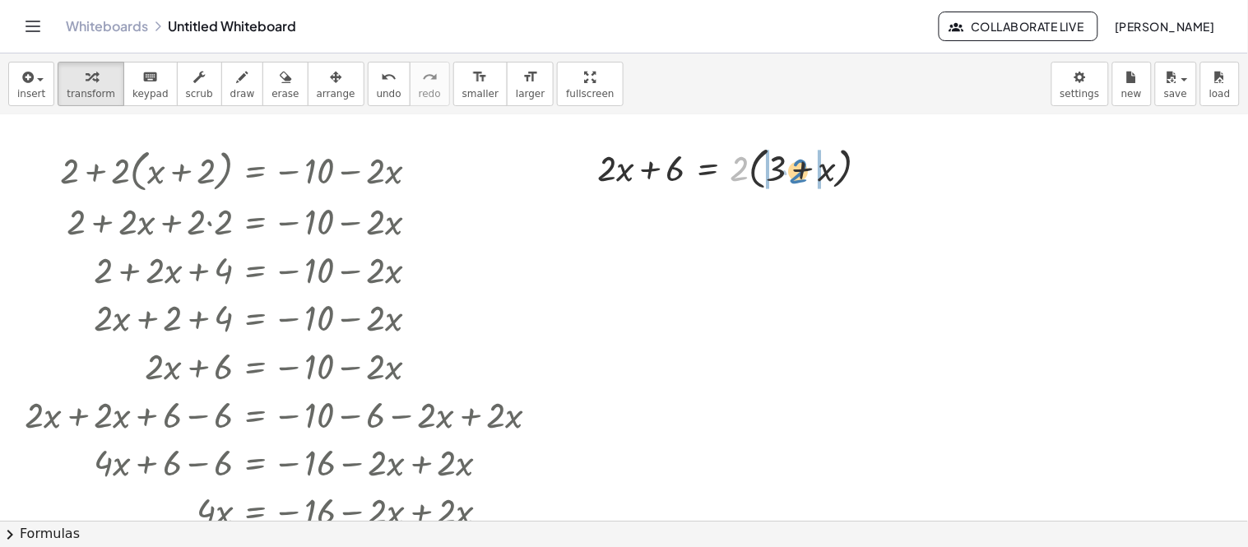
drag, startPoint x: 735, startPoint y: 173, endPoint x: 793, endPoint y: 175, distance: 57.6
click at [793, 175] on div at bounding box center [739, 166] width 301 height 53
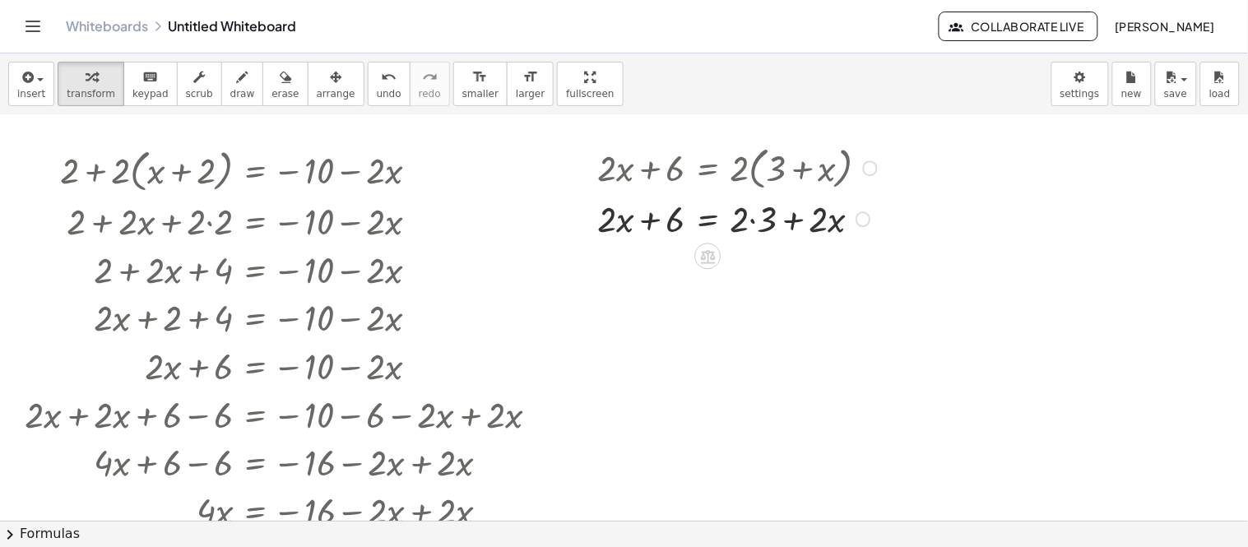
click at [757, 219] on div at bounding box center [739, 217] width 301 height 49
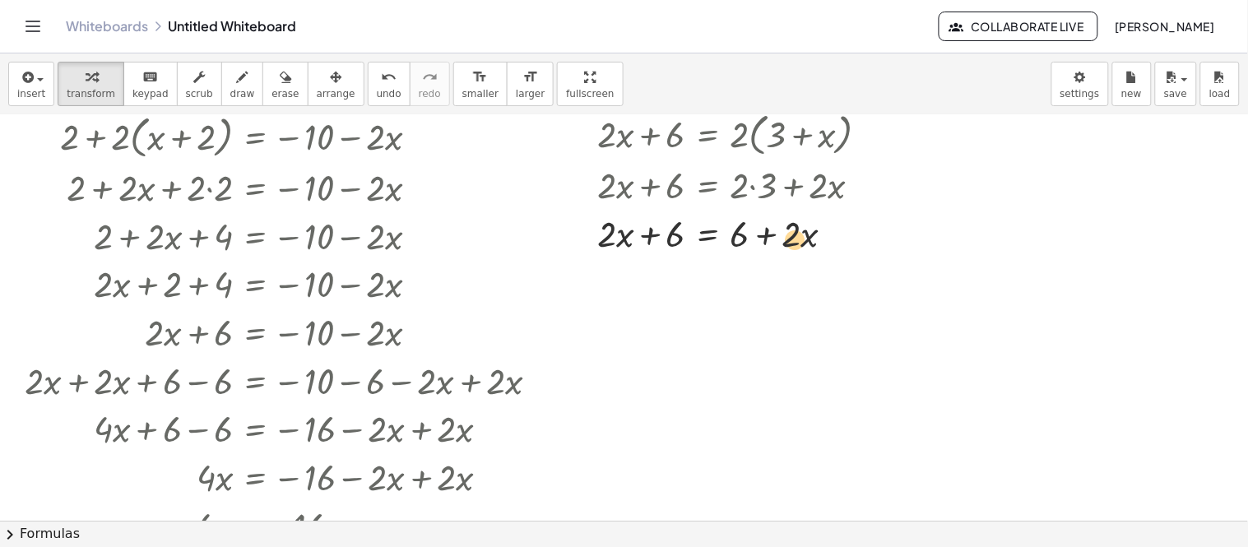
click at [798, 244] on div at bounding box center [739, 232] width 301 height 49
drag, startPoint x: 770, startPoint y: 236, endPoint x: 603, endPoint y: 243, distance: 167.1
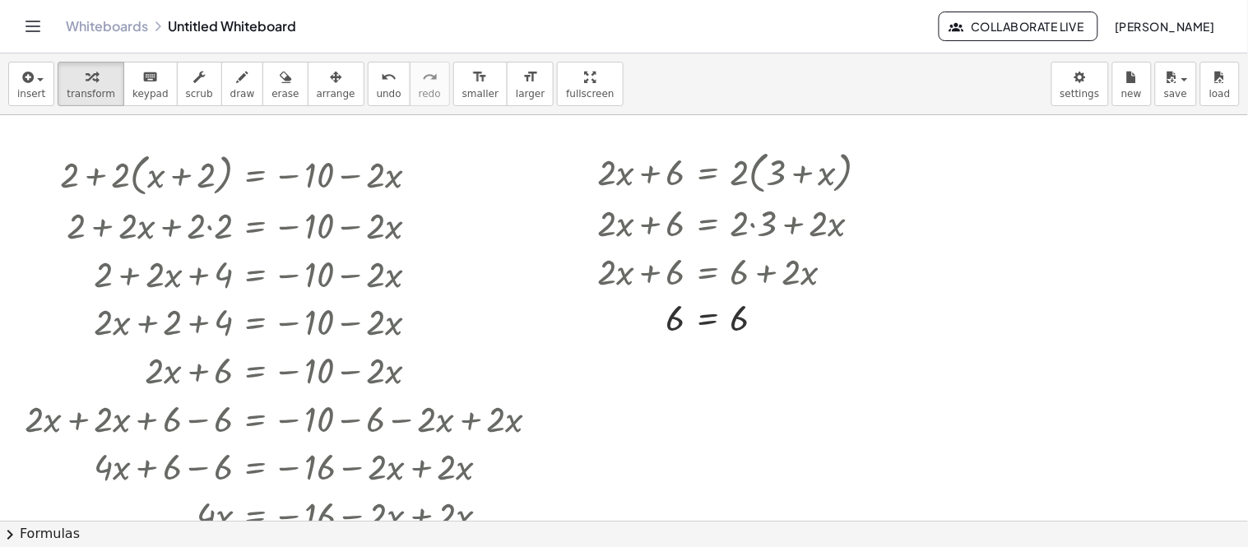
scroll to position [3, 0]
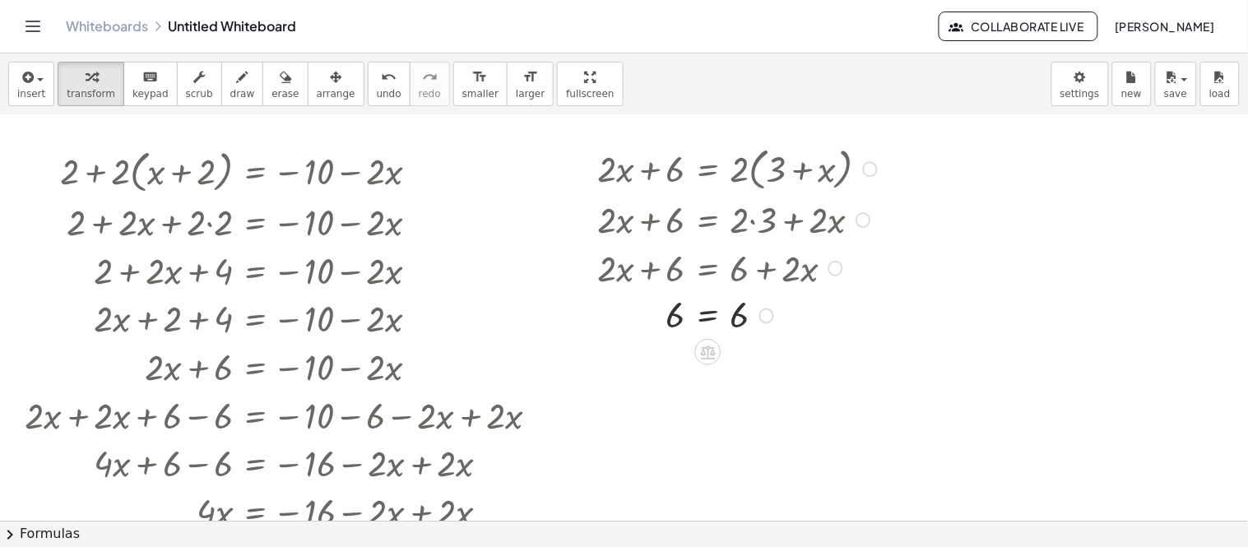
click at [727, 318] on div at bounding box center [739, 314] width 301 height 47
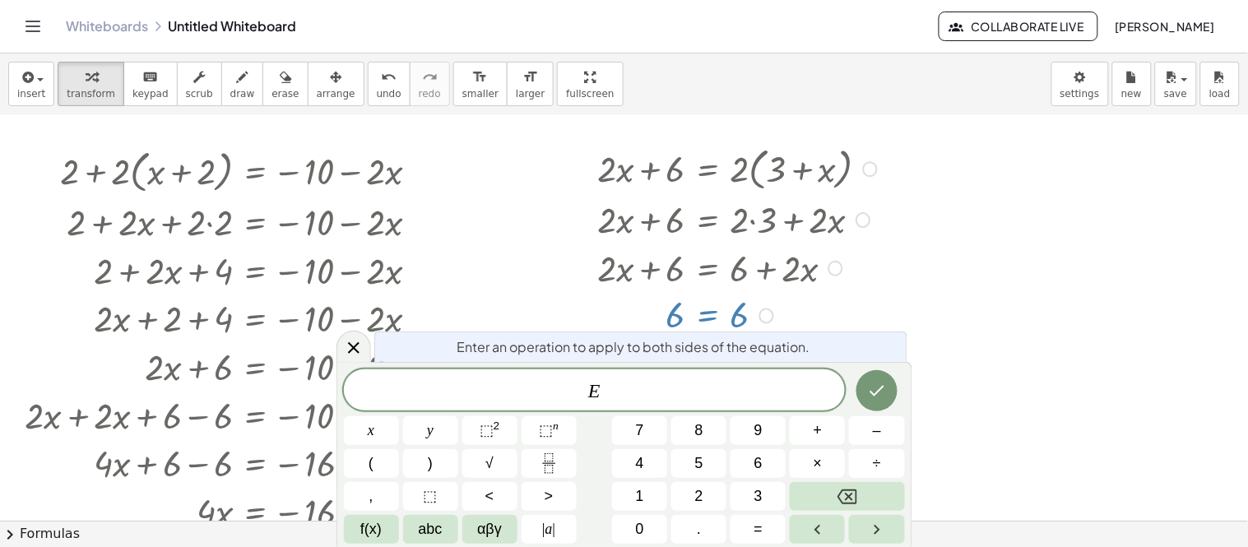
click at [834, 317] on div at bounding box center [739, 314] width 301 height 47
click at [904, 340] on div "Enter an operation to apply to both sides of the equation." at bounding box center [640, 346] width 533 height 30
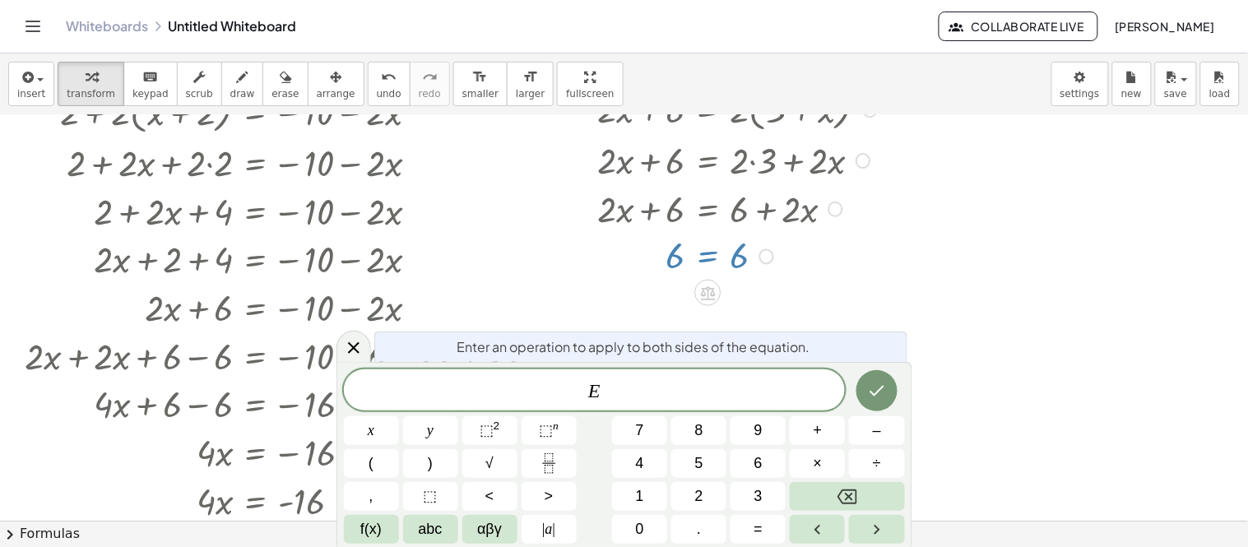
scroll to position [128, 0]
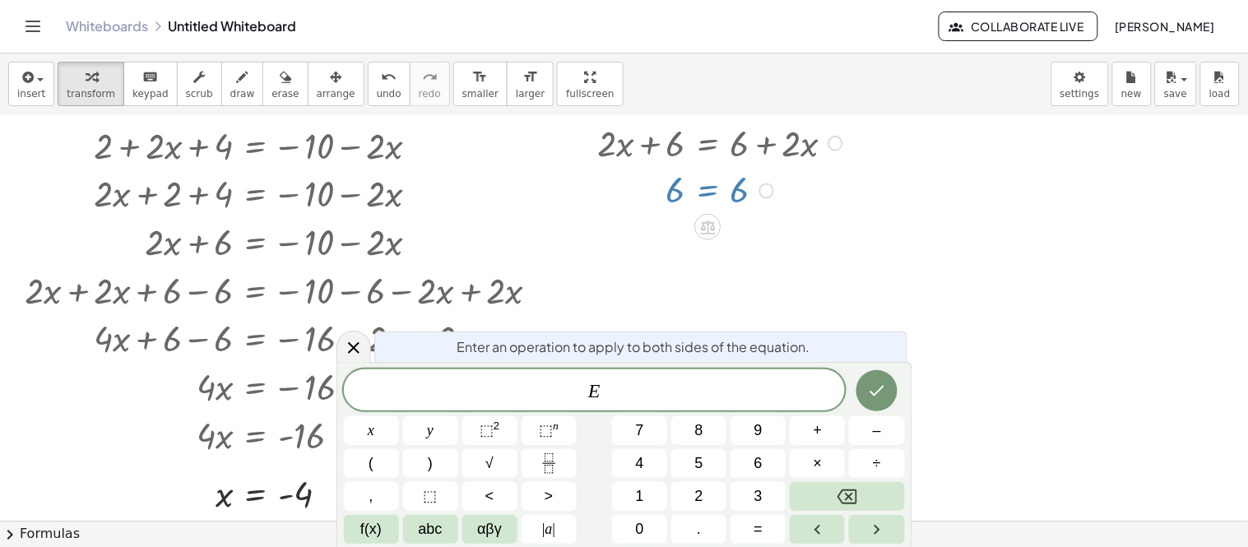
click at [679, 185] on div at bounding box center [739, 189] width 301 height 47
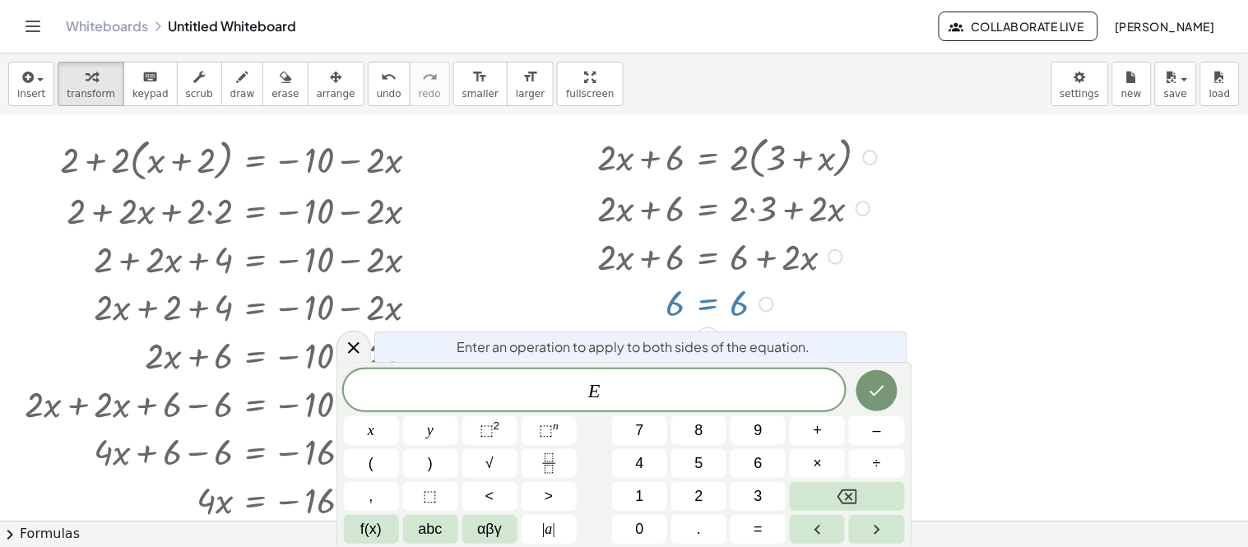
scroll to position [13, 0]
click at [779, 298] on div at bounding box center [739, 304] width 301 height 47
click at [831, 356] on div "Enter an operation to apply to both sides of the equation." at bounding box center [640, 346] width 533 height 30
click at [399, 416] on div at bounding box center [371, 430] width 55 height 29
click at [878, 399] on icon "Done" at bounding box center [877, 391] width 20 height 20
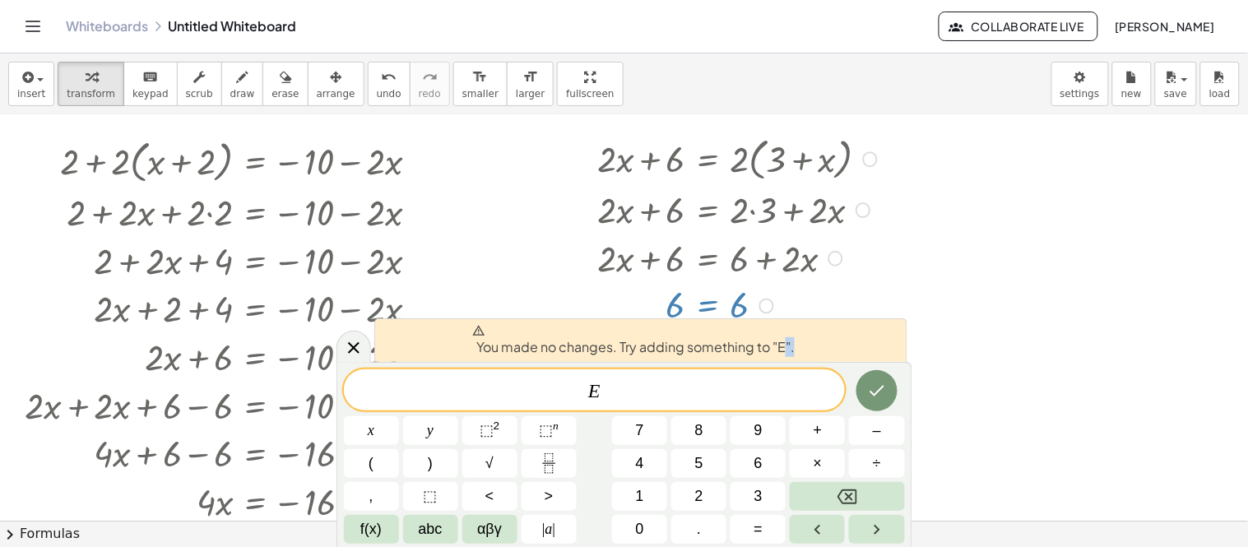
drag, startPoint x: 785, startPoint y: 356, endPoint x: 803, endPoint y: 405, distance: 51.5
click at [803, 405] on div "You made no changes. Try adding something to "E". E x y ⬚ 2 ⬚ n 7 8 9 + – ( ) √…" at bounding box center [624, 454] width 576 height 185
click at [89, 99] on span "transform" at bounding box center [91, 94] width 49 height 12
click at [609, 380] on span "E" at bounding box center [595, 391] width 502 height 23
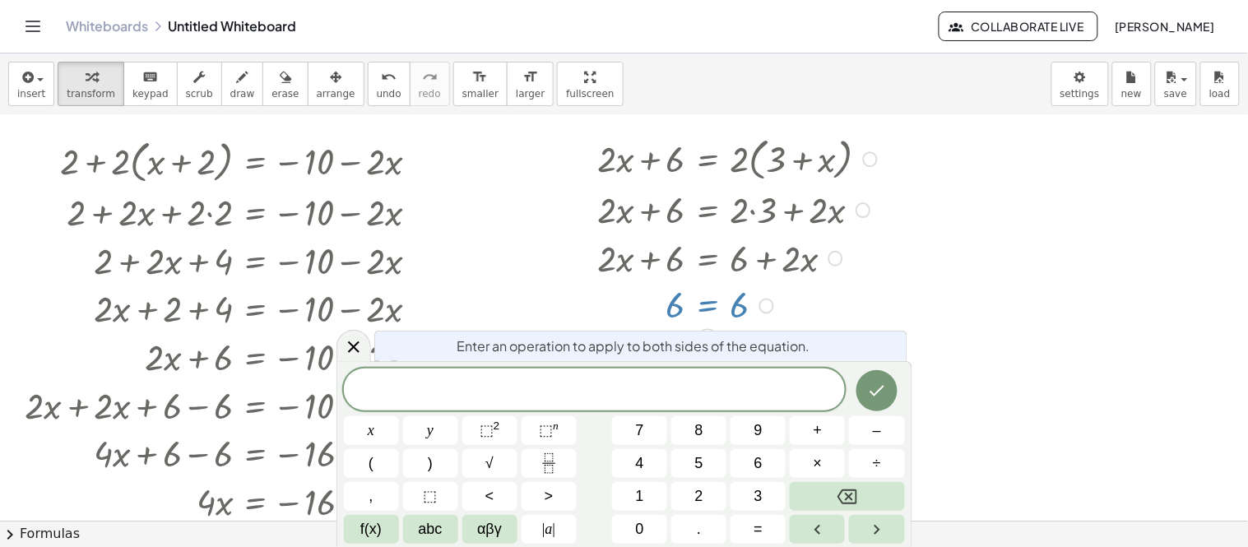
click at [911, 492] on div "Enter an operation to apply to both sides of the equation. x y ⬚ 2 ⬚ n 7 8 9 + …" at bounding box center [624, 454] width 576 height 186
click at [1008, 335] on div at bounding box center [624, 507] width 1248 height 811
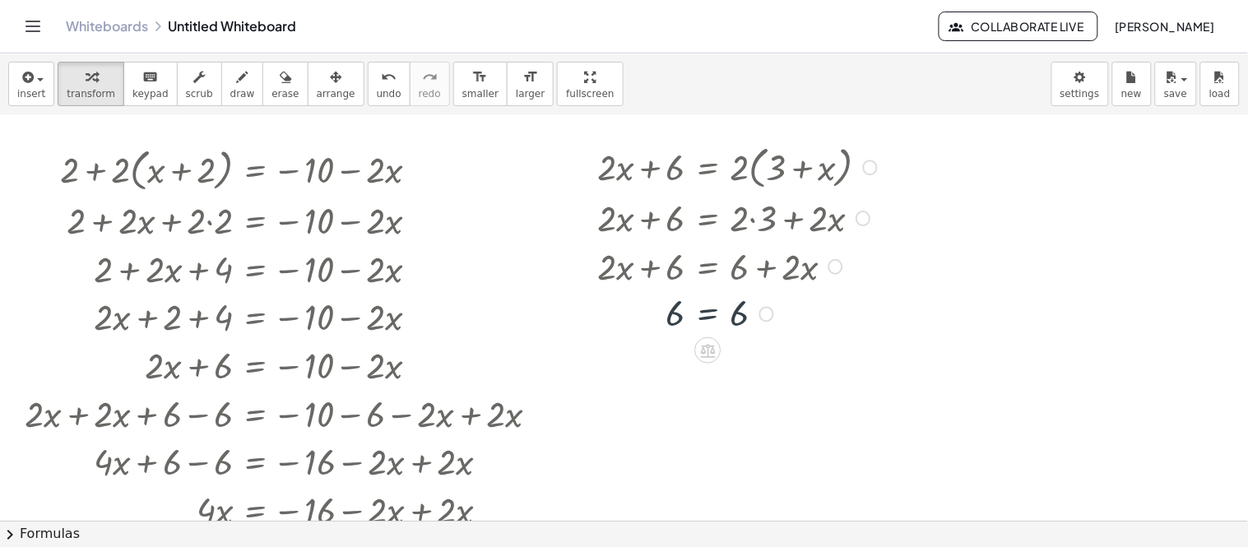
scroll to position [3, 0]
drag, startPoint x: 739, startPoint y: 323, endPoint x: 777, endPoint y: 328, distance: 39.0
click at [777, 328] on div at bounding box center [739, 314] width 301 height 47
drag, startPoint x: 734, startPoint y: 317, endPoint x: 638, endPoint y: 322, distance: 95.5
click at [638, 322] on div at bounding box center [739, 314] width 301 height 47
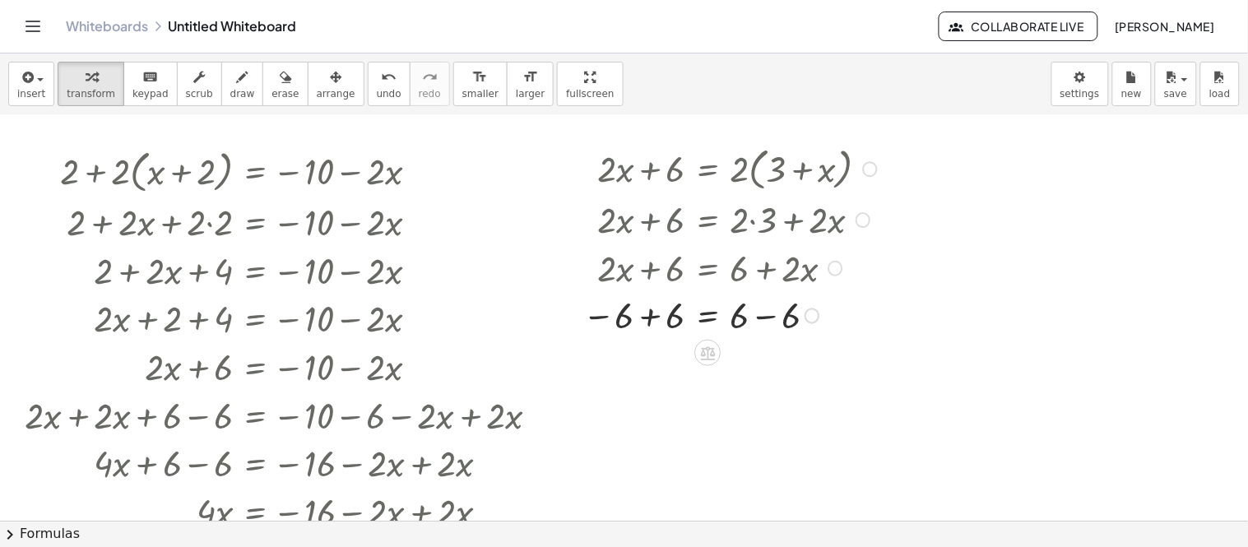
click at [667, 318] on div at bounding box center [732, 314] width 316 height 49
click at [763, 322] on div at bounding box center [739, 314] width 301 height 49
click at [660, 200] on div at bounding box center [732, 218] width 316 height 49
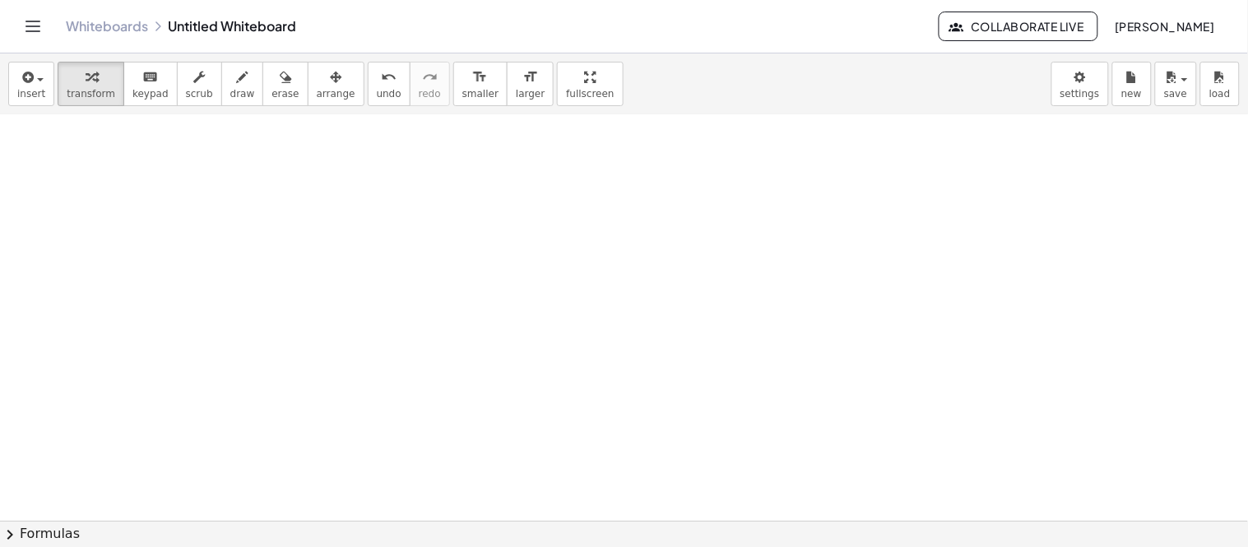
scroll to position [603, 0]
click at [175, 277] on div at bounding box center [624, 120] width 1248 height 1216
click at [280, 319] on div at bounding box center [624, 120] width 1248 height 1216
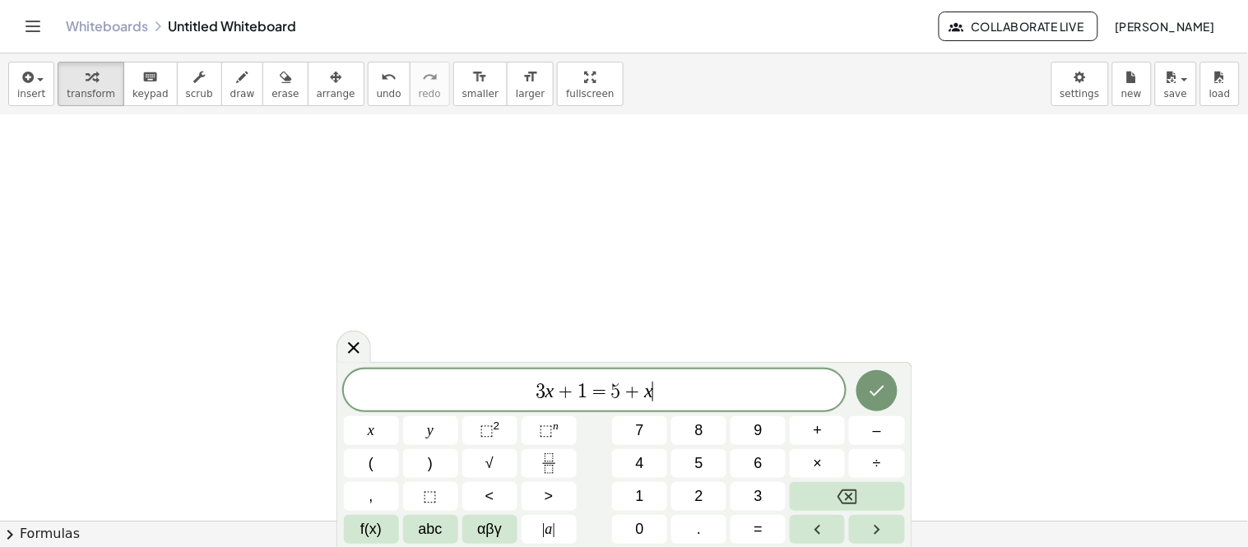
click at [280, 319] on div at bounding box center [624, 120] width 1248 height 1216
click at [559, 397] on span "+" at bounding box center [566, 392] width 24 height 20
drag, startPoint x: 666, startPoint y: 393, endPoint x: 396, endPoint y: 372, distance: 271.4
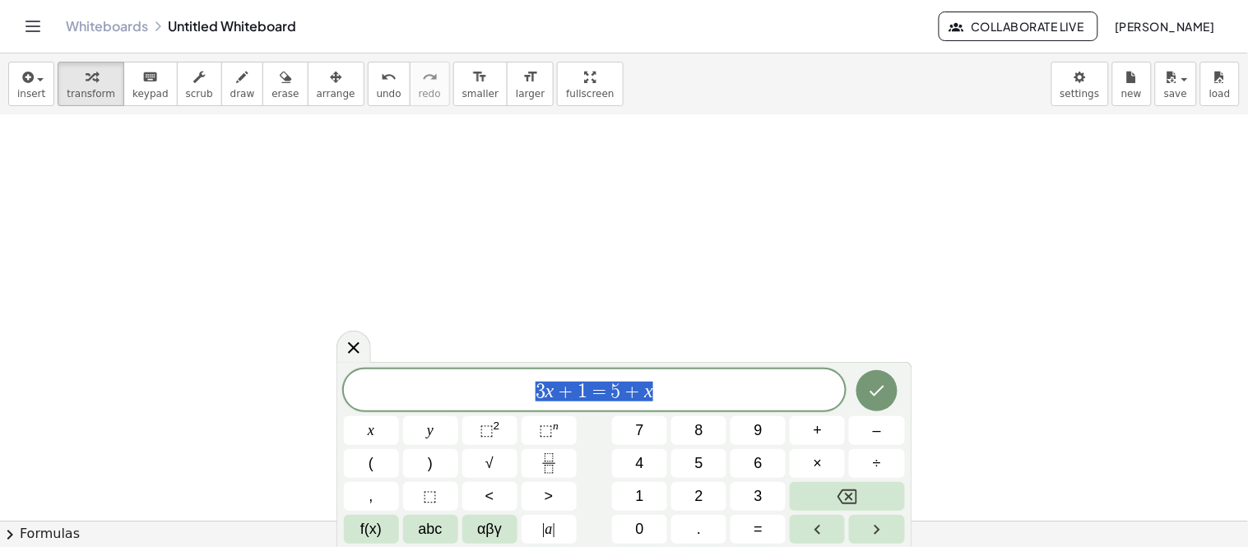
click at [396, 372] on div "******** 3 x + 1 = 5 + x" at bounding box center [595, 389] width 502 height 41
click at [877, 391] on icon "Done" at bounding box center [876, 389] width 15 height 11
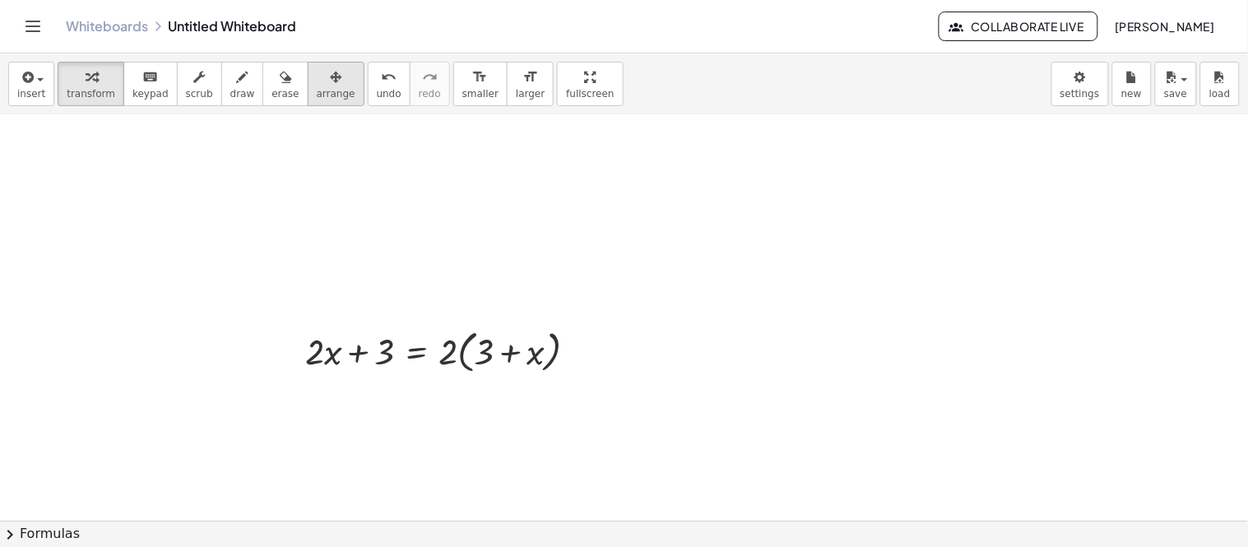
click at [322, 99] on span "arrange" at bounding box center [336, 94] width 39 height 12
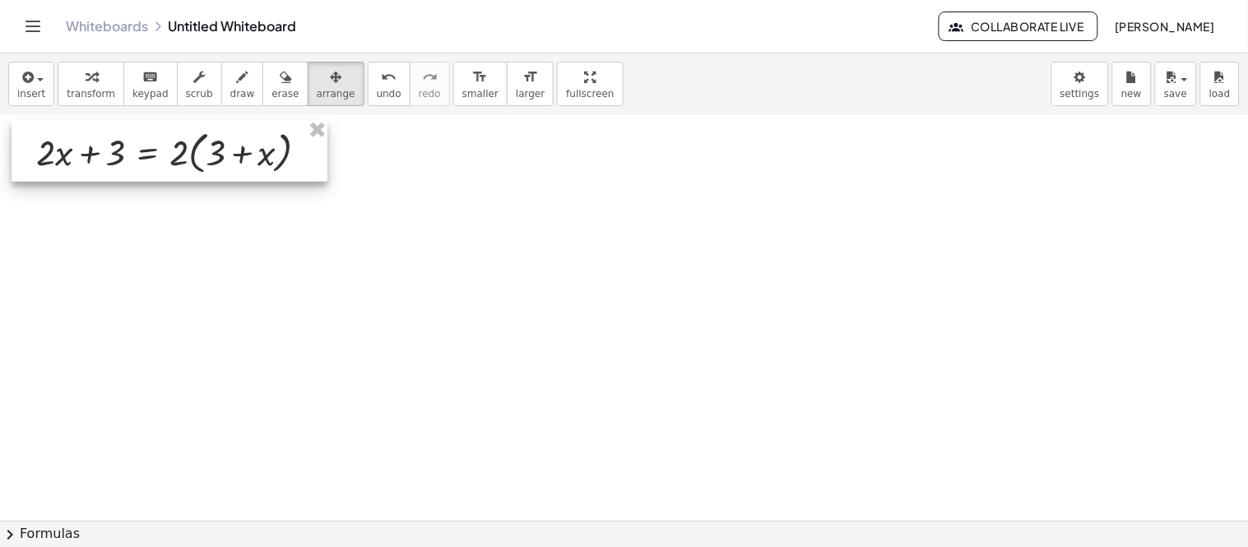
drag, startPoint x: 421, startPoint y: 336, endPoint x: 154, endPoint y: 136, distance: 334.2
click at [154, 136] on div at bounding box center [170, 151] width 316 height 62
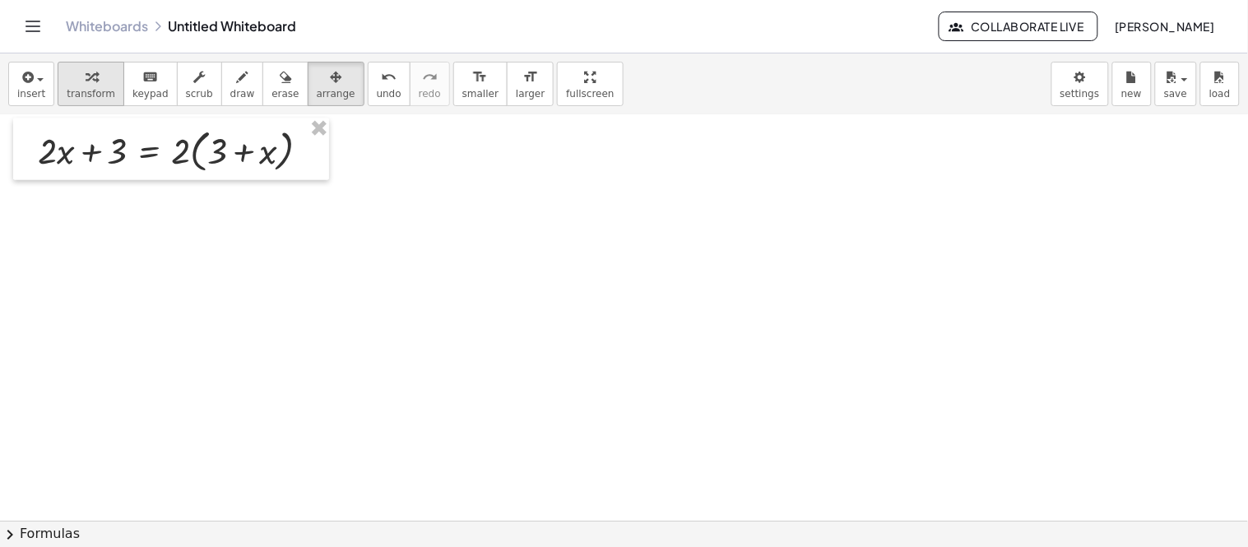
click at [72, 100] on span "transform" at bounding box center [91, 94] width 49 height 12
drag, startPoint x: 177, startPoint y: 155, endPoint x: 232, endPoint y: 153, distance: 55.1
click at [232, 153] on div at bounding box center [181, 149] width 302 height 53
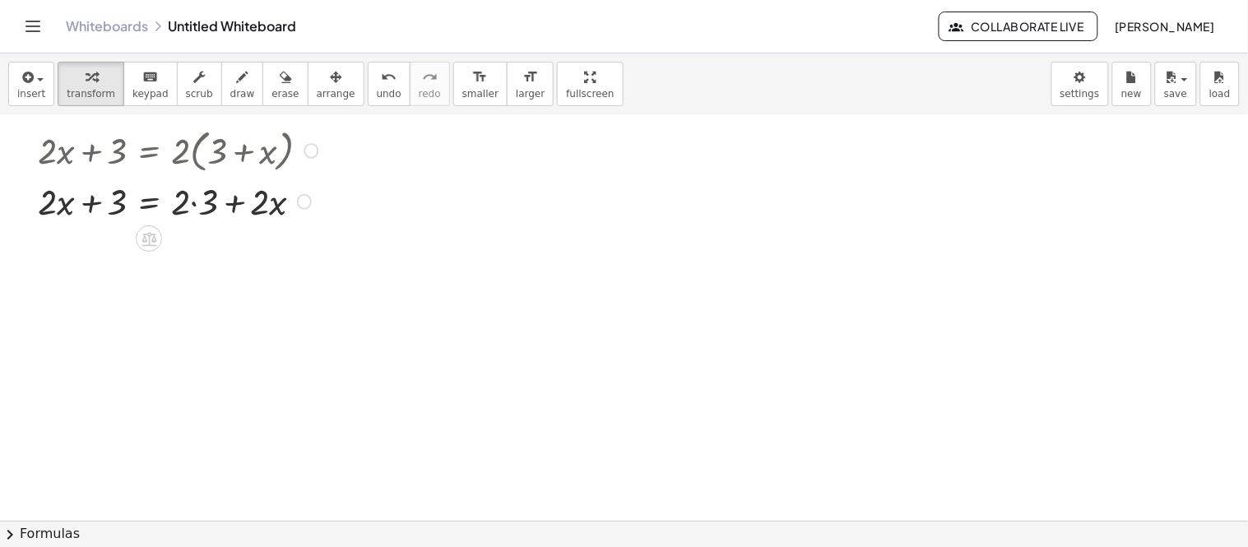
click at [207, 195] on div at bounding box center [181, 200] width 302 height 49
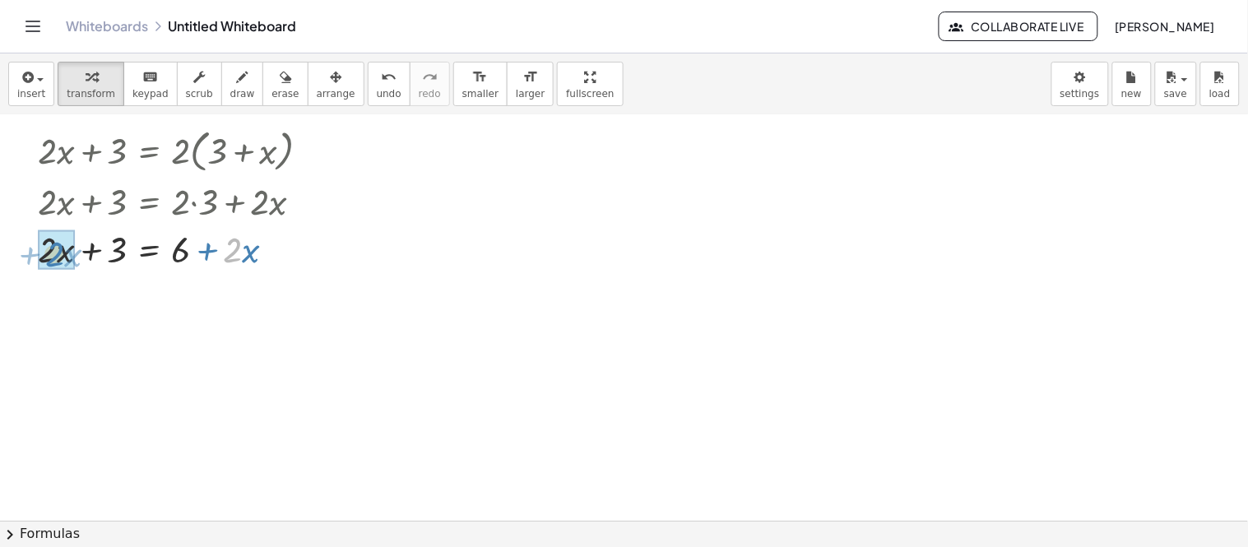
drag, startPoint x: 234, startPoint y: 252, endPoint x: 57, endPoint y: 255, distance: 177.7
drag, startPoint x: 114, startPoint y: 295, endPoint x: 183, endPoint y: 309, distance: 70.5
click at [183, 309] on div at bounding box center [181, 296] width 302 height 47
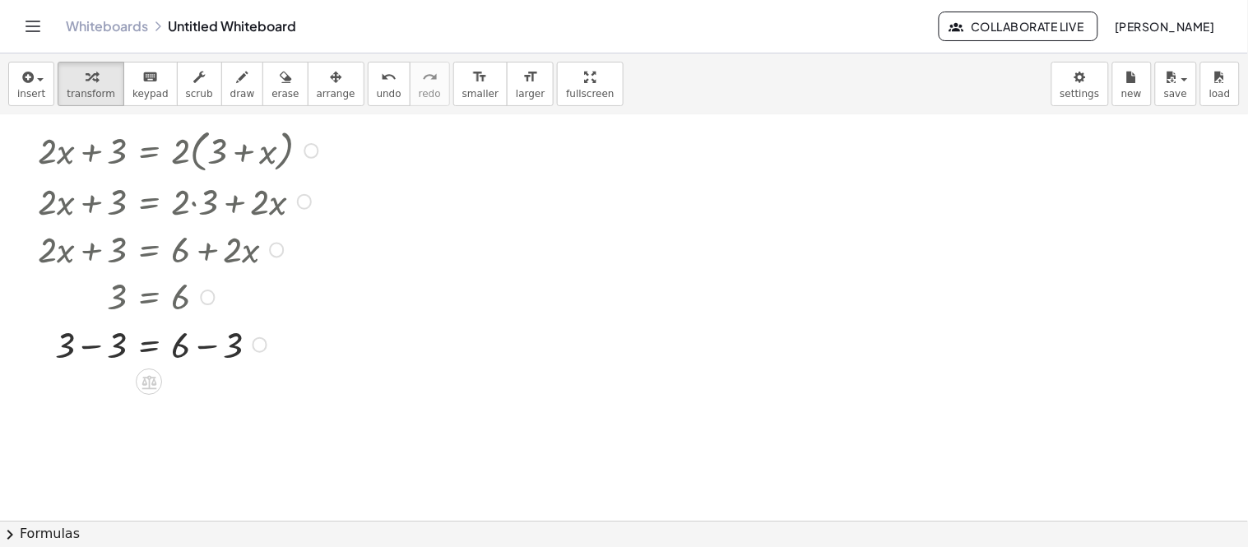
click at [90, 354] on div at bounding box center [181, 343] width 302 height 49
click at [192, 350] on div at bounding box center [181, 346] width 302 height 49
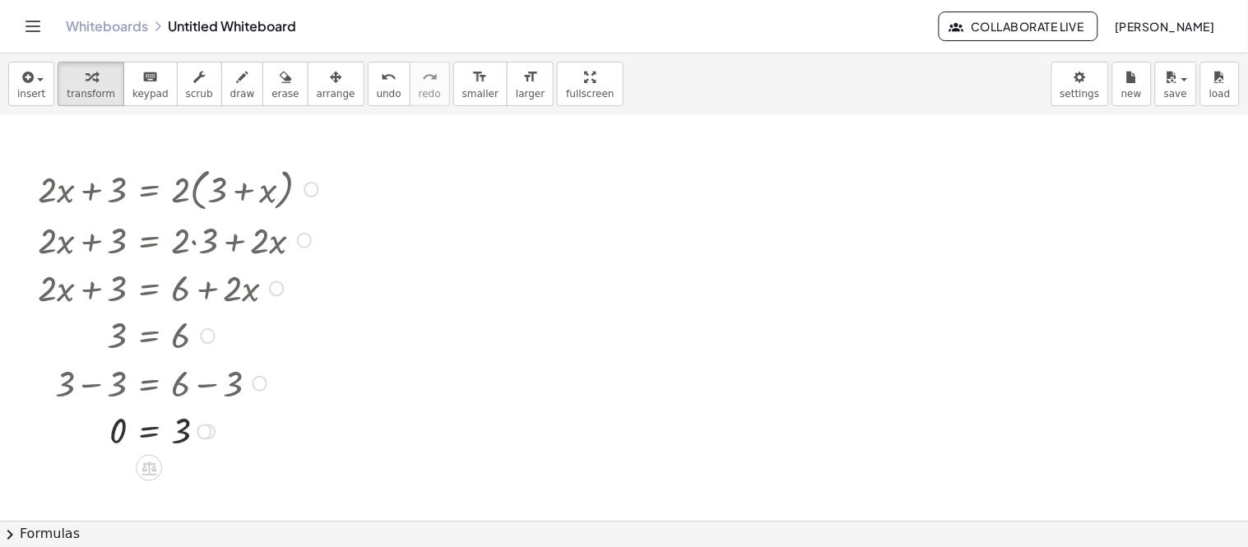
scroll to position [568, 0]
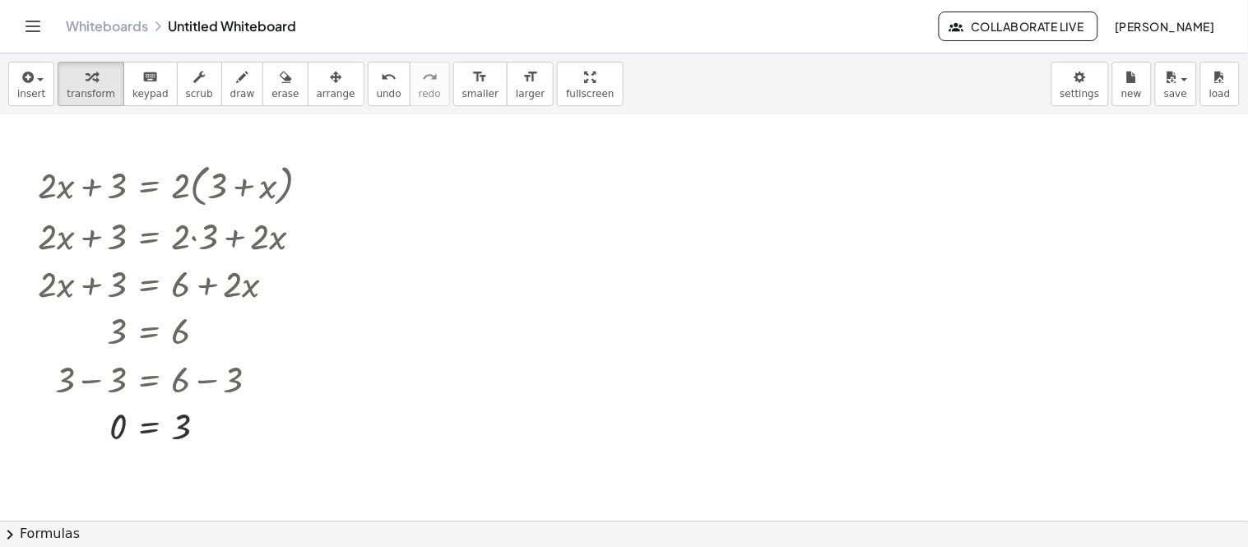
click at [672, 376] on div at bounding box center [624, 155] width 1248 height 1216
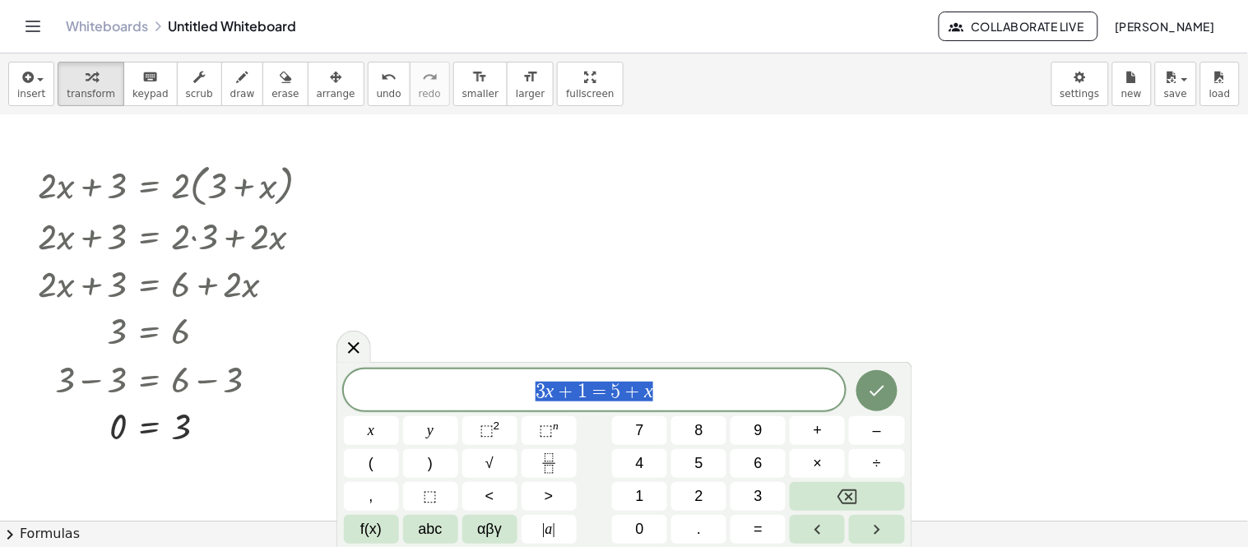
drag, startPoint x: 678, startPoint y: 390, endPoint x: 463, endPoint y: 371, distance: 215.5
click at [463, 371] on div "******** 3 x + 1 = 5 + x" at bounding box center [595, 389] width 502 height 41
click at [880, 393] on icon "Done" at bounding box center [877, 389] width 20 height 20
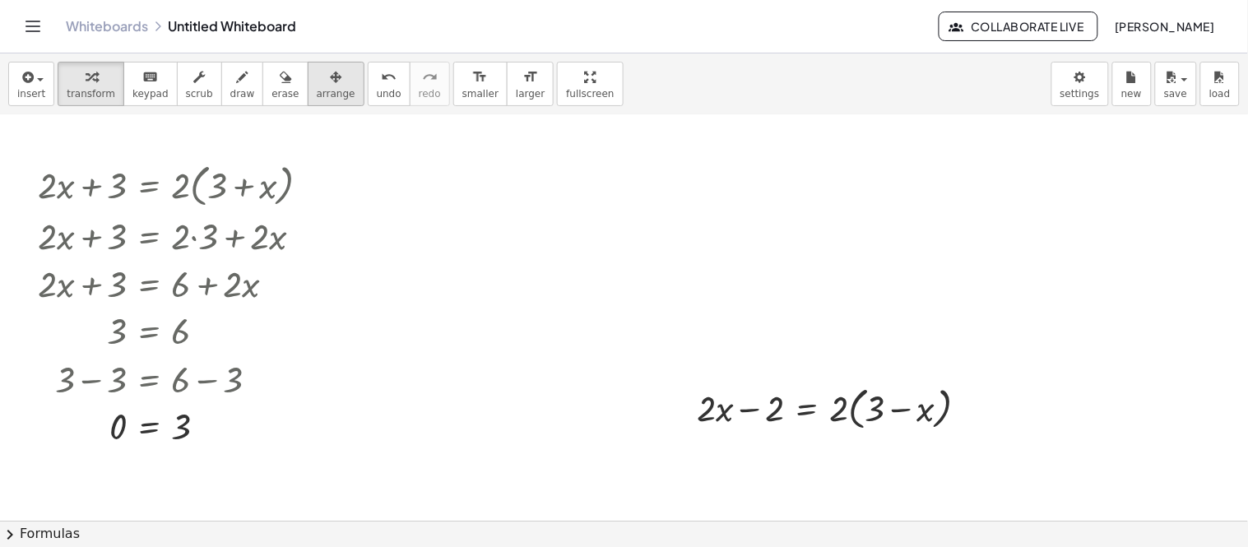
click at [330, 67] on icon "button" at bounding box center [336, 77] width 12 height 20
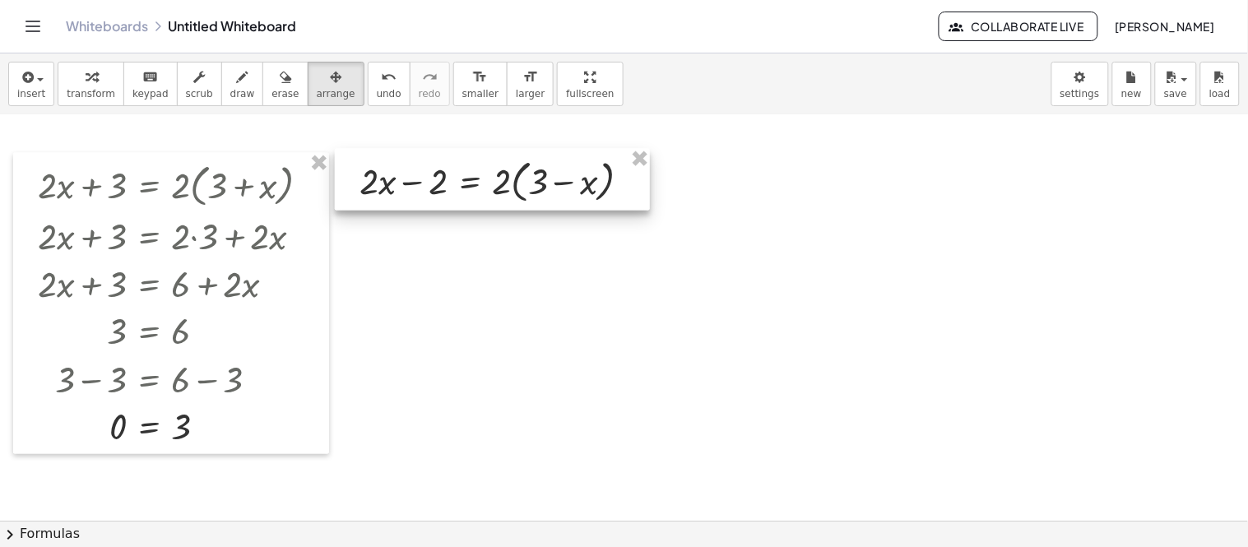
drag, startPoint x: 782, startPoint y: 433, endPoint x: 445, endPoint y: 206, distance: 406.5
click at [445, 206] on div at bounding box center [492, 180] width 315 height 62
click at [446, 206] on div at bounding box center [492, 180] width 315 height 62
click at [95, 81] on div "button" at bounding box center [91, 77] width 49 height 20
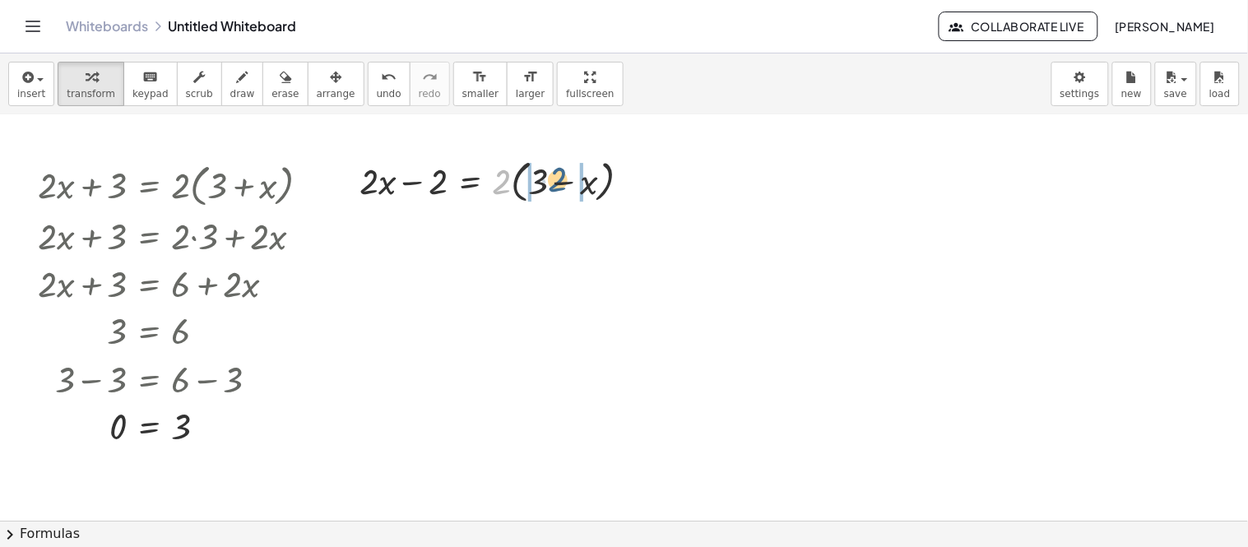
drag, startPoint x: 502, startPoint y: 184, endPoint x: 558, endPoint y: 183, distance: 56.8
click at [558, 183] on div at bounding box center [501, 179] width 301 height 53
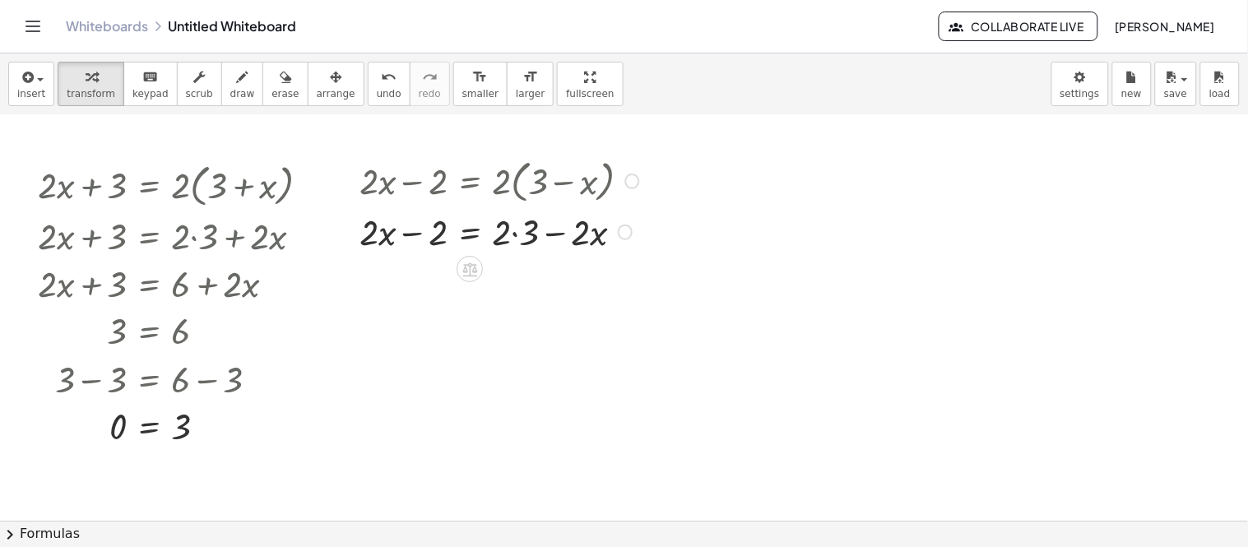
click at [517, 233] on div at bounding box center [501, 230] width 301 height 49
click at [553, 285] on div at bounding box center [501, 279] width 301 height 49
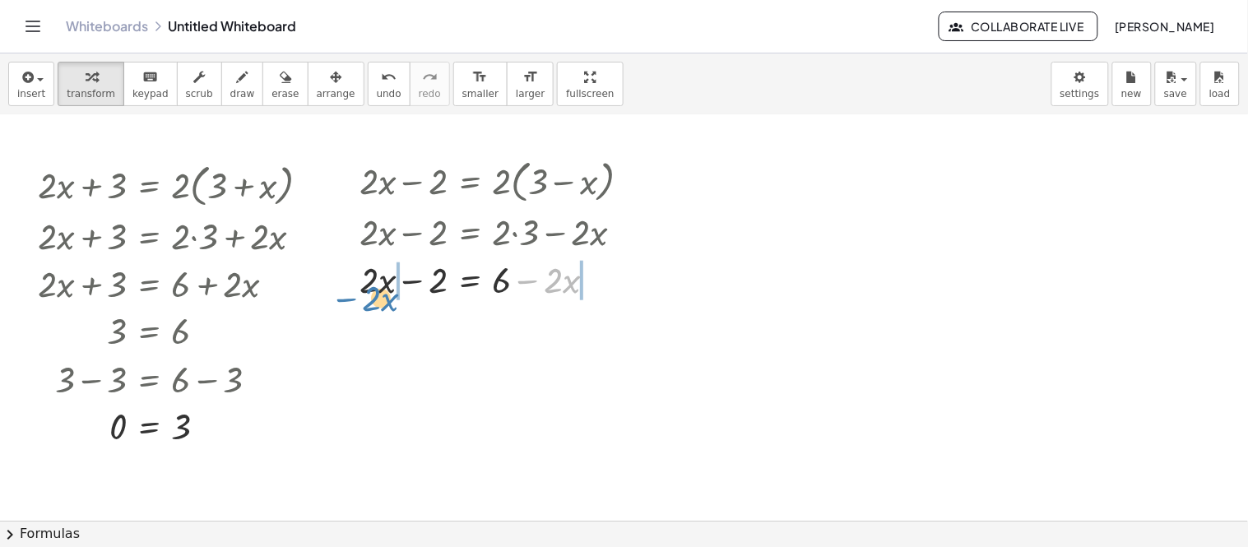
drag, startPoint x: 535, startPoint y: 284, endPoint x: 358, endPoint y: 302, distance: 178.6
click at [358, 302] on div "+ · 2 · x − 2 = · 2 · ( + 3 − x ) + · 2 · x − 2 = + · 2 · 3 − · 2 · x − · 2 · x…" at bounding box center [492, 228] width 315 height 158
click at [350, 292] on div at bounding box center [485, 279] width 404 height 49
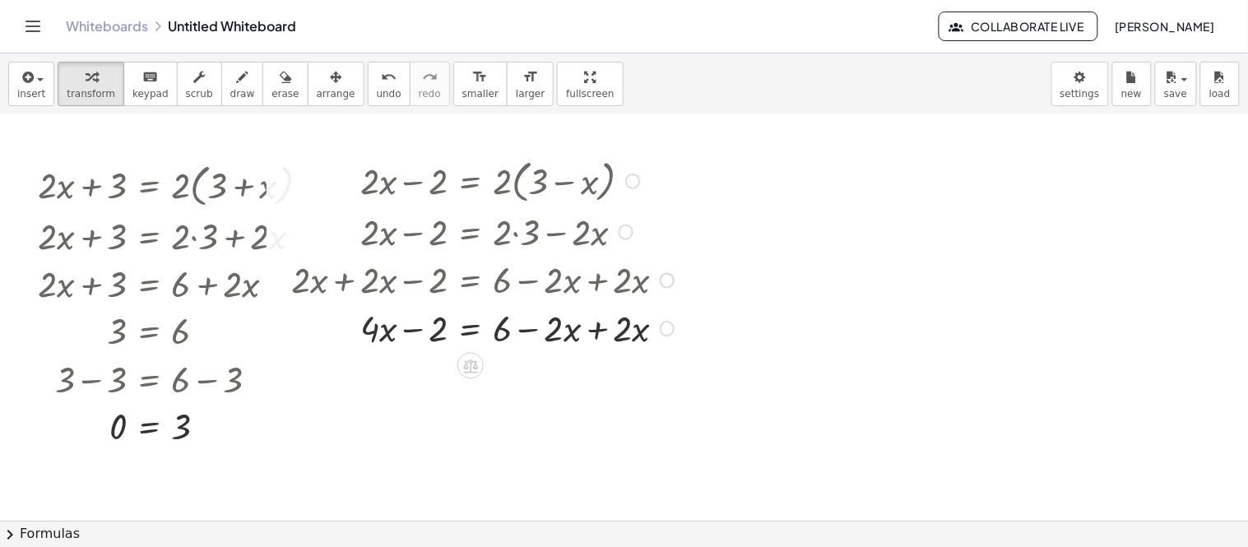
click at [539, 328] on div at bounding box center [485, 327] width 404 height 49
click at [602, 326] on div at bounding box center [485, 327] width 404 height 49
drag, startPoint x: 410, startPoint y: 332, endPoint x: 490, endPoint y: 347, distance: 81.9
click at [490, 347] on div at bounding box center [485, 327] width 404 height 49
click at [405, 335] on div at bounding box center [485, 327] width 404 height 49
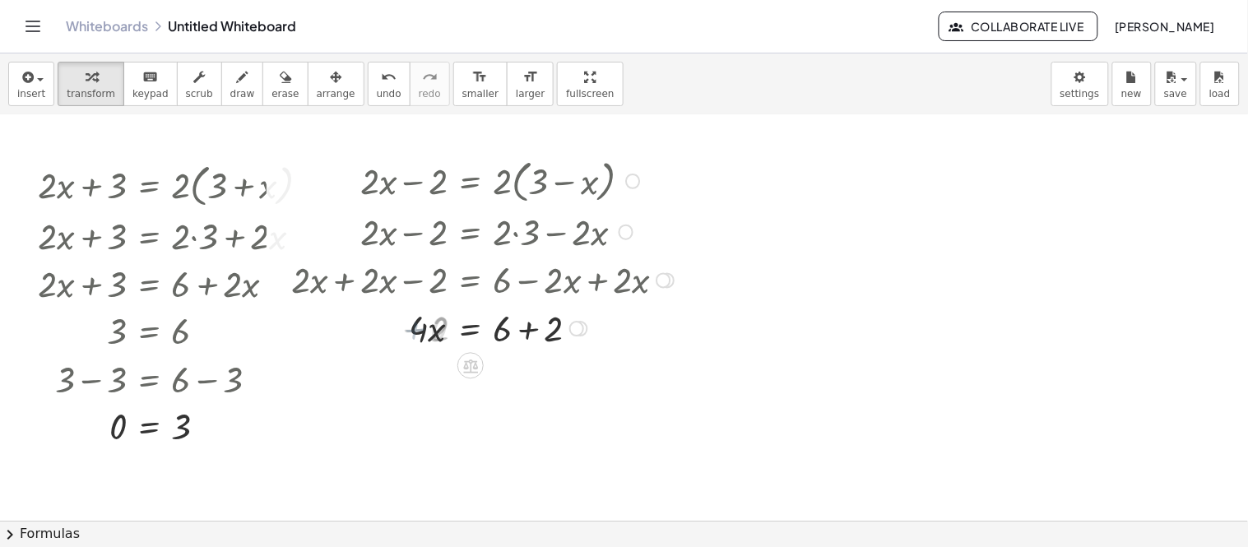
click at [529, 328] on div at bounding box center [485, 327] width 404 height 49
drag, startPoint x: 422, startPoint y: 334, endPoint x: 511, endPoint y: 372, distance: 96.5
click at [434, 331] on div at bounding box center [485, 327] width 404 height 71
click at [507, 334] on div at bounding box center [485, 327] width 404 height 71
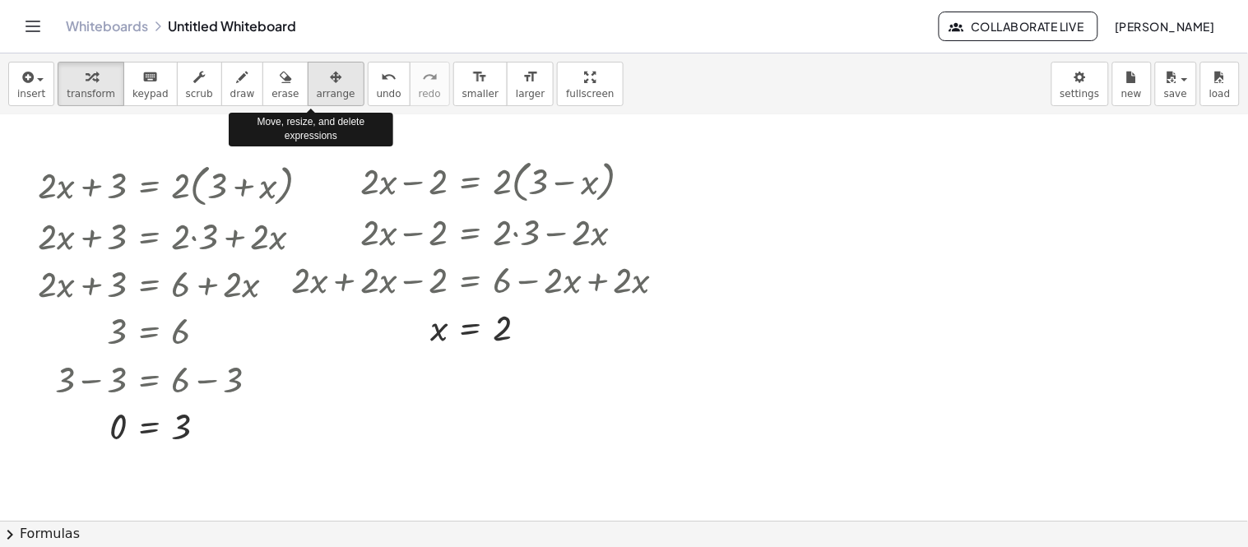
click at [308, 104] on button "arrange" at bounding box center [336, 84] width 57 height 44
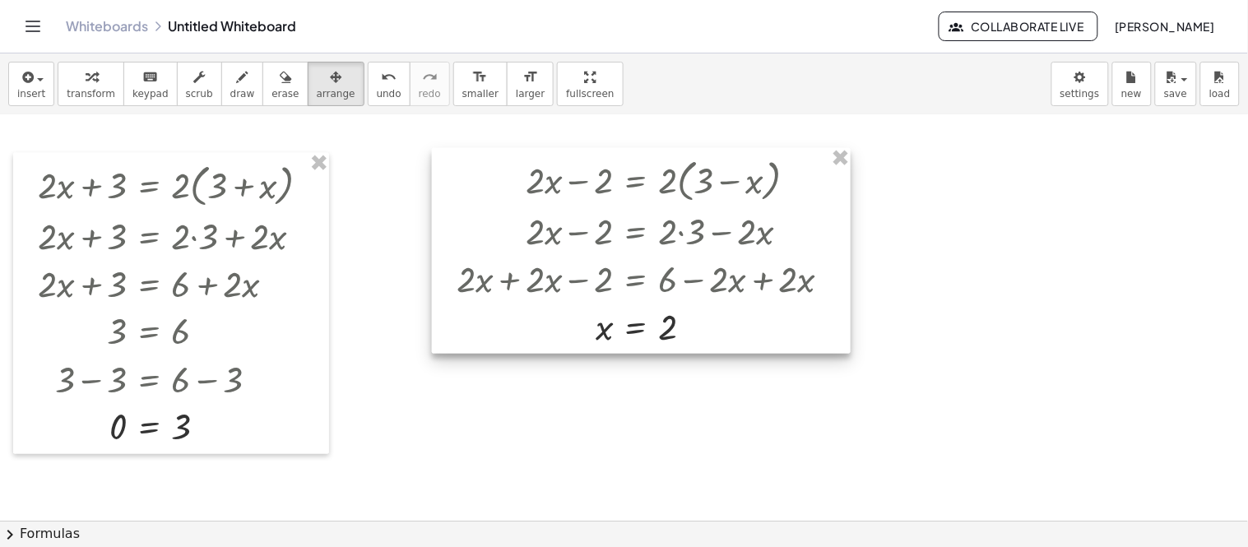
drag, startPoint x: 454, startPoint y: 230, endPoint x: 620, endPoint y: 229, distance: 166.1
click at [620, 229] on div at bounding box center [641, 251] width 419 height 206
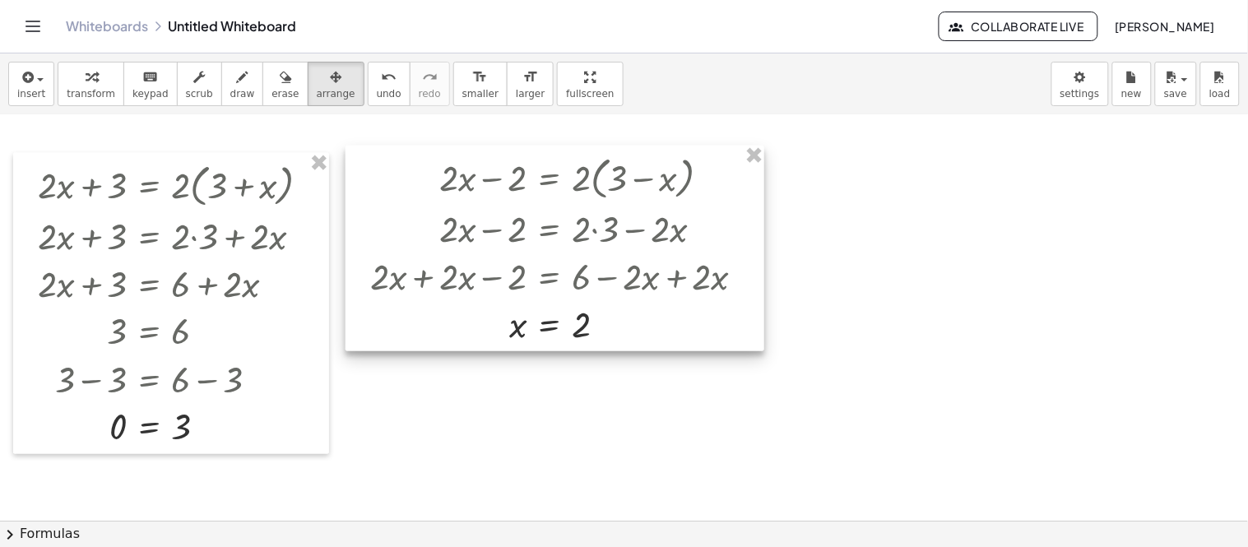
drag, startPoint x: 754, startPoint y: 200, endPoint x: 655, endPoint y: 201, distance: 98.7
click at [655, 201] on div at bounding box center [554, 249] width 419 height 206
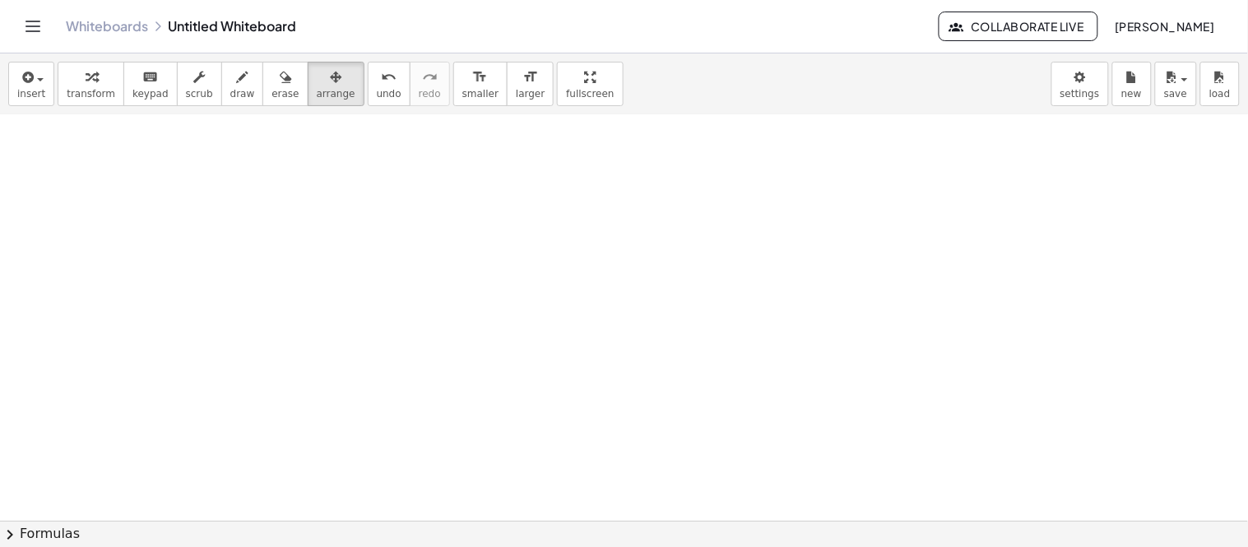
scroll to position [1056, 0]
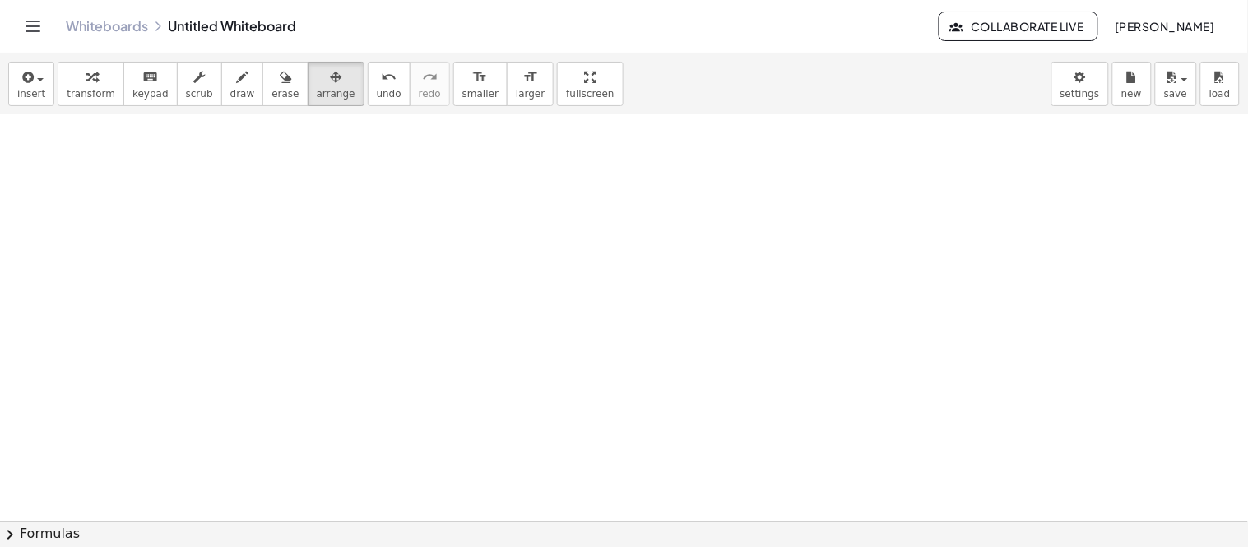
click at [77, 94] on span "transform" at bounding box center [91, 94] width 49 height 12
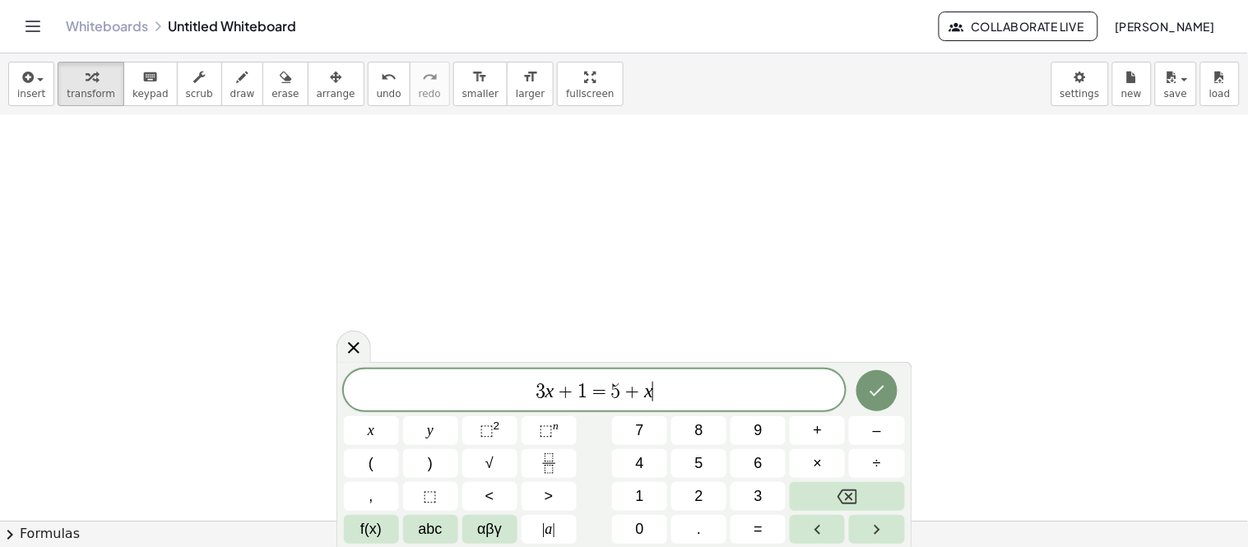
drag, startPoint x: 681, startPoint y: 387, endPoint x: 437, endPoint y: 367, distance: 245.1
click at [437, 367] on div "******** 3 x + 1 = 5 + x ​ x y ⬚ 2 ⬚ n 7 8 9 + – ( ) √ 4 5 6 × ÷ , ⬚ < > 1 2 3 …" at bounding box center [624, 454] width 576 height 185
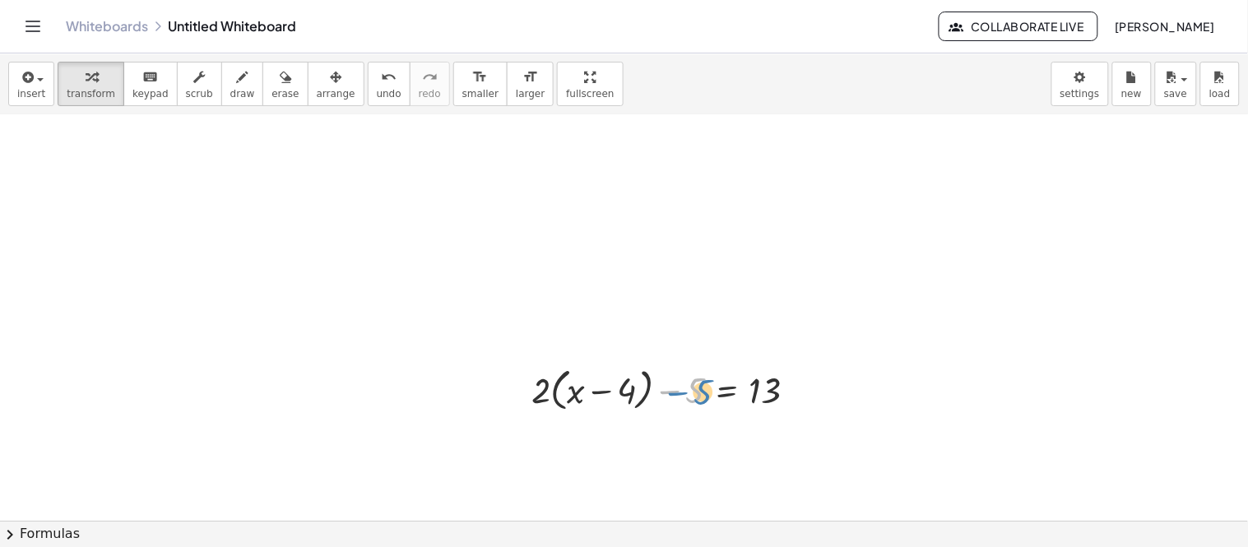
click at [681, 401] on div at bounding box center [670, 387] width 294 height 53
click at [317, 91] on span "arrange" at bounding box center [336, 94] width 39 height 12
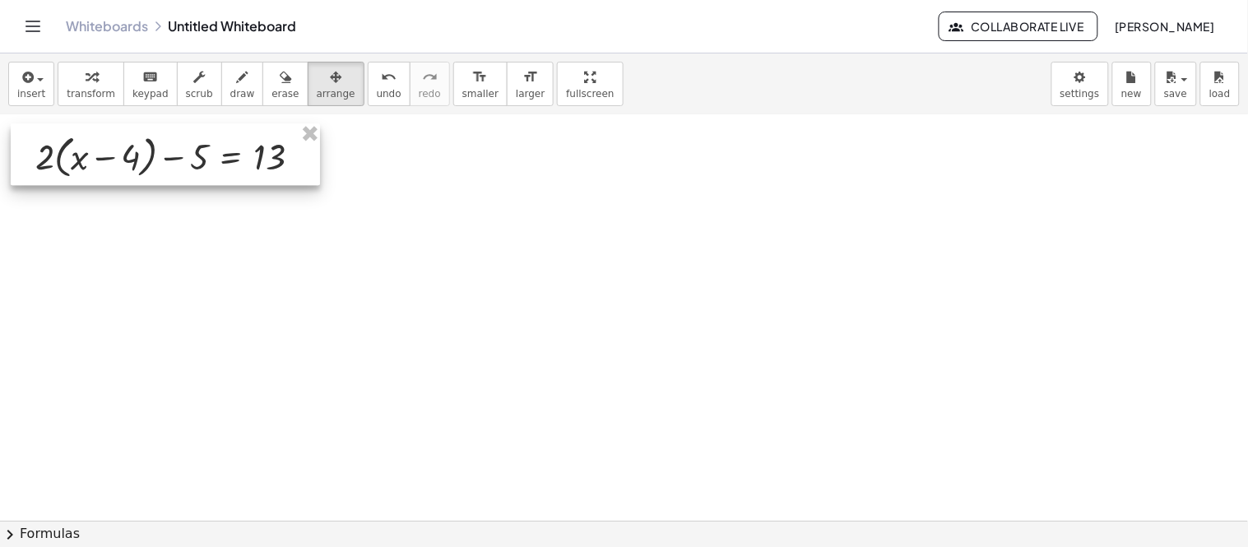
drag, startPoint x: 619, startPoint y: 404, endPoint x: 122, endPoint y: 170, distance: 549.6
click at [122, 170] on div at bounding box center [165, 154] width 309 height 62
click at [58, 165] on div at bounding box center [163, 154] width 309 height 62
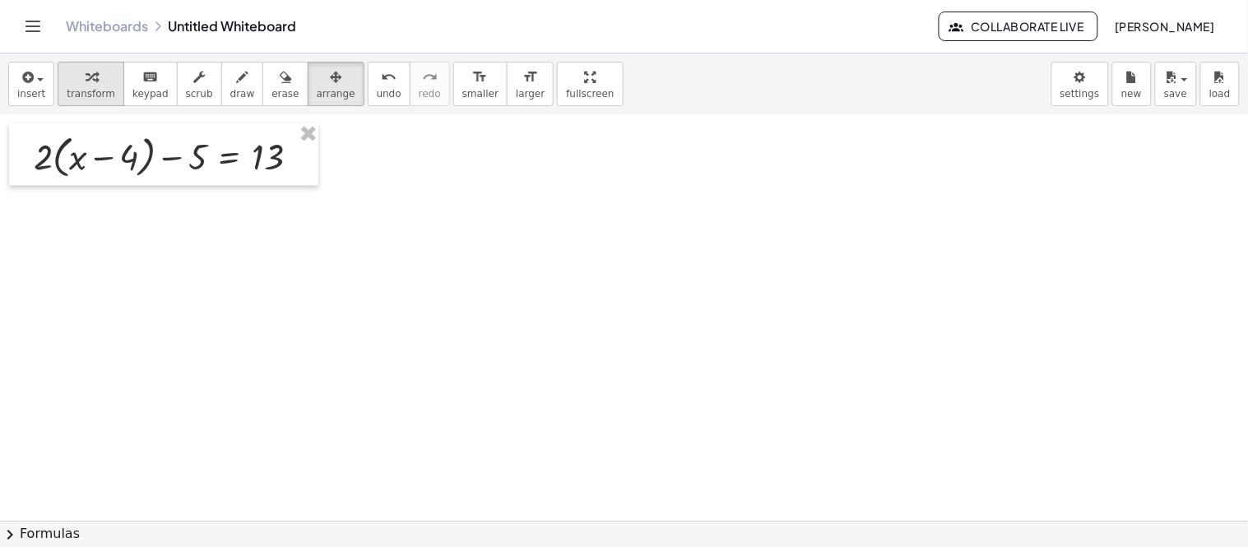
click at [67, 79] on div "button" at bounding box center [91, 77] width 49 height 20
drag, startPoint x: 44, startPoint y: 162, endPoint x: 106, endPoint y: 164, distance: 62.6
click at [106, 164] on div at bounding box center [172, 153] width 294 height 53
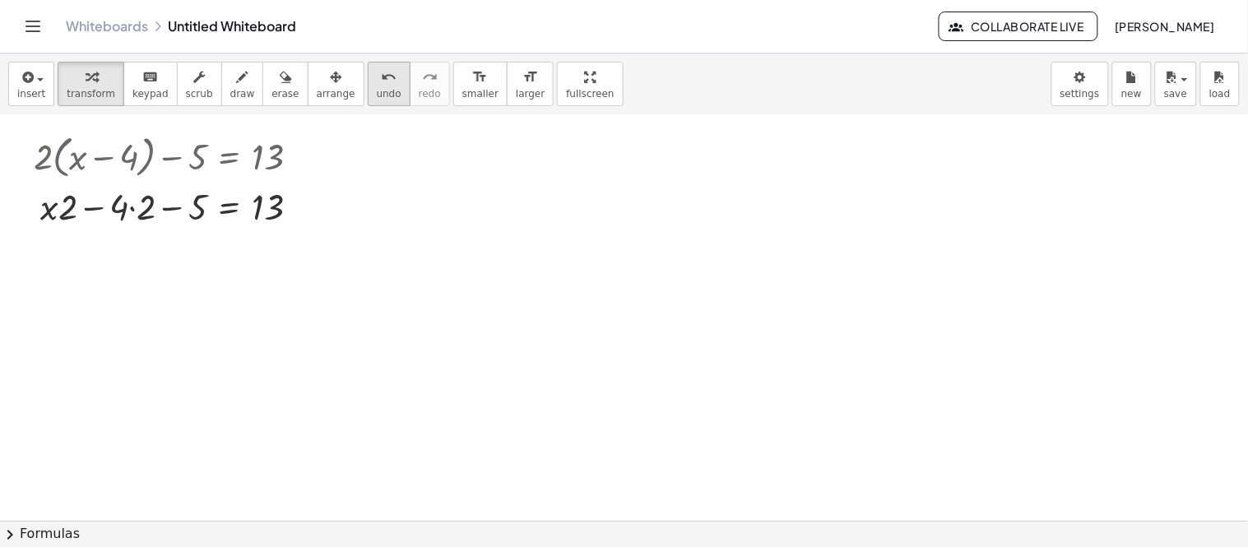
click at [377, 100] on button "undo undo" at bounding box center [389, 84] width 43 height 44
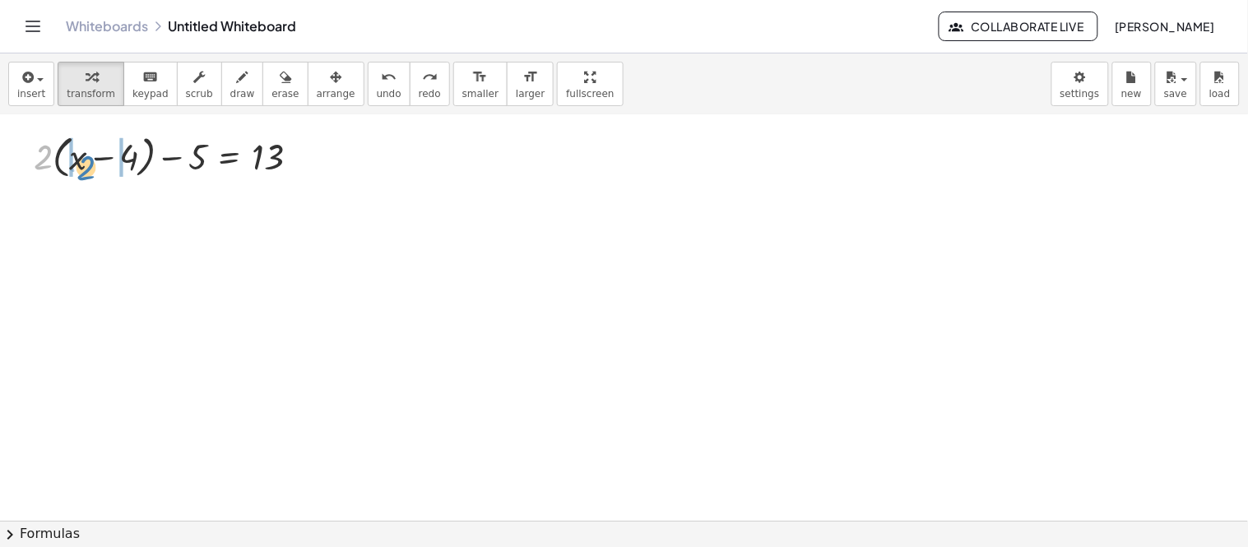
drag, startPoint x: 35, startPoint y: 168, endPoint x: 79, endPoint y: 178, distance: 44.9
click at [79, 178] on div at bounding box center [172, 153] width 294 height 53
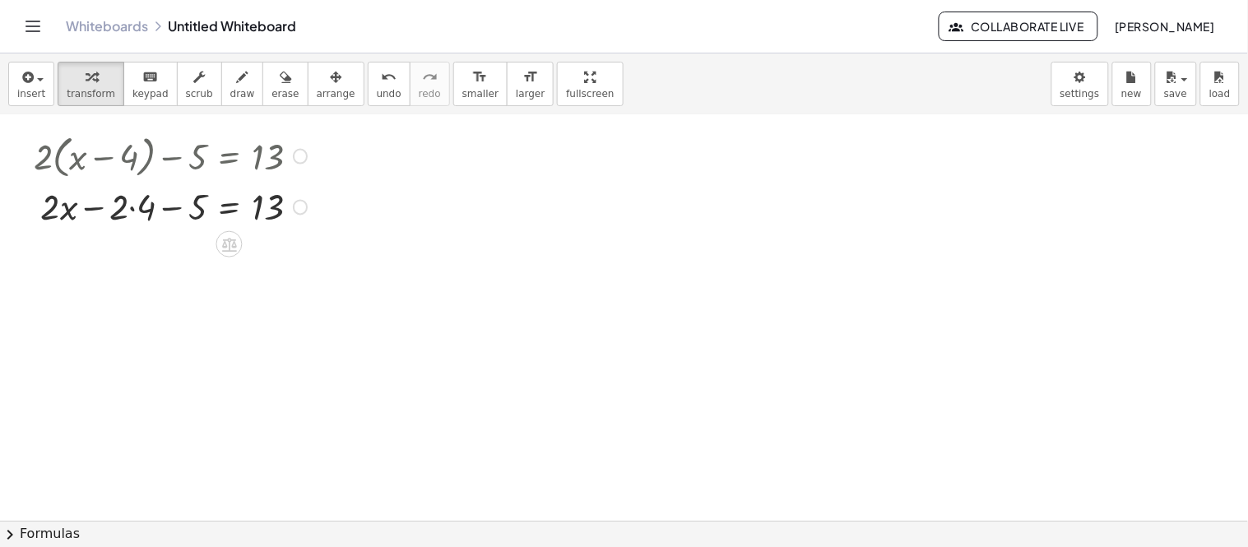
click at [125, 217] on div at bounding box center [172, 205] width 294 height 49
click at [137, 213] on div at bounding box center [172, 205] width 294 height 49
click at [171, 255] on div at bounding box center [172, 253] width 294 height 49
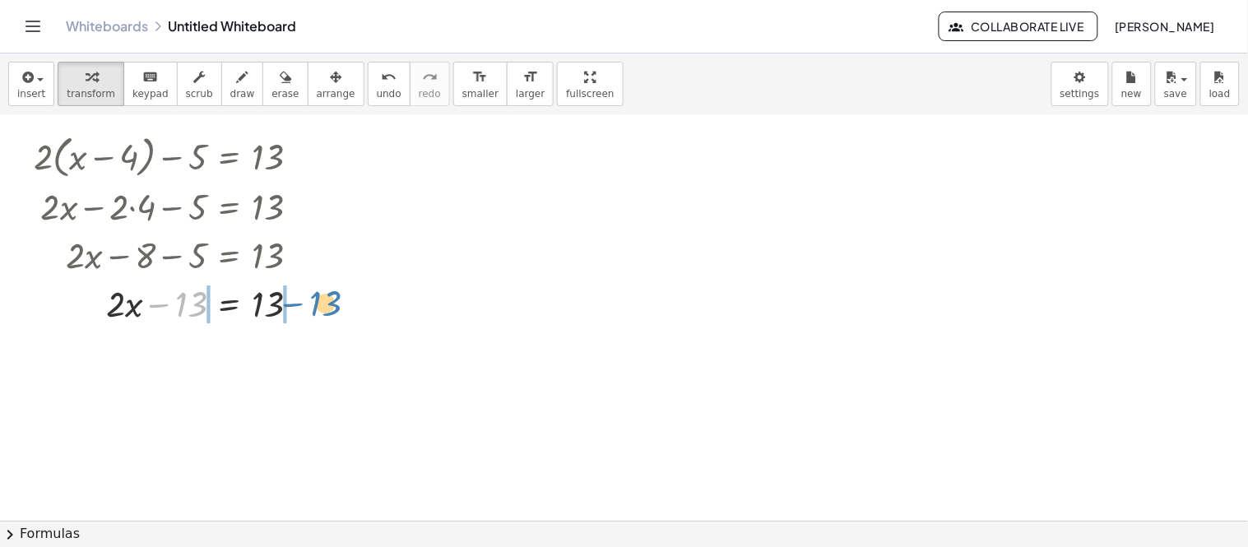
drag, startPoint x: 169, startPoint y: 305, endPoint x: 305, endPoint y: 304, distance: 135.7
click at [305, 304] on div at bounding box center [172, 302] width 294 height 49
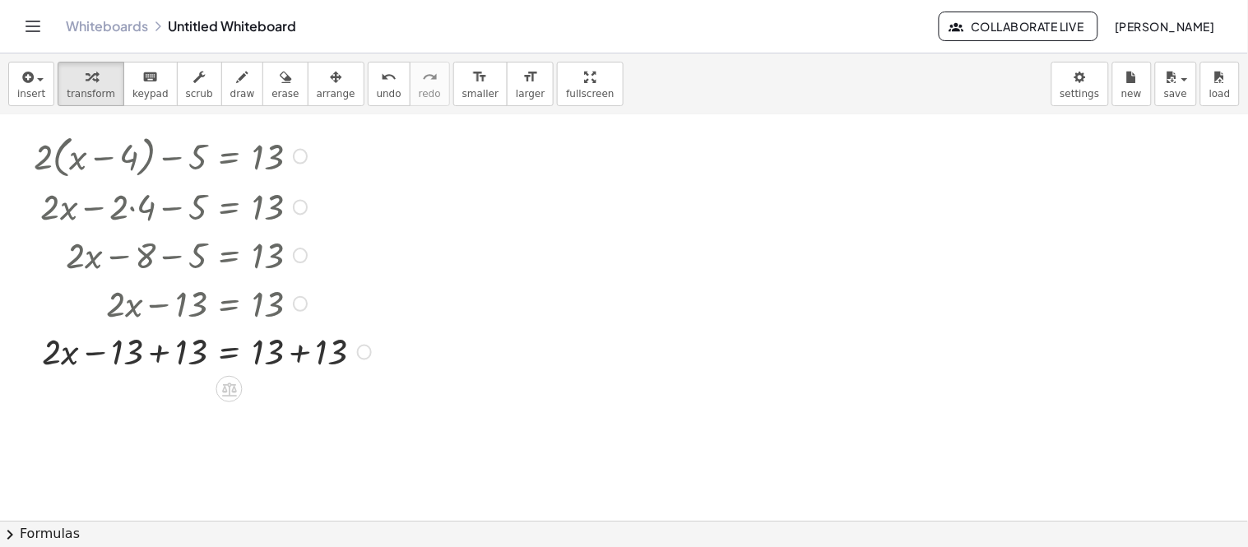
click at [160, 358] on div at bounding box center [204, 350] width 359 height 49
click at [321, 350] on div at bounding box center [204, 350] width 359 height 49
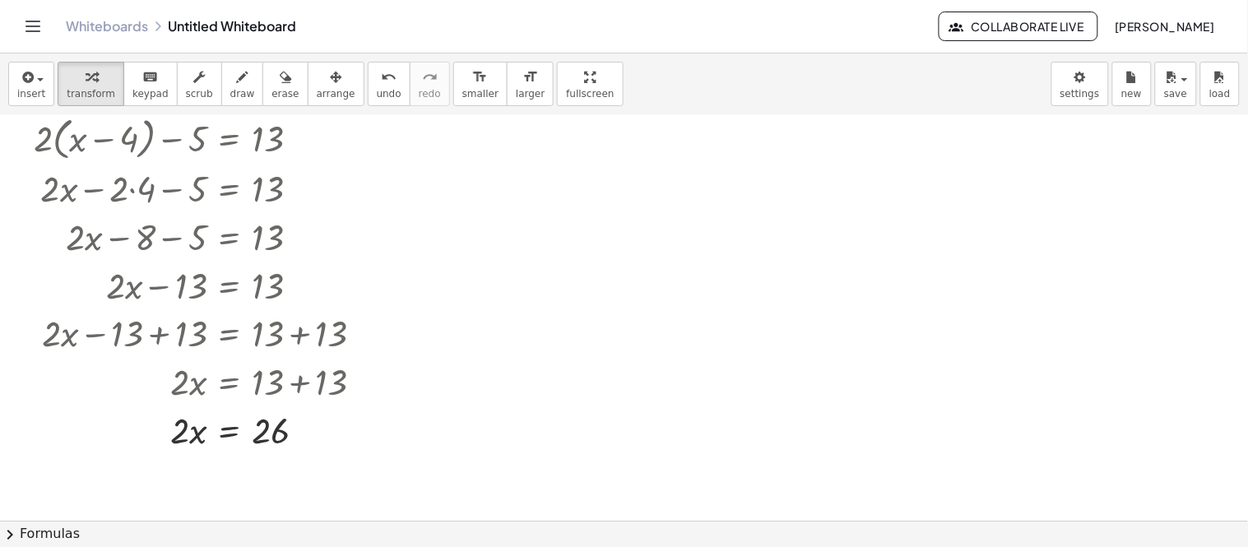
scroll to position [1081, 0]
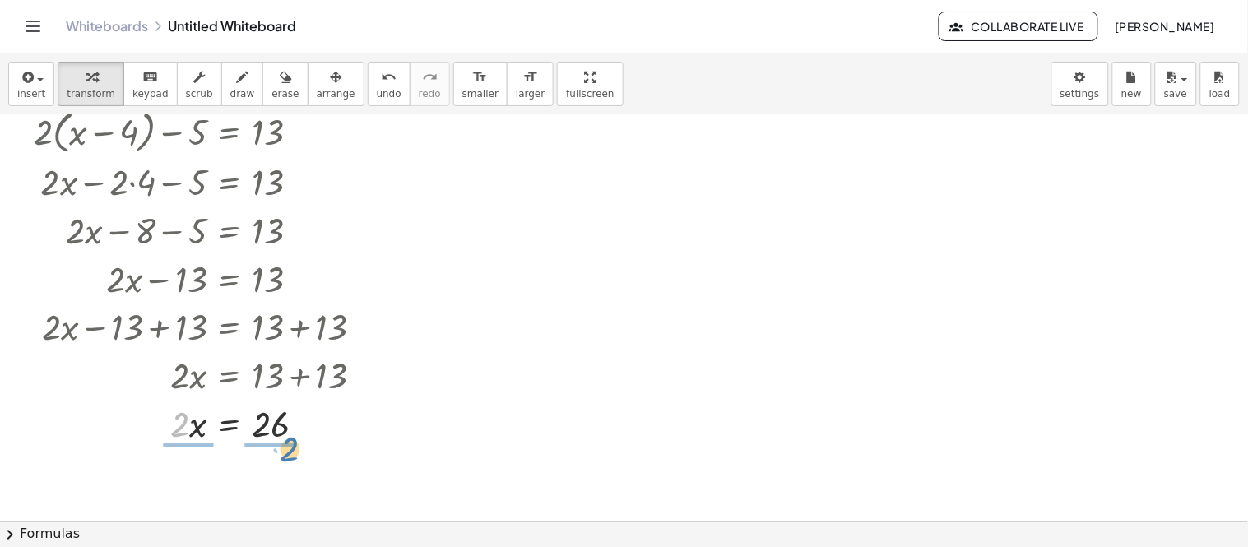
drag, startPoint x: 178, startPoint y: 429, endPoint x: 288, endPoint y: 454, distance: 112.1
click at [204, 430] on div at bounding box center [204, 422] width 359 height 71
click at [266, 434] on div at bounding box center [204, 422] width 355 height 49
click at [272, 474] on div at bounding box center [204, 481] width 359 height 71
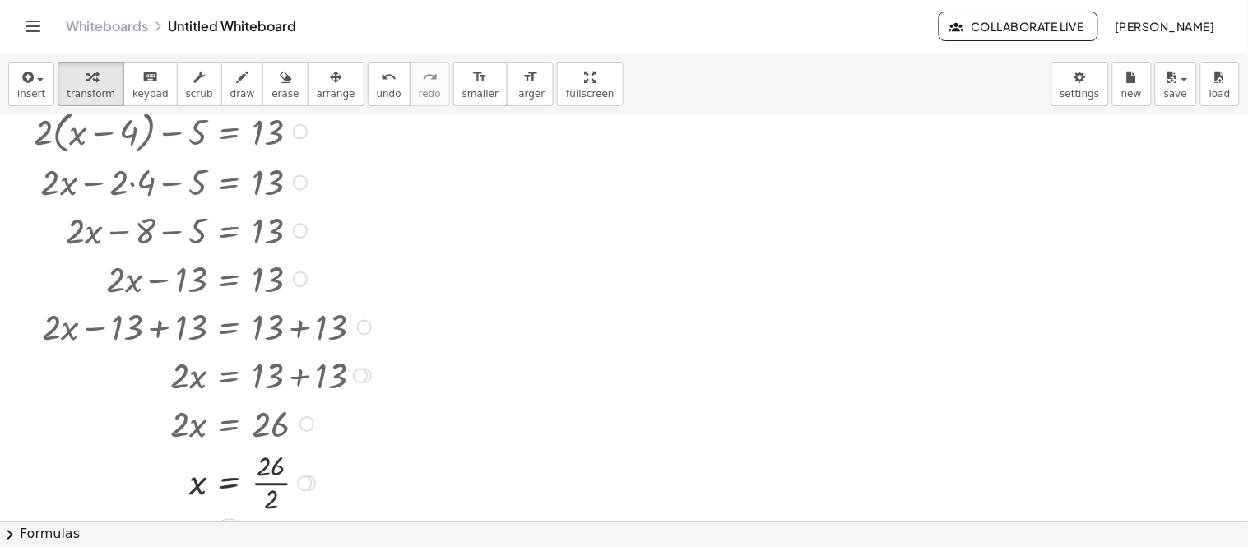
click at [272, 474] on div at bounding box center [204, 481] width 359 height 71
click at [276, 486] on div at bounding box center [204, 481] width 359 height 71
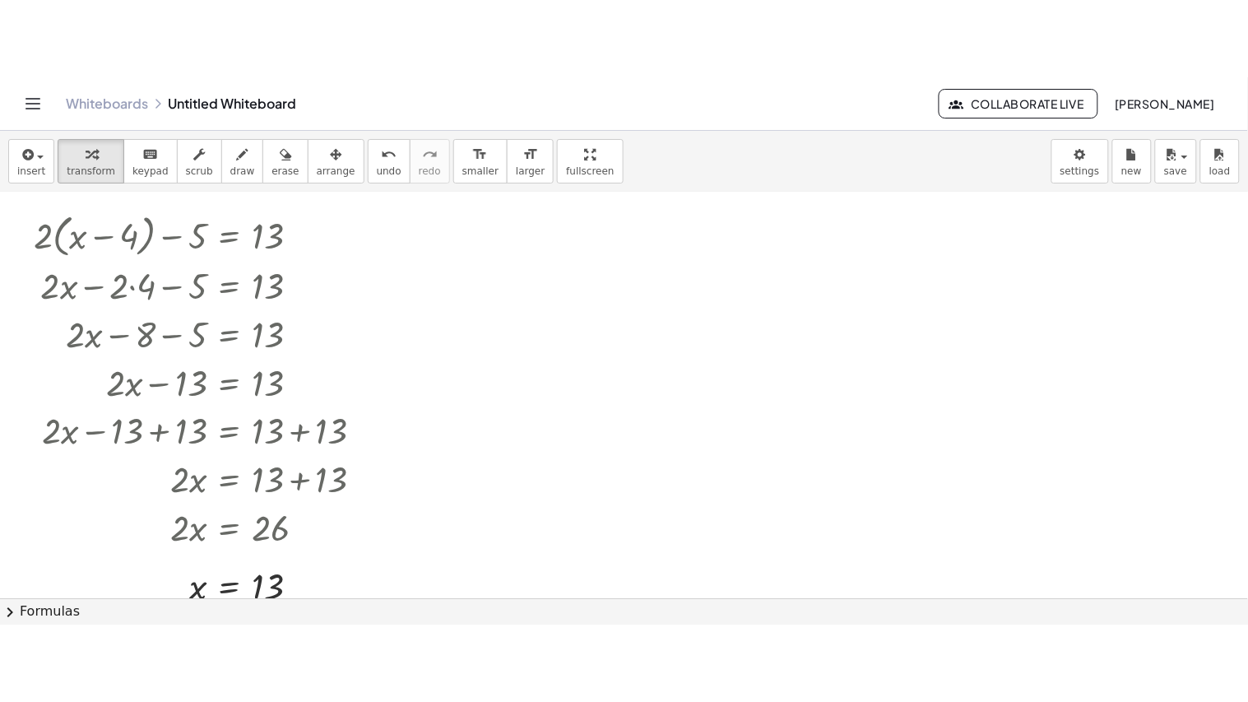
scroll to position [1057, 0]
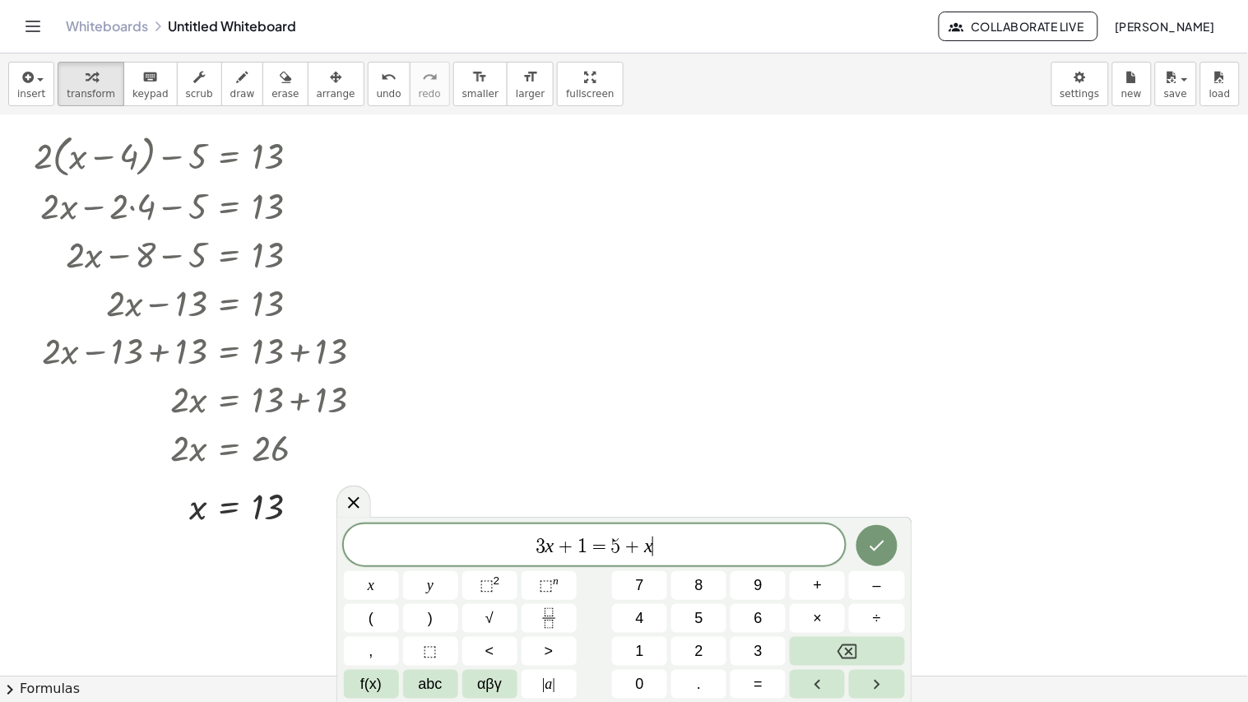
click at [882, 492] on icon "Done" at bounding box center [877, 544] width 20 height 20
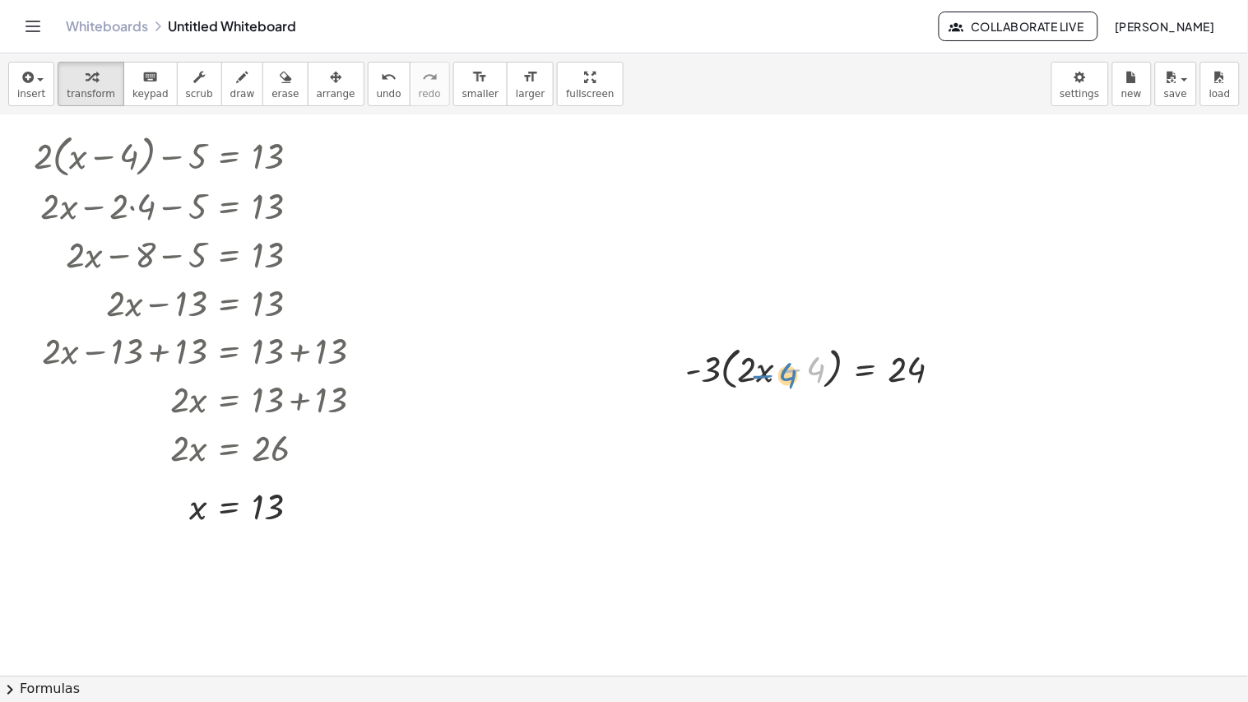
drag, startPoint x: 803, startPoint y: 374, endPoint x: 772, endPoint y: 376, distance: 31.3
click at [772, 376] on div at bounding box center [820, 366] width 286 height 53
click at [317, 70] on div "button" at bounding box center [336, 77] width 39 height 20
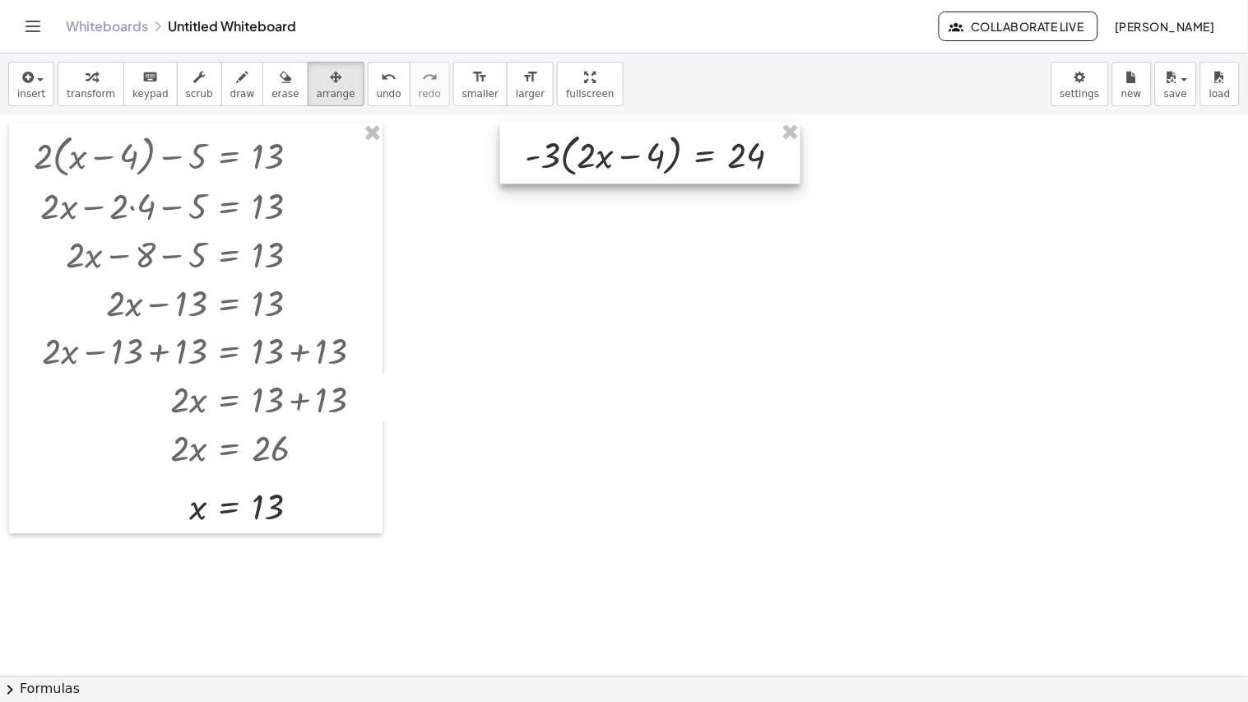
drag, startPoint x: 743, startPoint y: 382, endPoint x: 581, endPoint y: 166, distance: 269.6
click at [581, 166] on div at bounding box center [650, 153] width 300 height 62
click at [585, 179] on div at bounding box center [648, 151] width 300 height 62
click at [85, 88] on span "transform" at bounding box center [91, 94] width 49 height 12
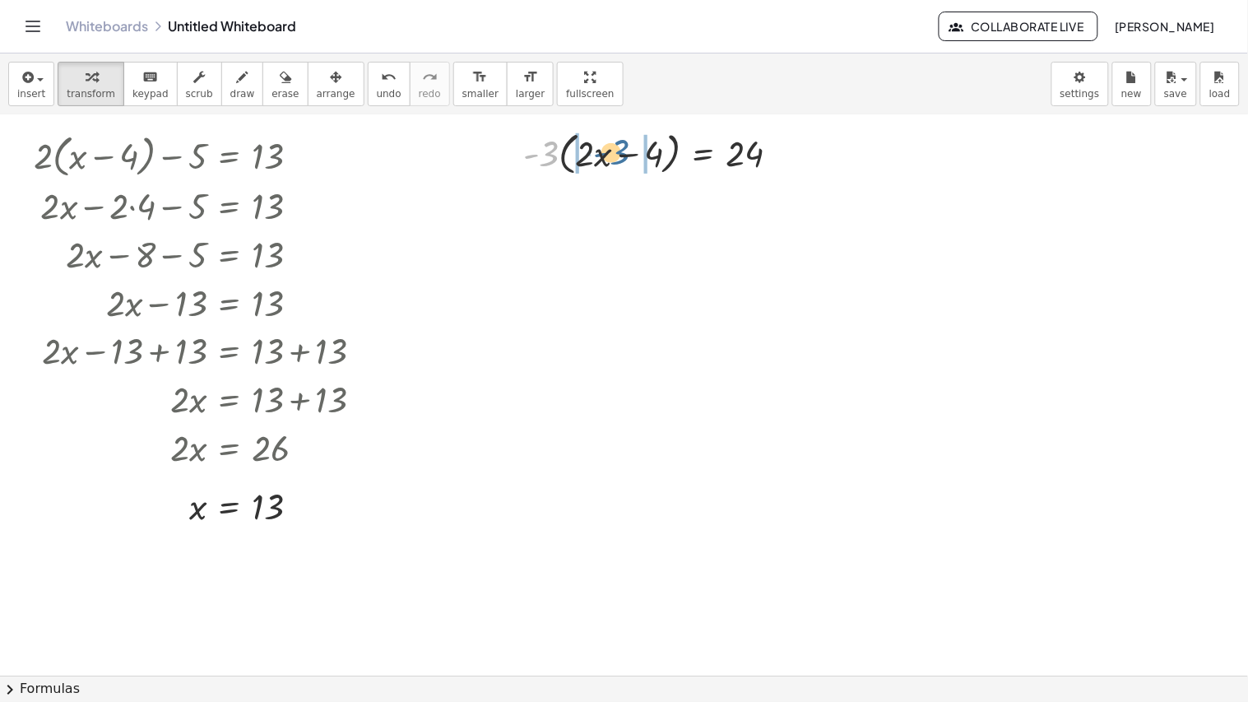
drag, startPoint x: 544, startPoint y: 156, endPoint x: 616, endPoint y: 155, distance: 72.4
click at [616, 155] on div at bounding box center [658, 150] width 286 height 53
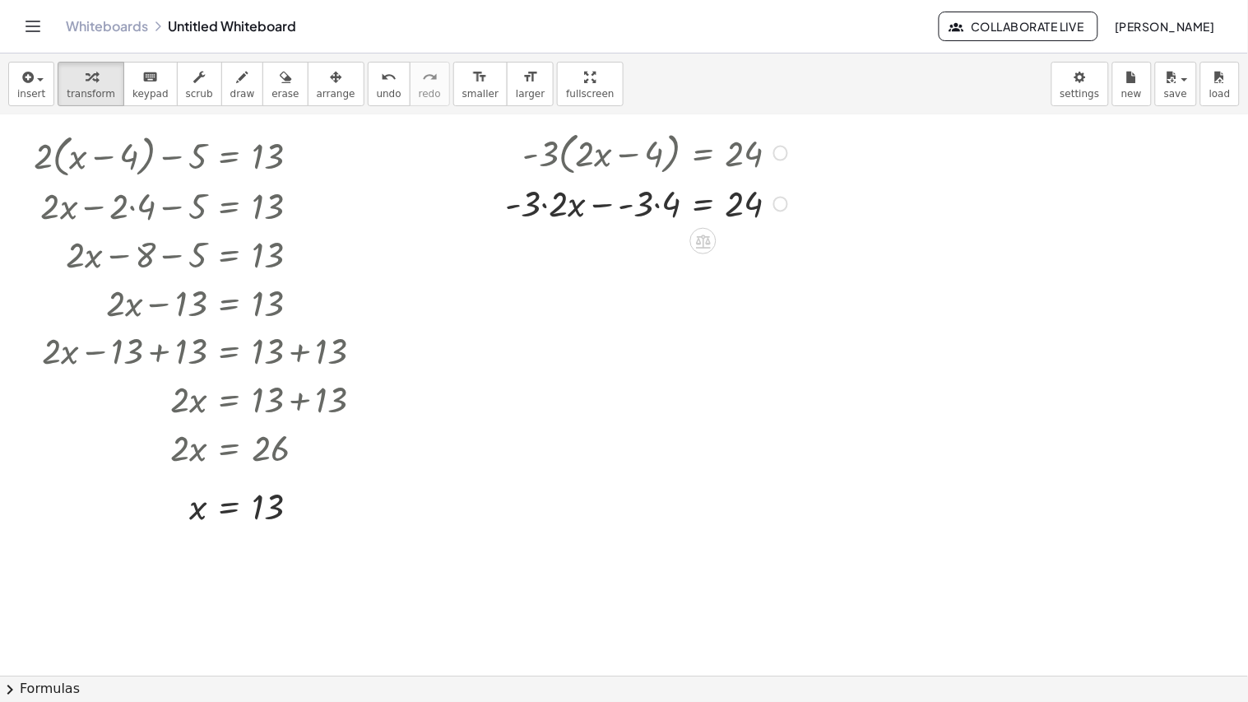
click at [546, 204] on div at bounding box center [648, 202] width 303 height 49
click at [660, 207] on div at bounding box center [658, 202] width 286 height 49
click at [623, 253] on div at bounding box center [648, 250] width 303 height 49
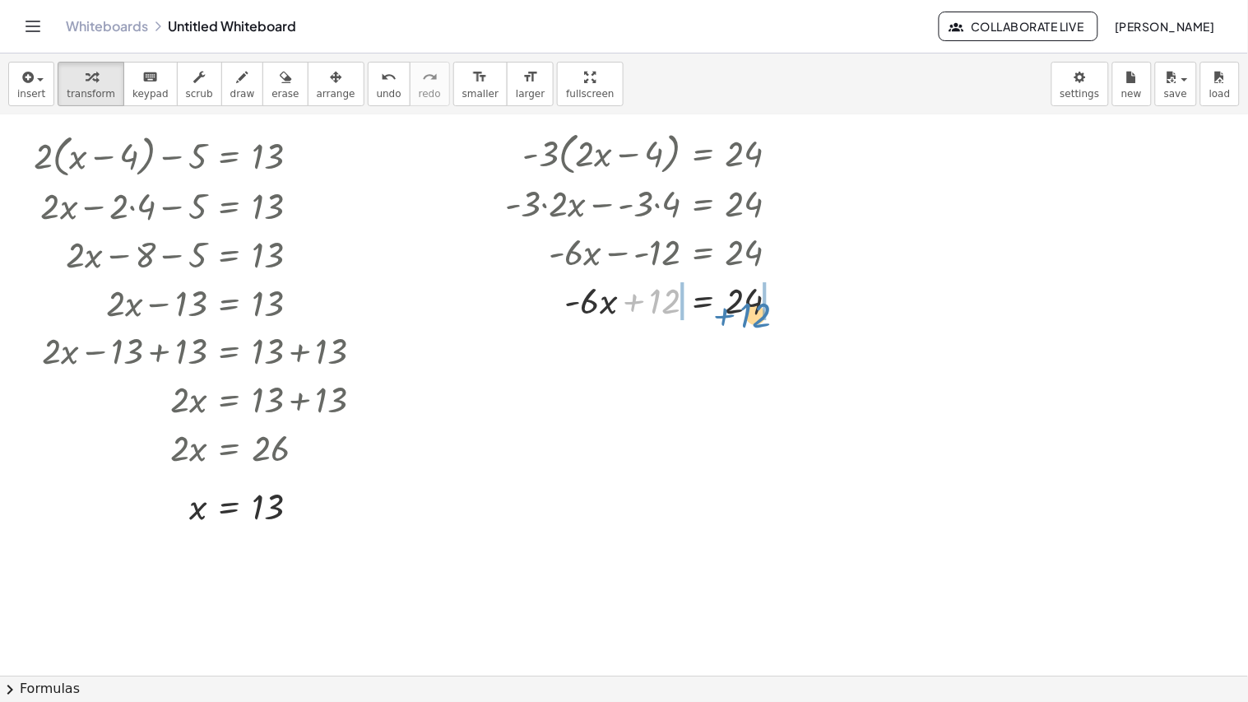
drag, startPoint x: 639, startPoint y: 301, endPoint x: 729, endPoint y: 315, distance: 91.5
click at [729, 315] on div at bounding box center [648, 299] width 303 height 49
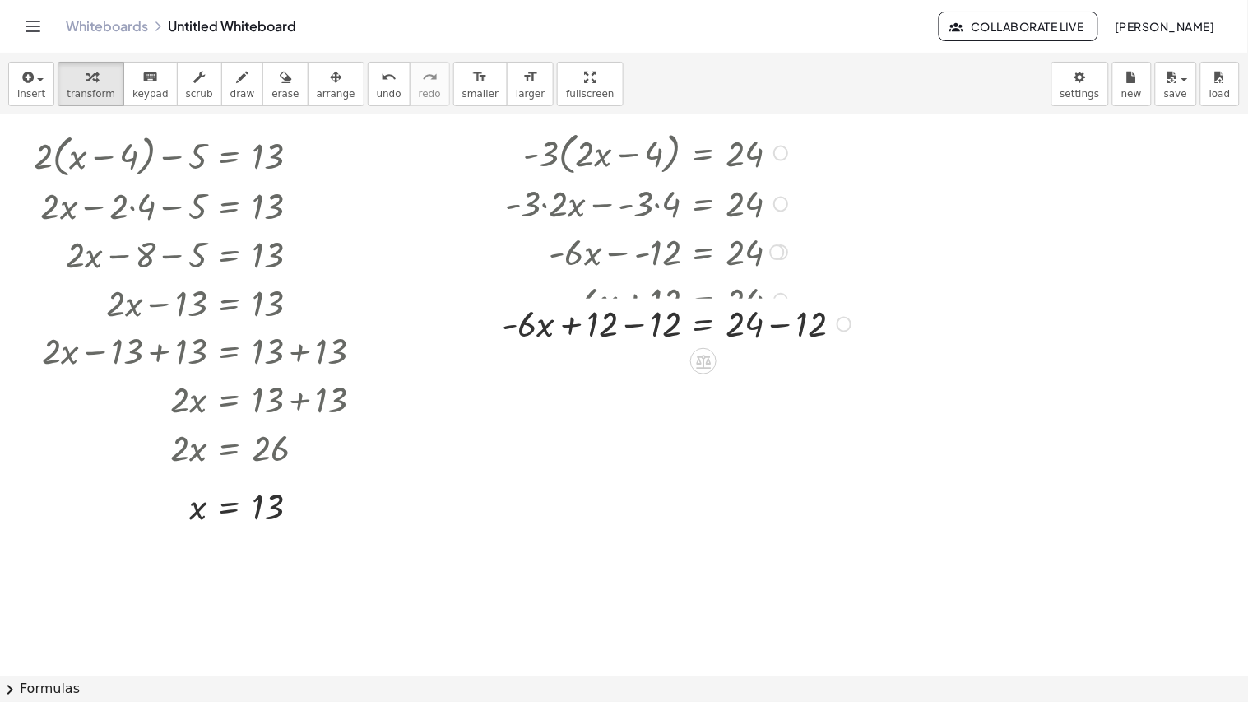
click at [641, 303] on div at bounding box center [678, 299] width 370 height 49
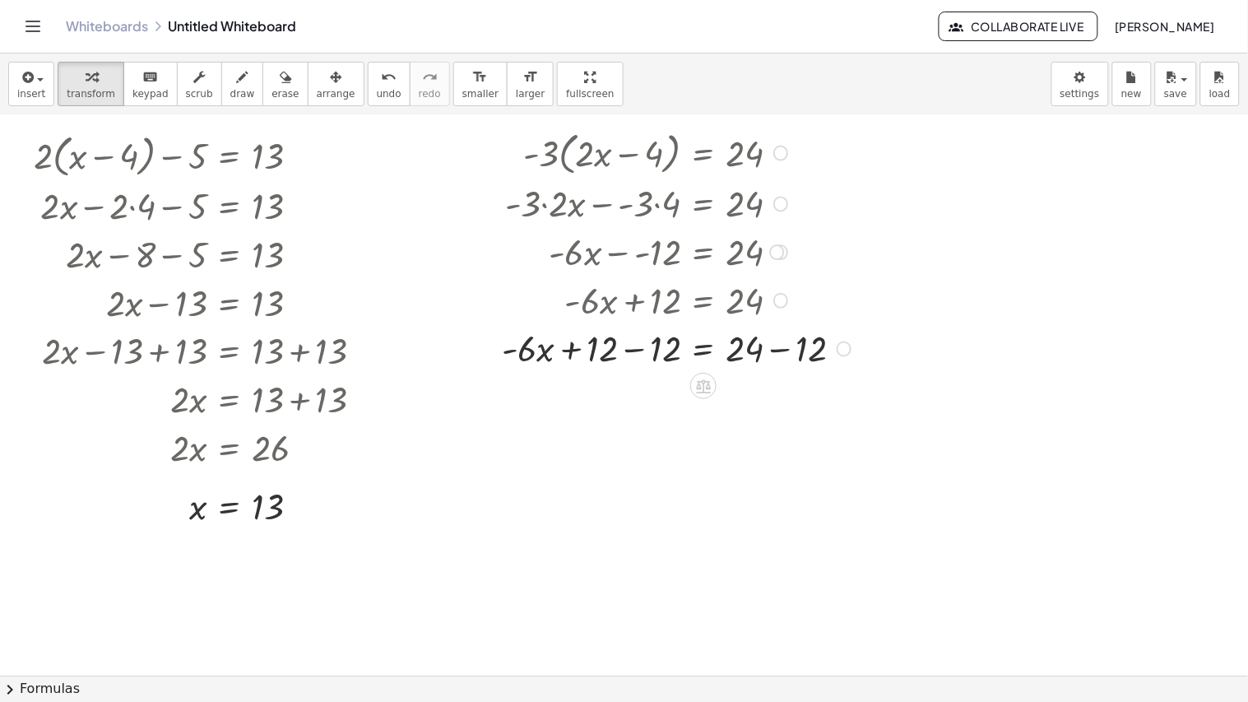
click at [658, 336] on div at bounding box center [678, 346] width 370 height 49
click at [799, 364] on div at bounding box center [680, 346] width 367 height 49
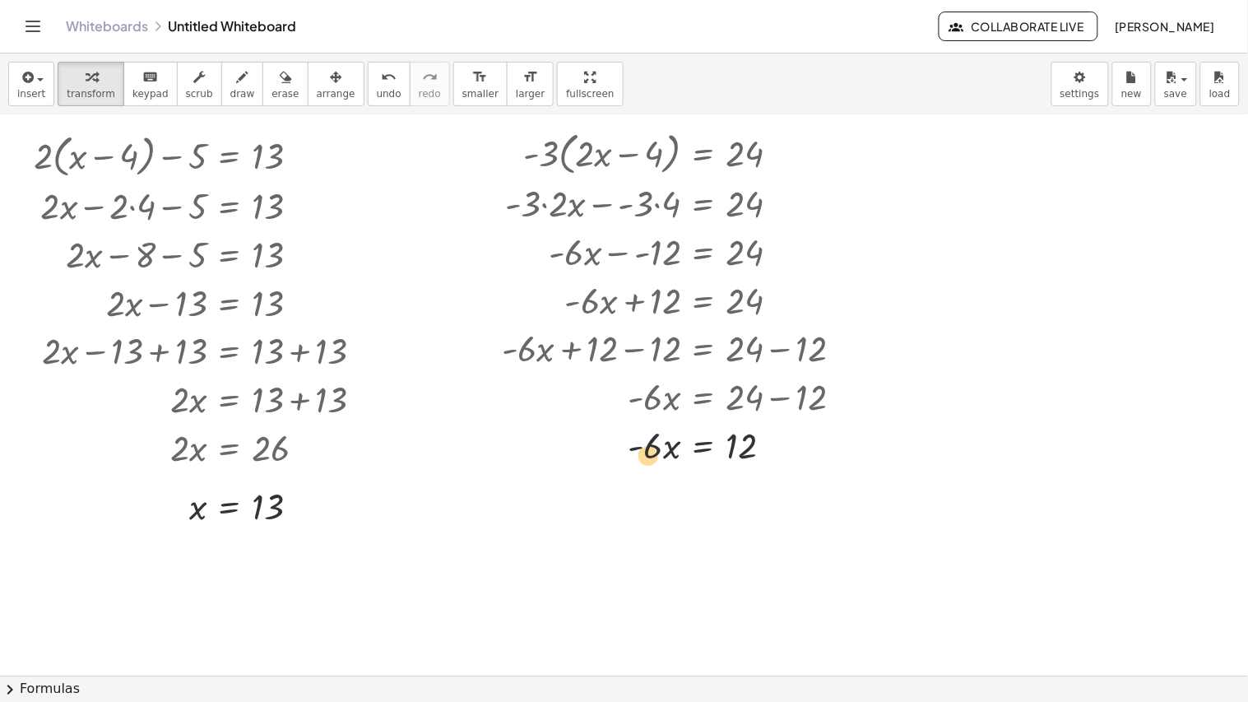
click at [640, 453] on div at bounding box center [678, 443] width 370 height 49
drag, startPoint x: 660, startPoint y: 448, endPoint x: 757, endPoint y: 486, distance: 104.2
click at [725, 461] on div at bounding box center [678, 443] width 370 height 71
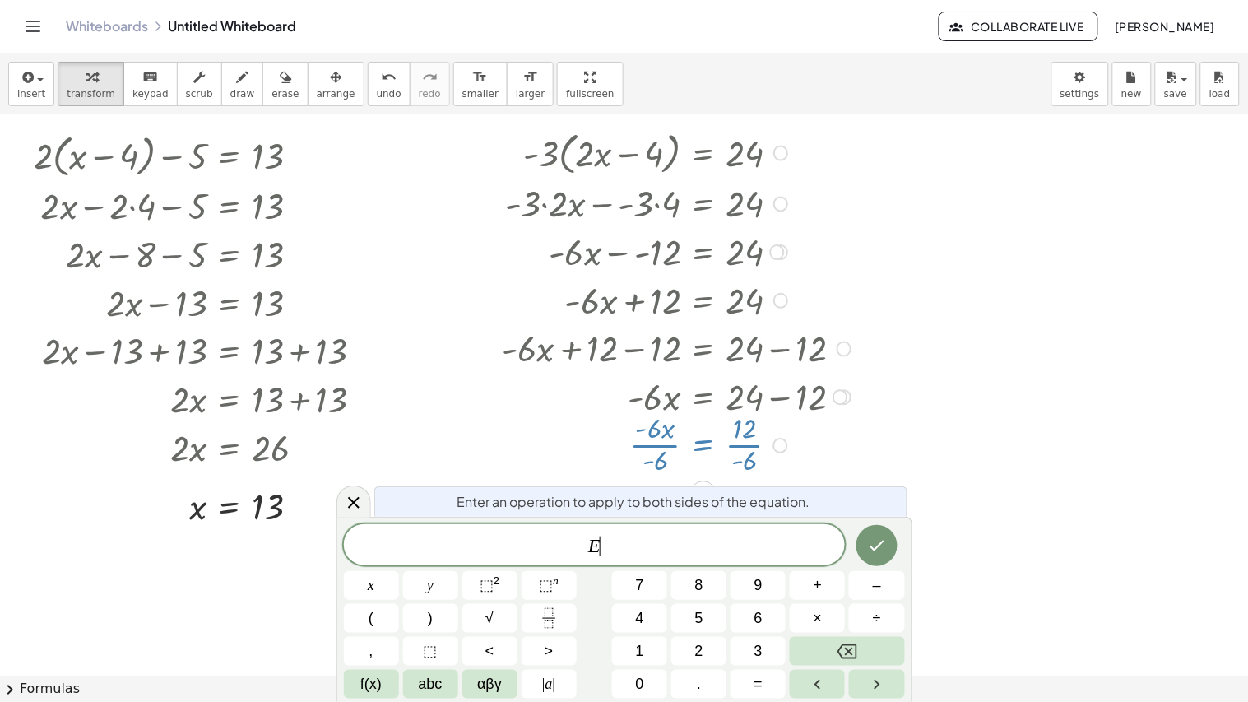
click at [725, 461] on div at bounding box center [678, 443] width 370 height 71
click at [689, 467] on div at bounding box center [678, 502] width 370 height 71
click at [355, 492] on icon at bounding box center [354, 503] width 20 height 20
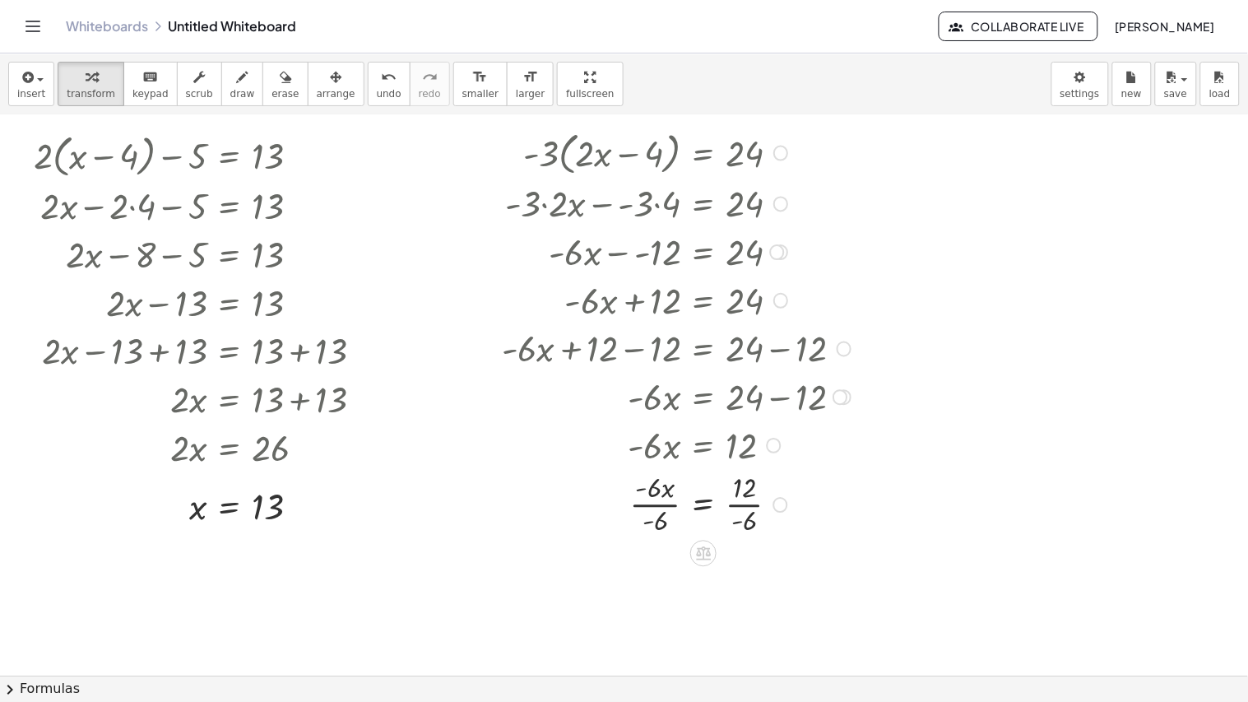
click at [640, 492] on div at bounding box center [678, 502] width 370 height 71
click at [752, 492] on div at bounding box center [678, 502] width 370 height 71
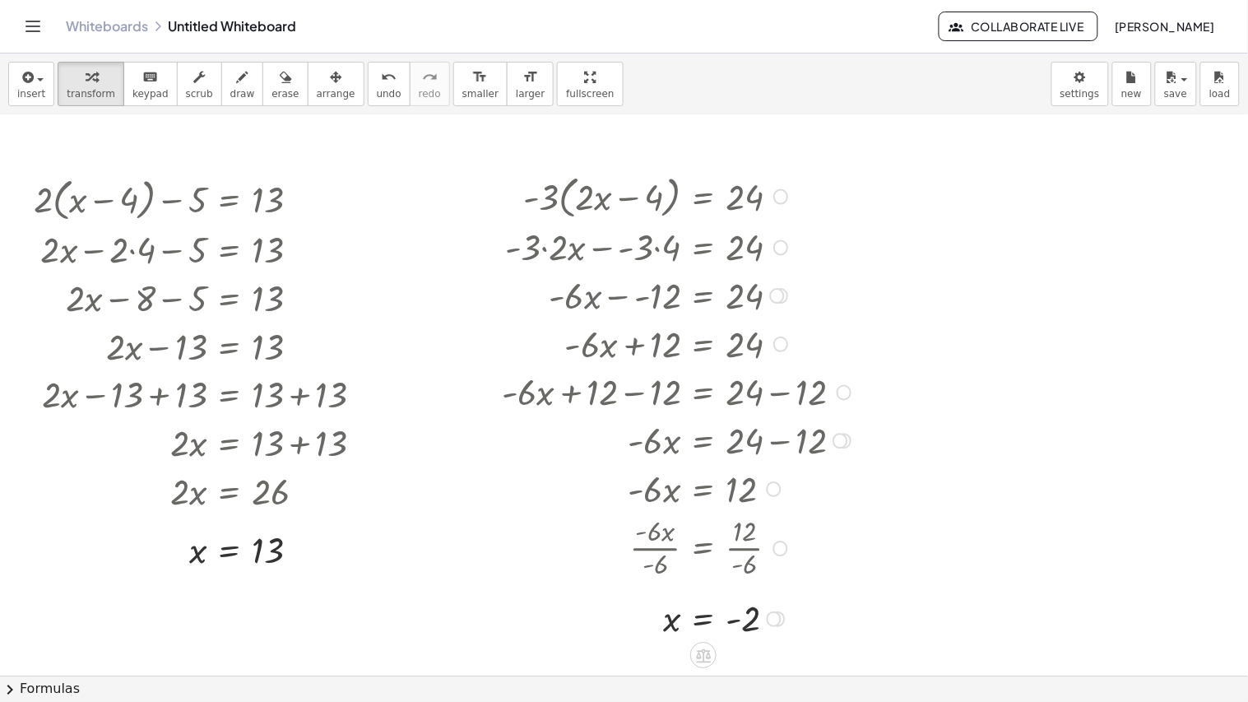
scroll to position [1020, 0]
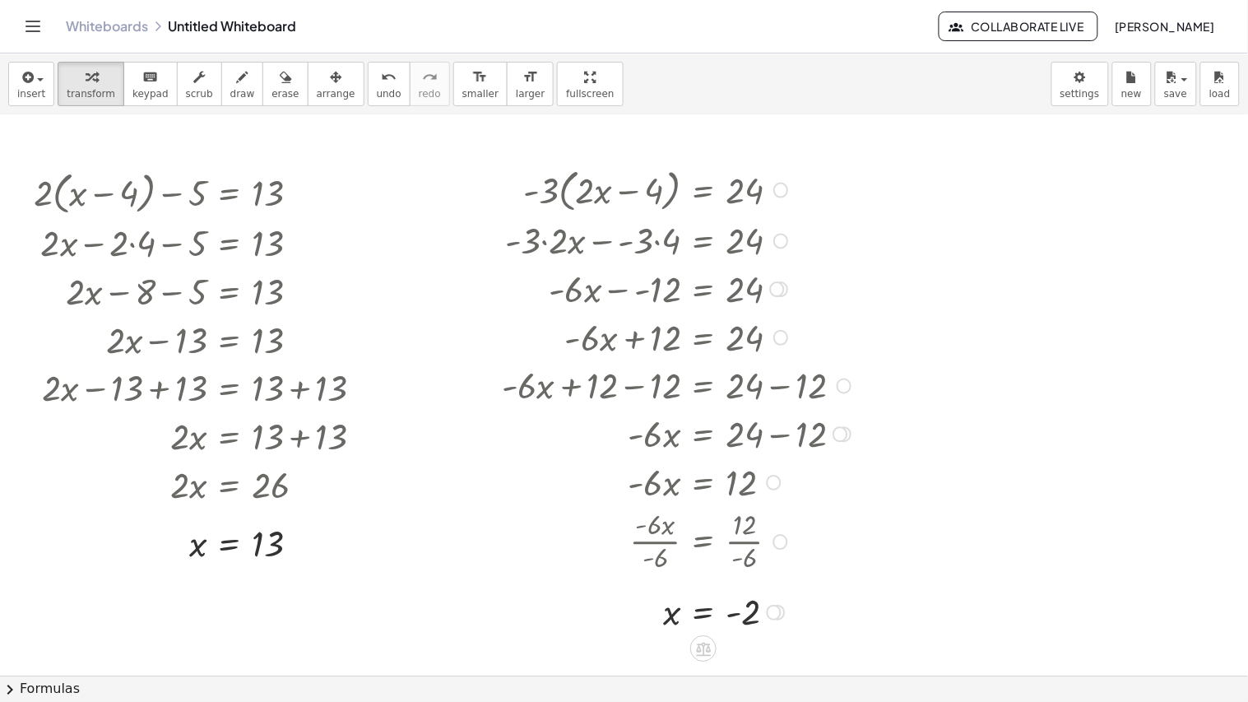
click at [562, 186] on div at bounding box center [678, 187] width 370 height 53
click at [785, 190] on div at bounding box center [780, 189] width 15 height 15
click at [850, 166] on span "Go back to this line" at bounding box center [863, 164] width 98 height 13
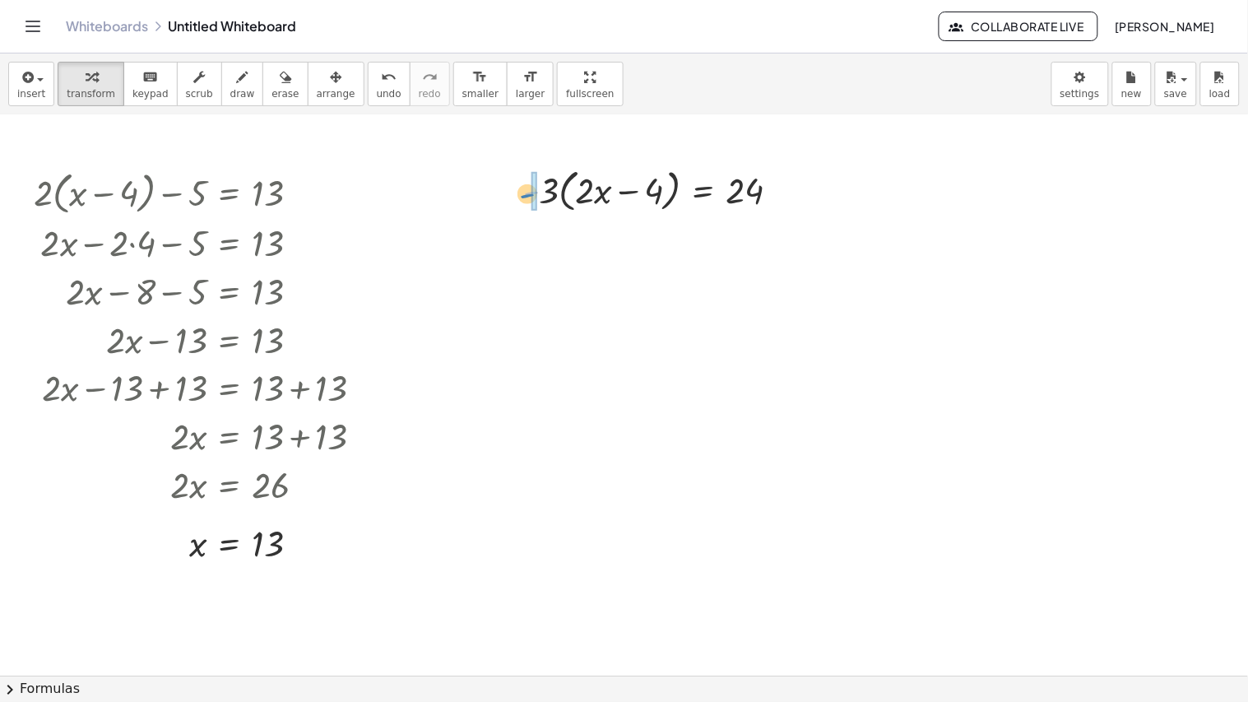
drag, startPoint x: 532, startPoint y: 190, endPoint x: 524, endPoint y: 192, distance: 8.4
click at [524, 192] on div at bounding box center [658, 187] width 286 height 53
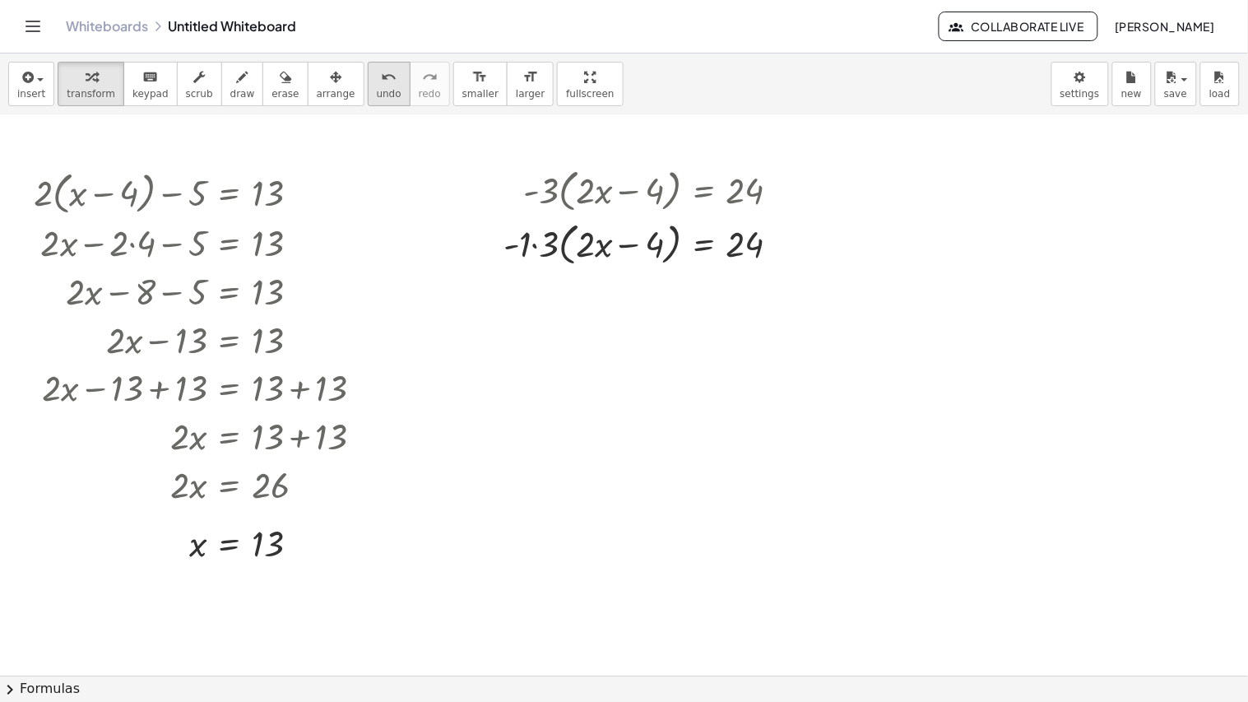
click at [377, 88] on span "undo" at bounding box center [389, 94] width 25 height 12
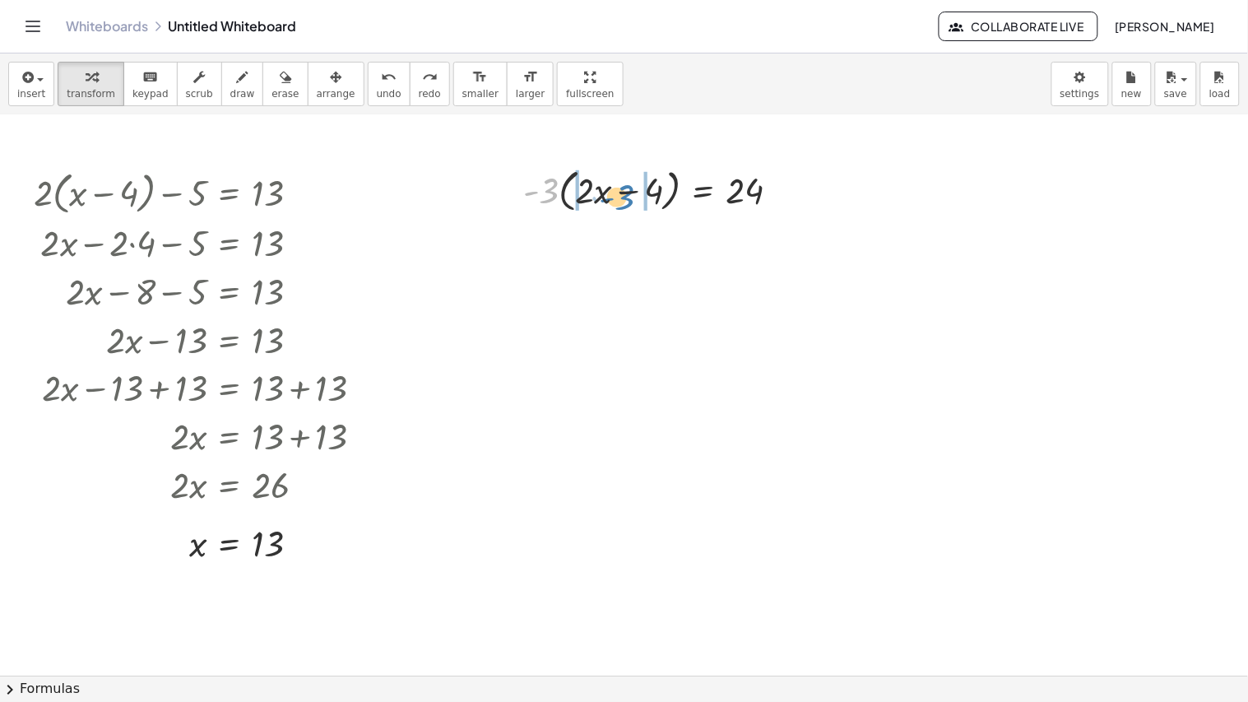
drag, startPoint x: 546, startPoint y: 193, endPoint x: 623, endPoint y: 201, distance: 76.9
click at [623, 201] on div at bounding box center [658, 187] width 286 height 53
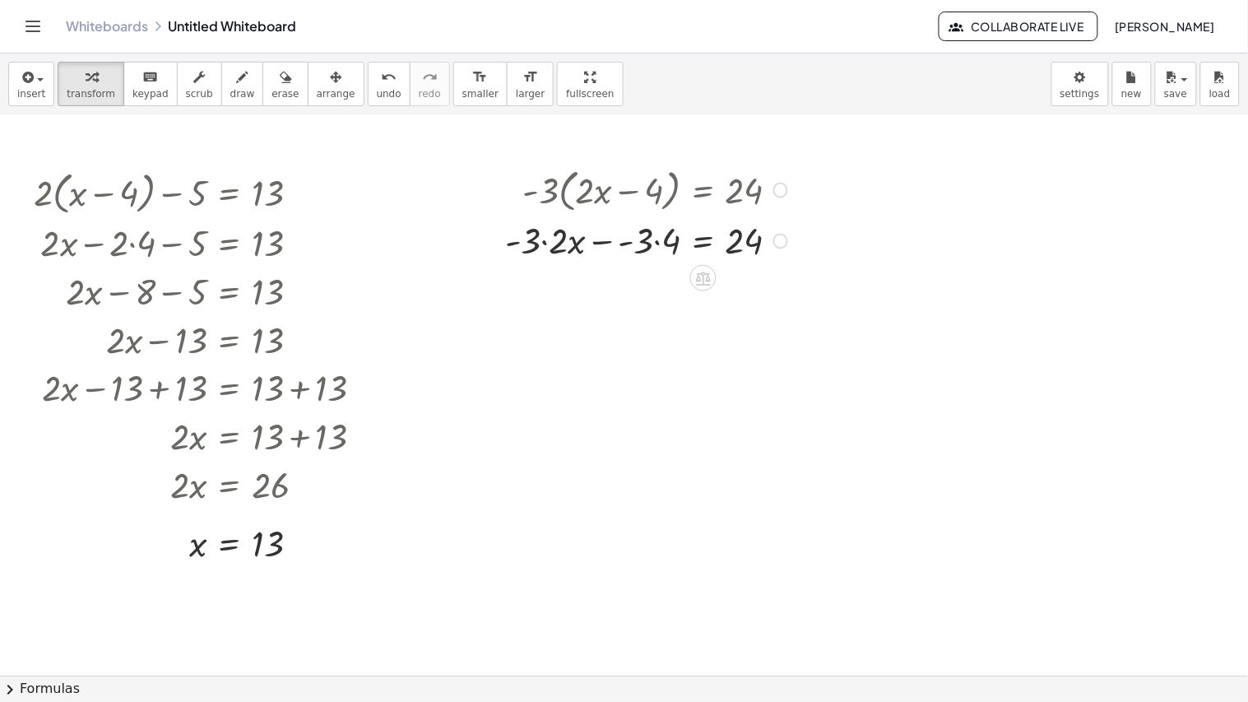
click at [553, 252] on div at bounding box center [648, 239] width 303 height 49
click at [642, 242] on div at bounding box center [658, 239] width 286 height 49
click at [642, 242] on div at bounding box center [648, 239] width 303 height 49
click at [664, 290] on div at bounding box center [648, 287] width 303 height 49
click at [377, 92] on span "undo" at bounding box center [389, 94] width 25 height 12
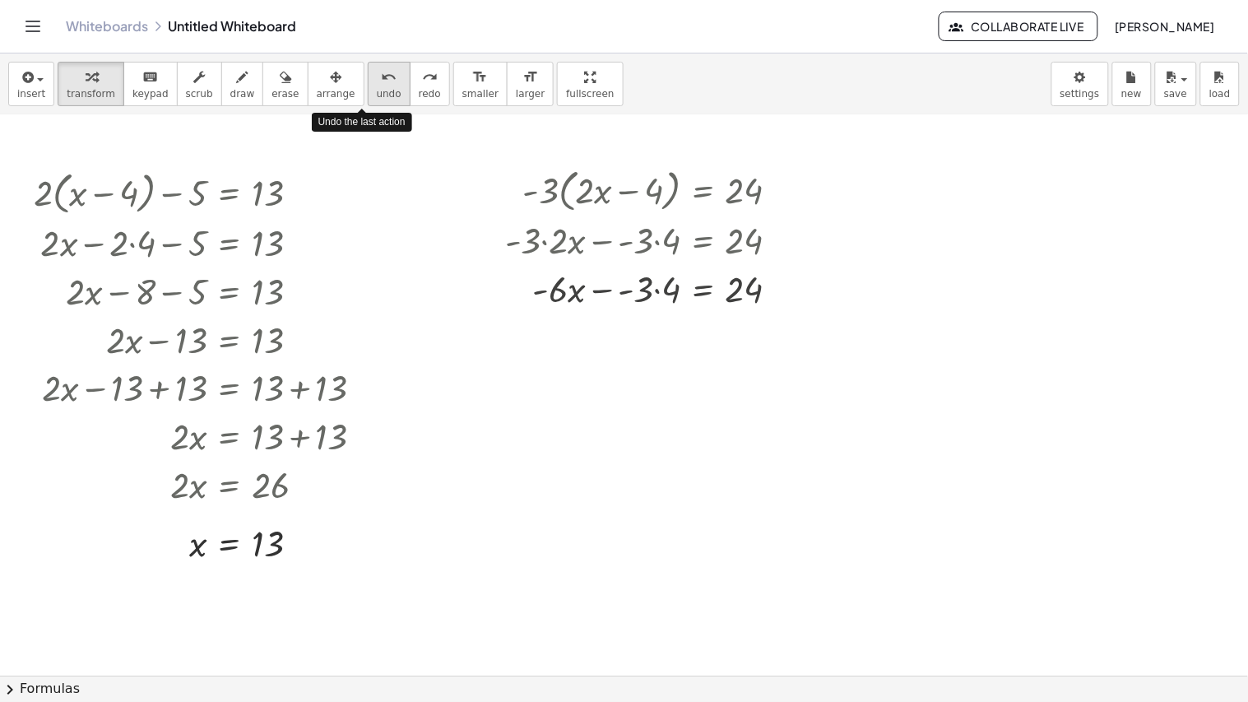
click at [368, 100] on button "undo undo" at bounding box center [389, 84] width 43 height 44
click at [367, 107] on div "insert select one: Math Expression Function Text Youtube Video Graphing Geometr…" at bounding box center [624, 84] width 1248 height 62
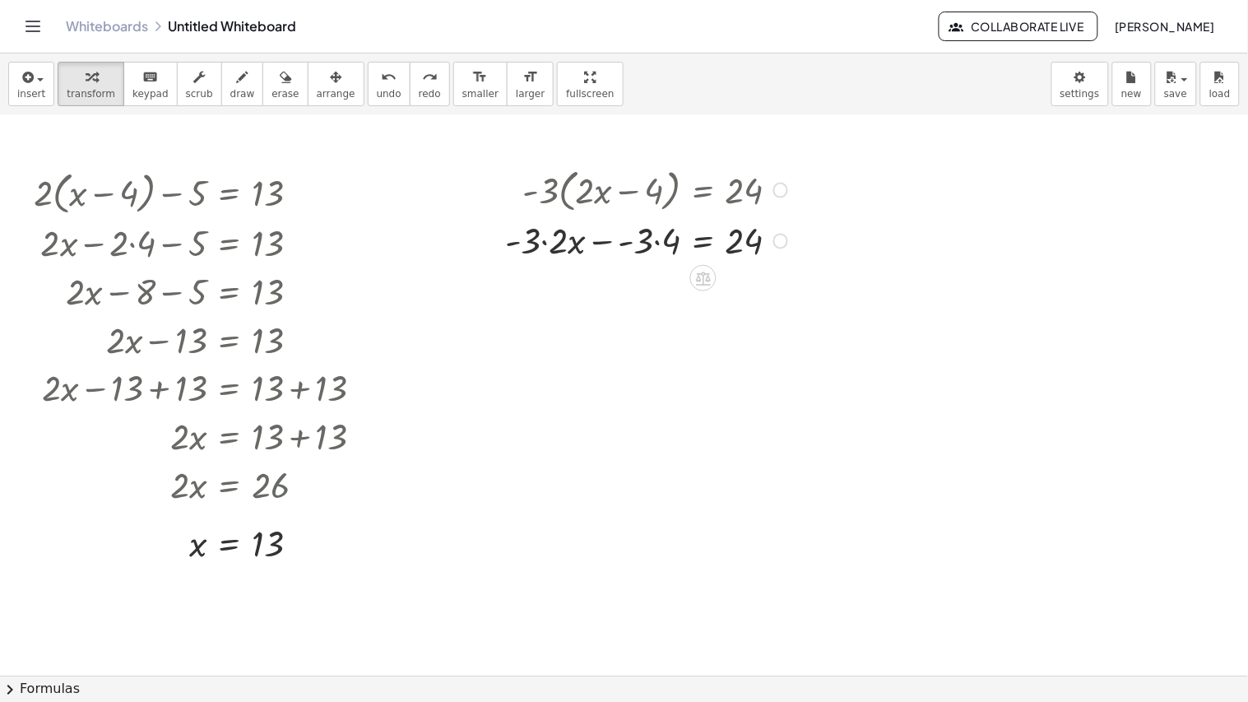
click at [556, 236] on div at bounding box center [648, 239] width 303 height 49
click at [670, 248] on div at bounding box center [648, 239] width 303 height 49
click at [676, 287] on div at bounding box center [648, 287] width 303 height 49
click at [627, 293] on div at bounding box center [648, 287] width 303 height 49
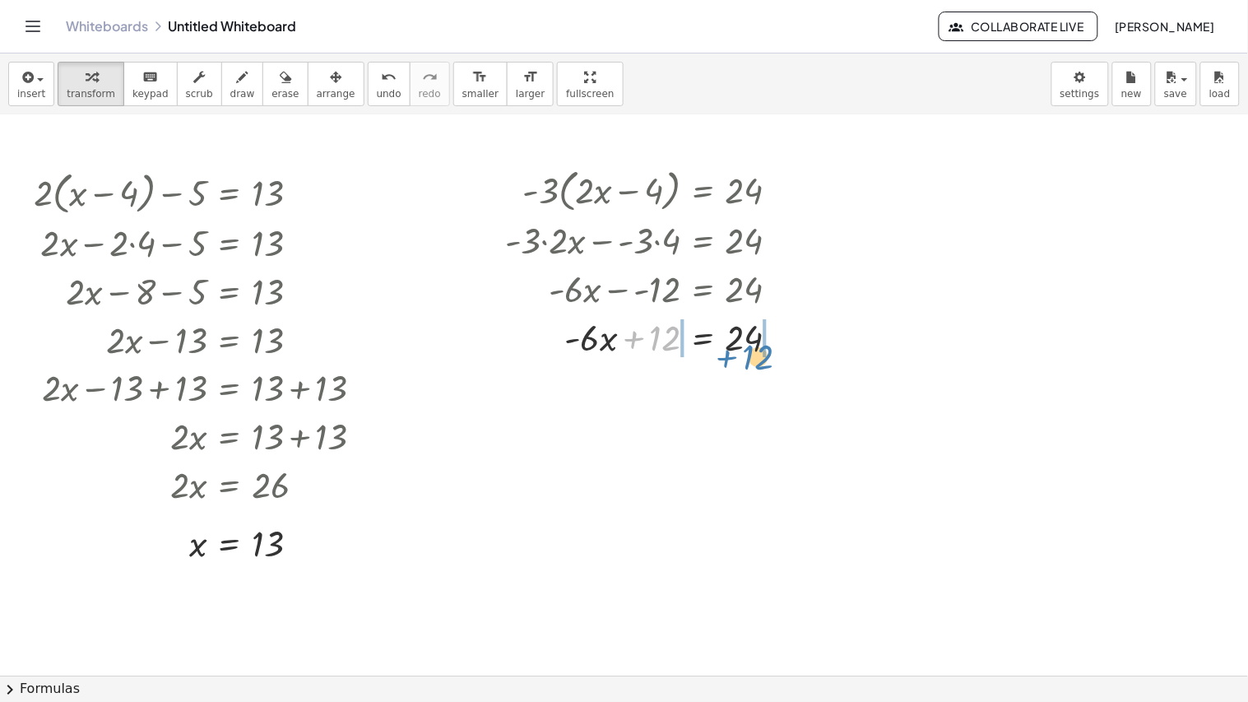
drag, startPoint x: 633, startPoint y: 339, endPoint x: 725, endPoint y: 358, distance: 93.2
click at [725, 358] on div at bounding box center [648, 336] width 303 height 49
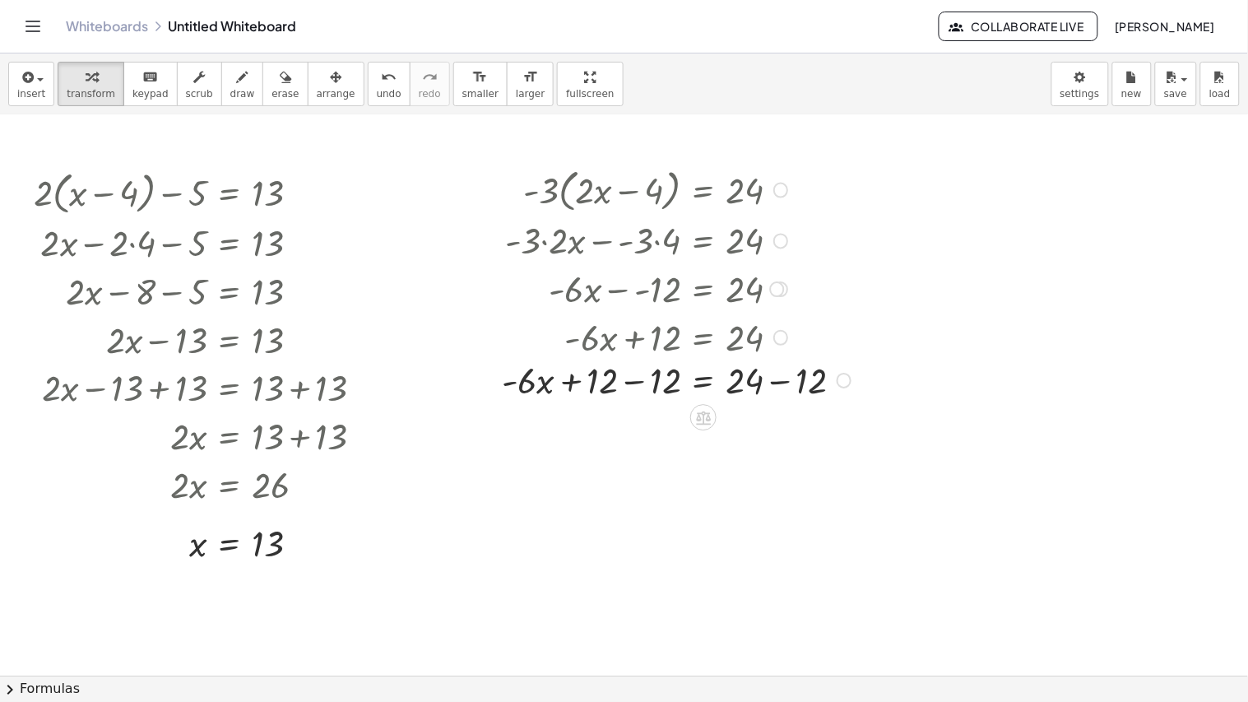
click at [641, 351] on div at bounding box center [678, 336] width 370 height 49
click at [659, 378] on div at bounding box center [678, 383] width 370 height 49
click at [802, 385] on div at bounding box center [680, 383] width 367 height 49
click at [802, 385] on div at bounding box center [678, 383] width 370 height 49
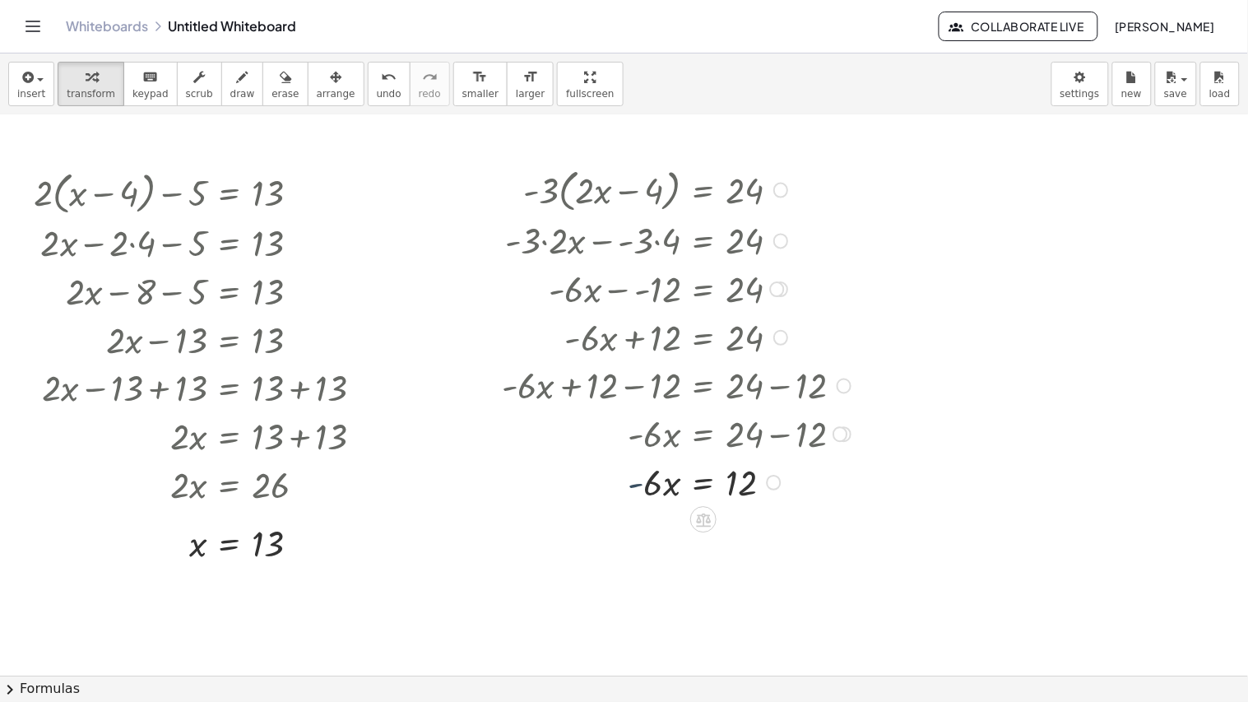
click at [643, 485] on div at bounding box center [678, 480] width 370 height 49
drag, startPoint x: 653, startPoint y: 486, endPoint x: 755, endPoint y: 521, distance: 107.7
click at [669, 475] on div at bounding box center [675, 480] width 366 height 49
click at [651, 492] on div at bounding box center [678, 539] width 370 height 71
click at [746, 492] on div at bounding box center [678, 539] width 370 height 71
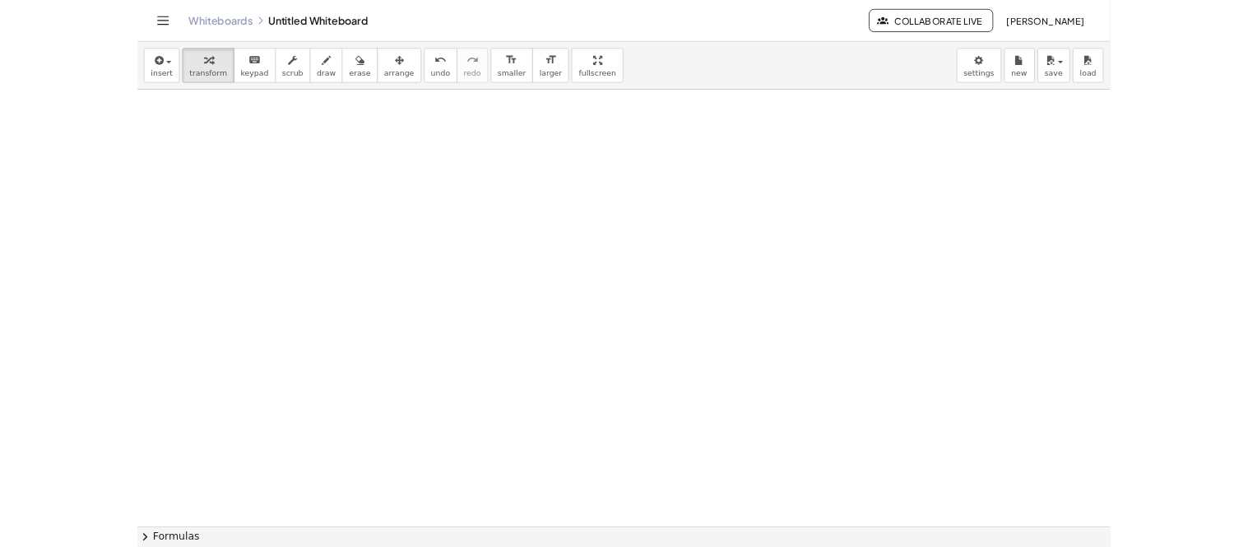
scroll to position [1604, 0]
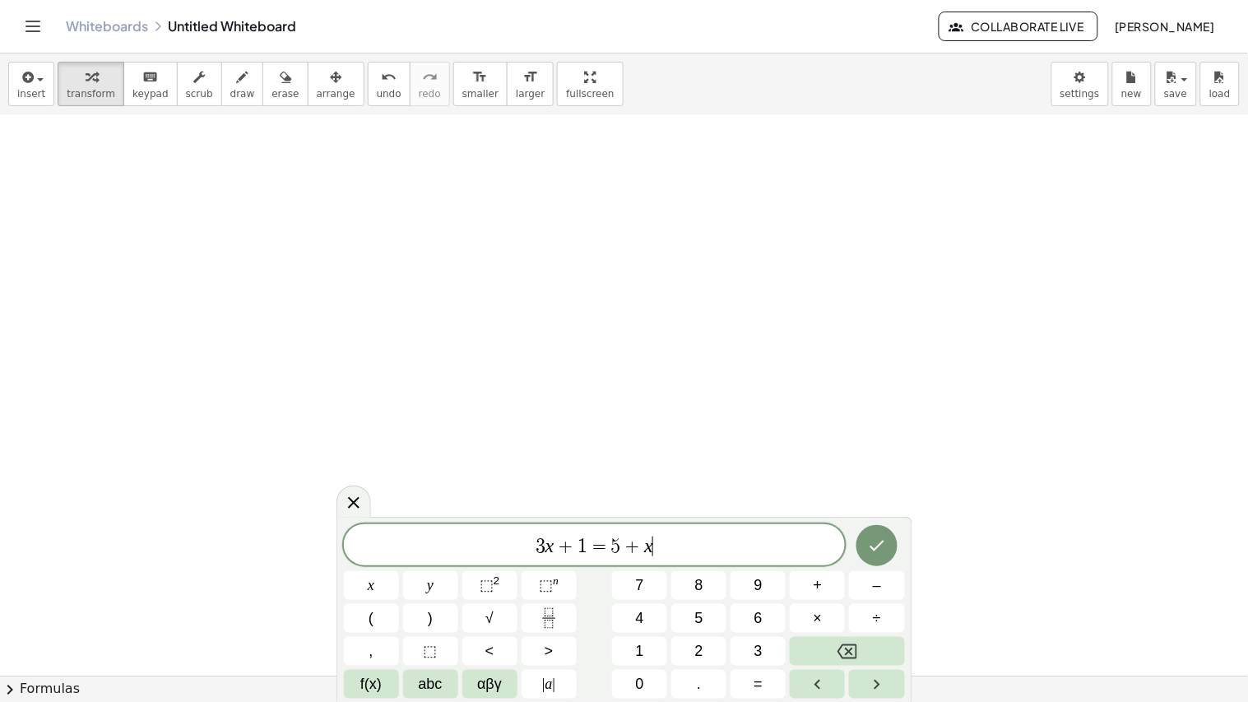
drag, startPoint x: 685, startPoint y: 539, endPoint x: 387, endPoint y: 519, distance: 298.4
click at [387, 492] on div "******** 3 x + 1 = 5 + x x y ⬚ 2 ⬚ n 7 8 9 + – ( ) √ 4 5 6 × ÷ , ⬚ < > 1 2 3 f(…" at bounding box center [624, 608] width 576 height 185
click at [864, 492] on button "Done" at bounding box center [876, 545] width 41 height 41
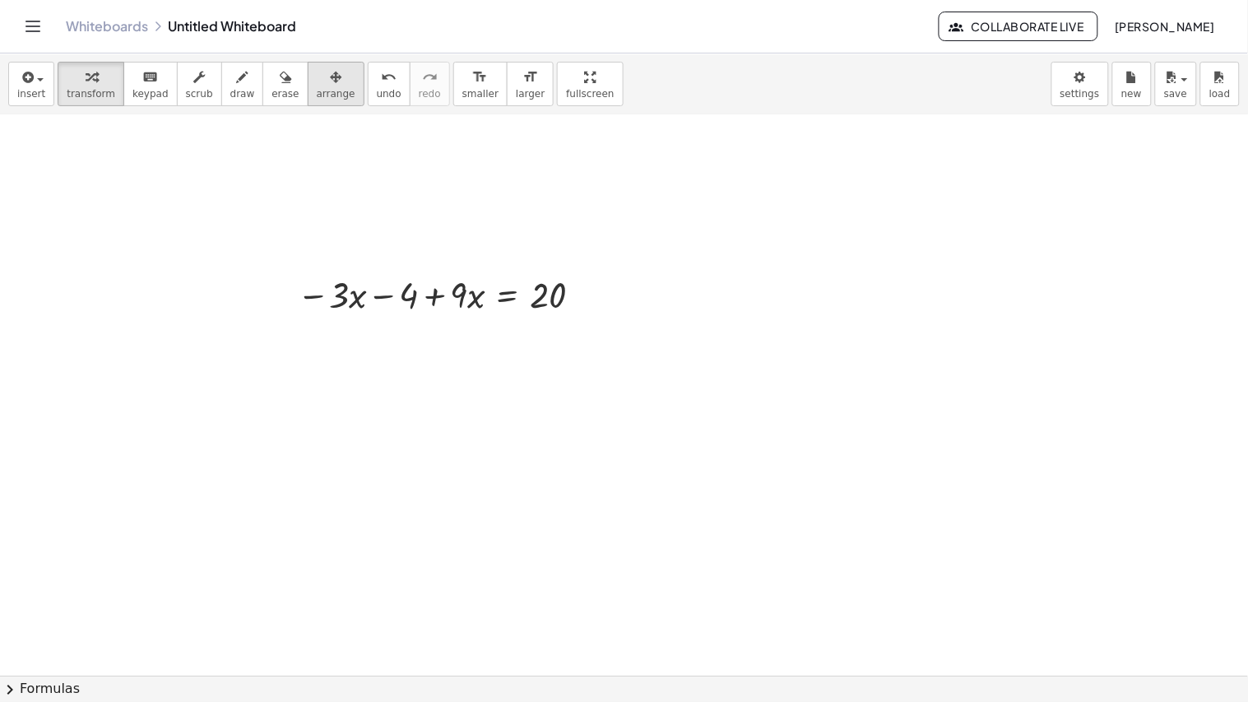
click at [317, 99] on span "arrange" at bounding box center [336, 94] width 39 height 12
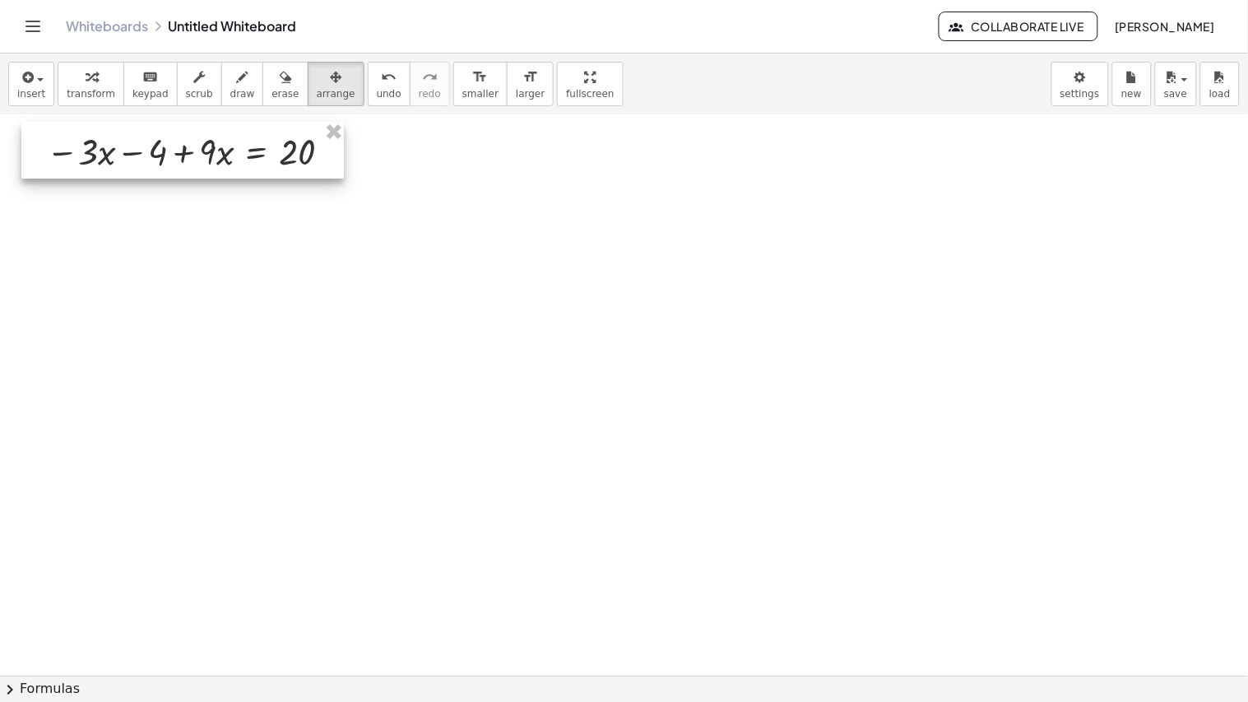
drag, startPoint x: 444, startPoint y: 285, endPoint x: 183, endPoint y: 141, distance: 297.8
click at [183, 141] on div at bounding box center [182, 150] width 322 height 57
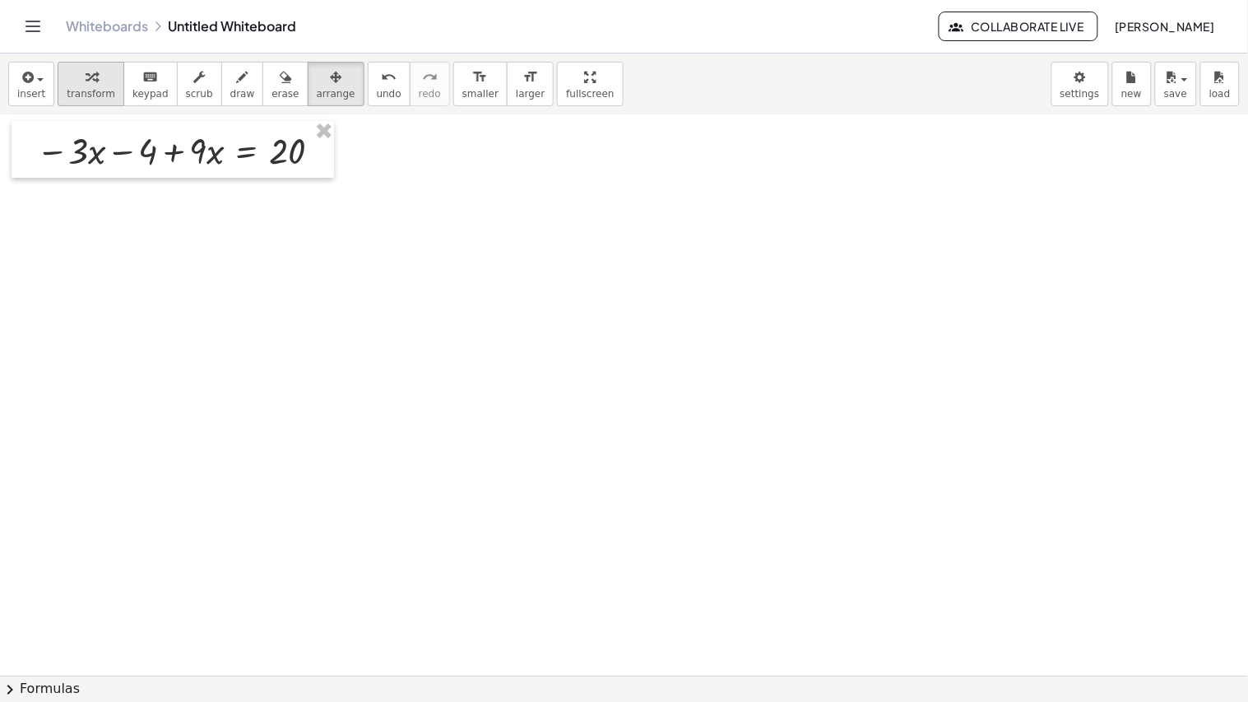
click at [98, 91] on span "transform" at bounding box center [91, 94] width 49 height 12
click at [200, 157] on div at bounding box center [182, 149] width 308 height 49
drag, startPoint x: 175, startPoint y: 158, endPoint x: 68, endPoint y: 162, distance: 107.0
click at [129, 155] on div at bounding box center [185, 149] width 314 height 49
click at [192, 205] on div at bounding box center [185, 198] width 314 height 49
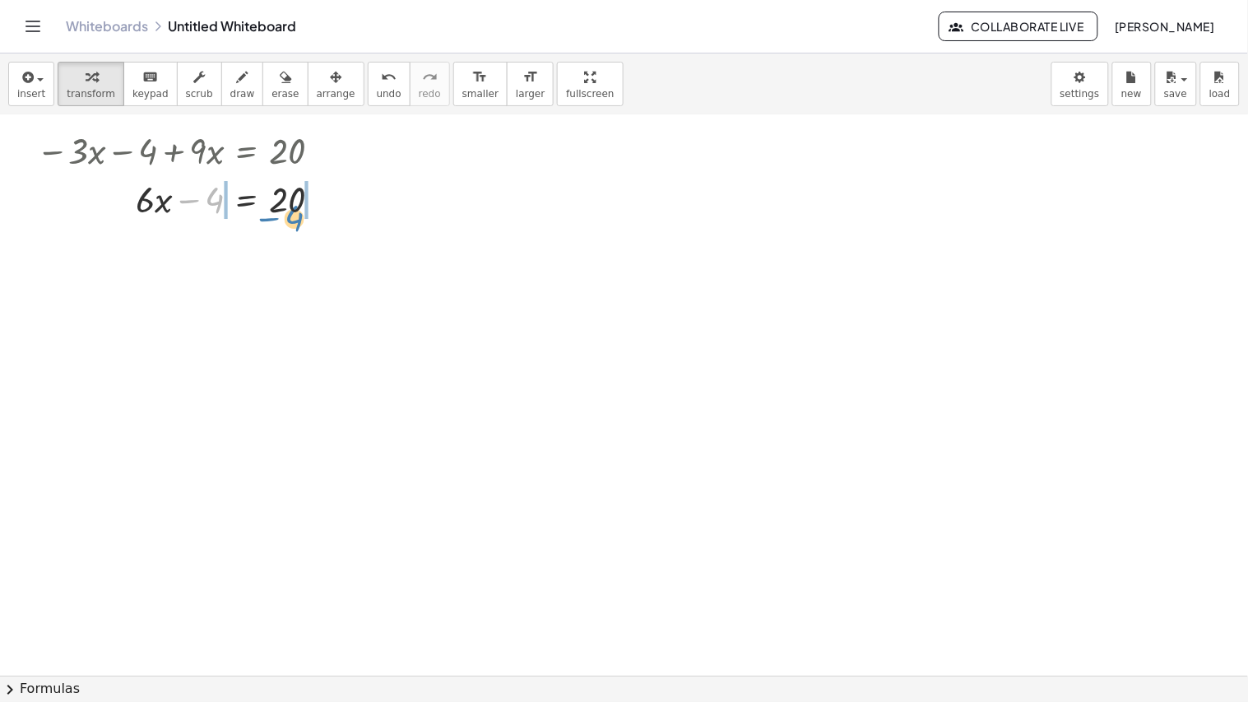
drag, startPoint x: 217, startPoint y: 203, endPoint x: 304, endPoint y: 222, distance: 89.2
click at [290, 220] on div at bounding box center [210, 198] width 365 height 49
click at [290, 212] on div at bounding box center [210, 198] width 365 height 49
click at [322, 238] on div at bounding box center [210, 246] width 365 height 49
click at [198, 253] on div at bounding box center [186, 246] width 316 height 49
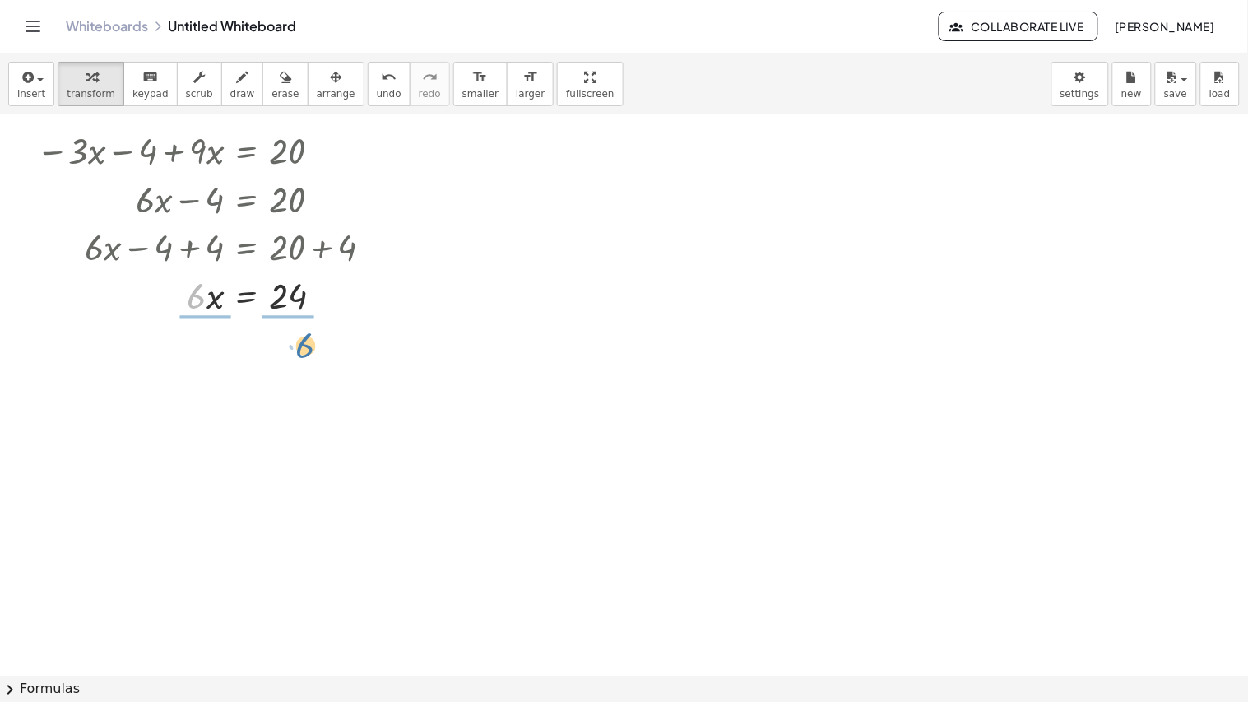
drag, startPoint x: 192, startPoint y: 295, endPoint x: 299, endPoint y: 344, distance: 118.2
click at [260, 323] on div at bounding box center [210, 294] width 365 height 71
click at [215, 311] on div at bounding box center [210, 294] width 365 height 71
click at [215, 311] on div at bounding box center [210, 294] width 365 height 47
